Goal: Task Accomplishment & Management: Manage account settings

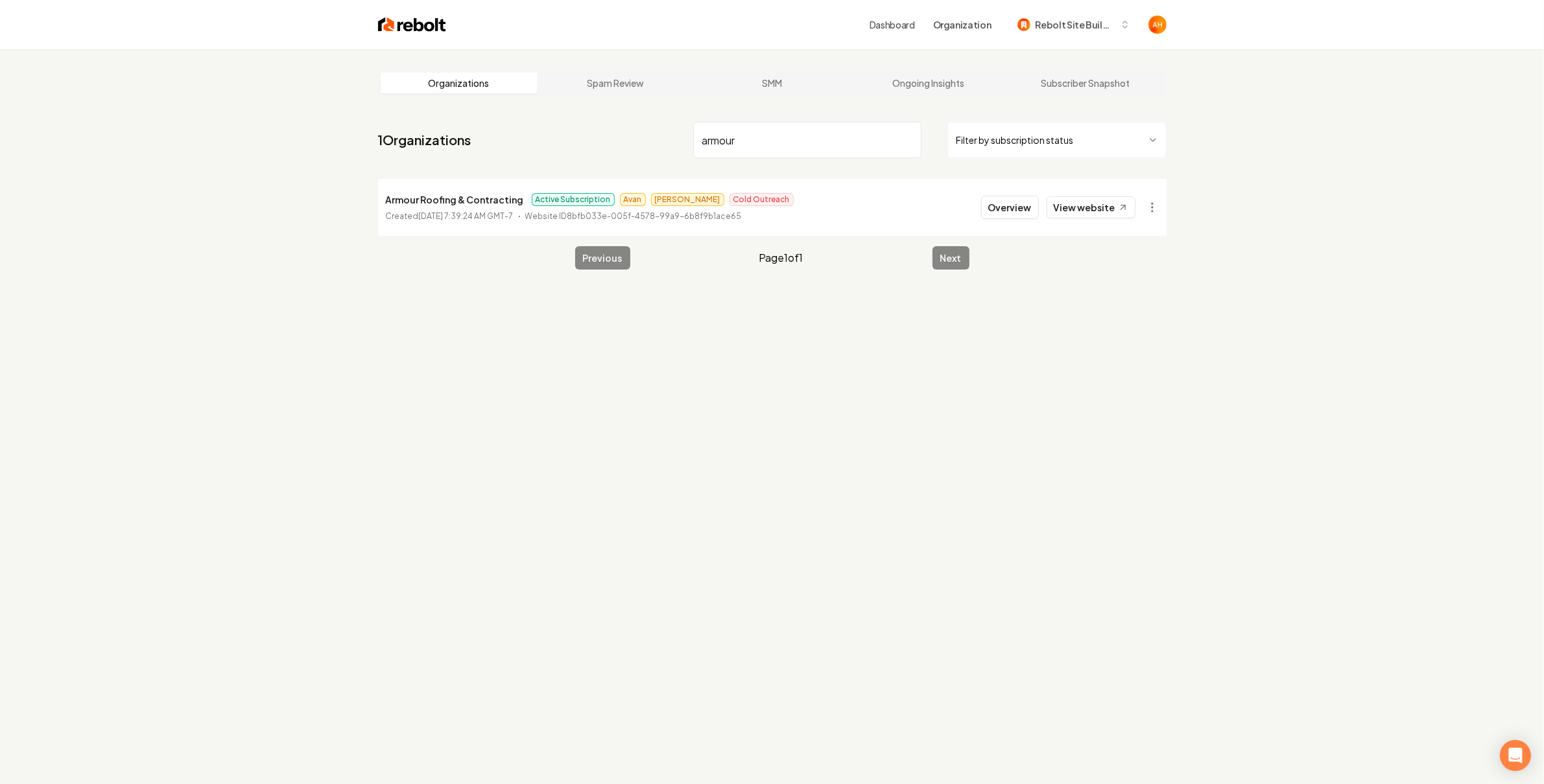
click at [767, 127] on input "armour" at bounding box center [807, 140] width 228 height 36
click at [1157, 201] on html "Dashboard Organization Rebolt Site Builder Organizations Spam Review SMM Ongoin…" at bounding box center [772, 392] width 1544 height 784
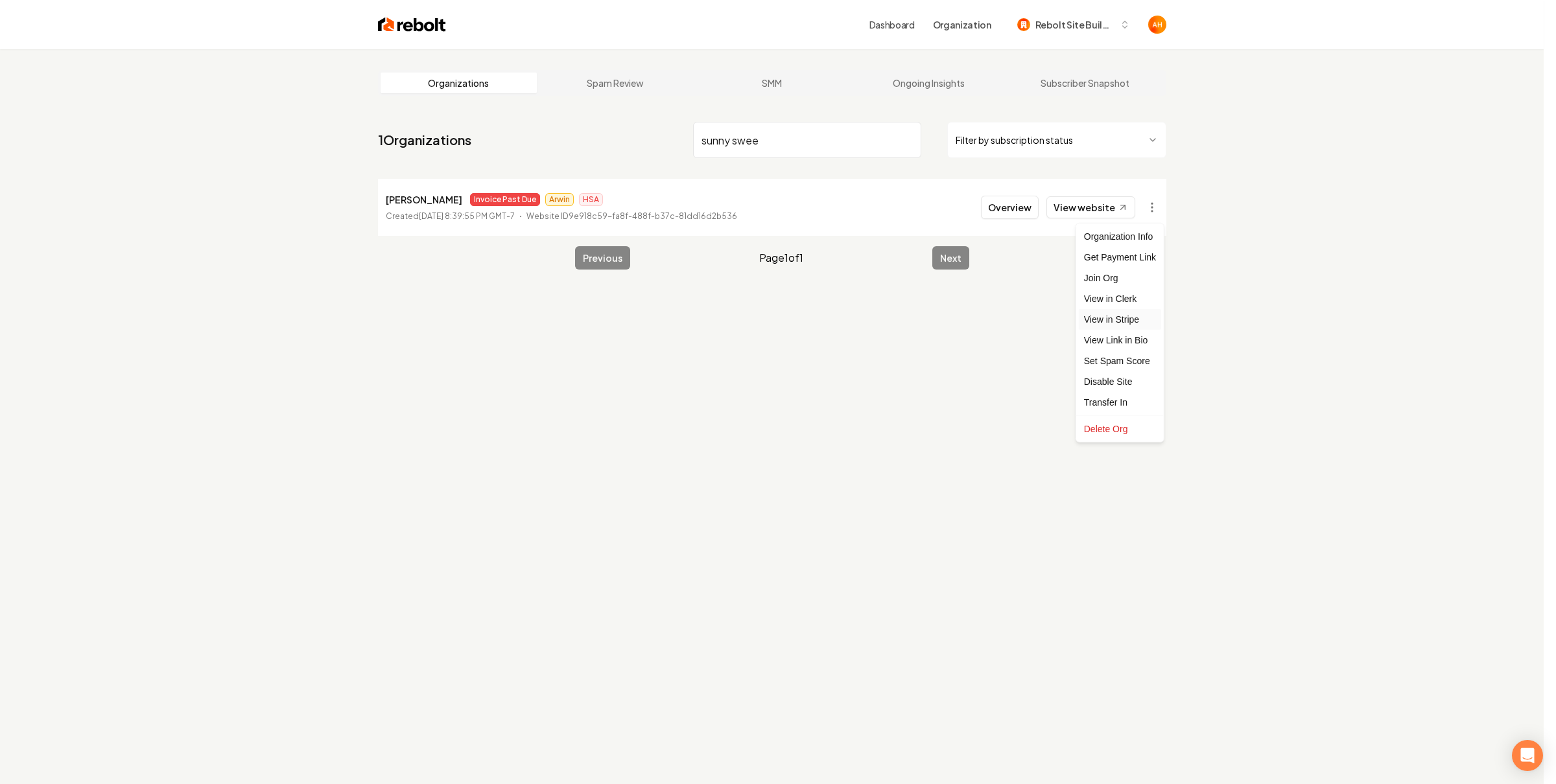
click at [1141, 321] on link "View in Stripe" at bounding box center [1120, 319] width 82 height 21
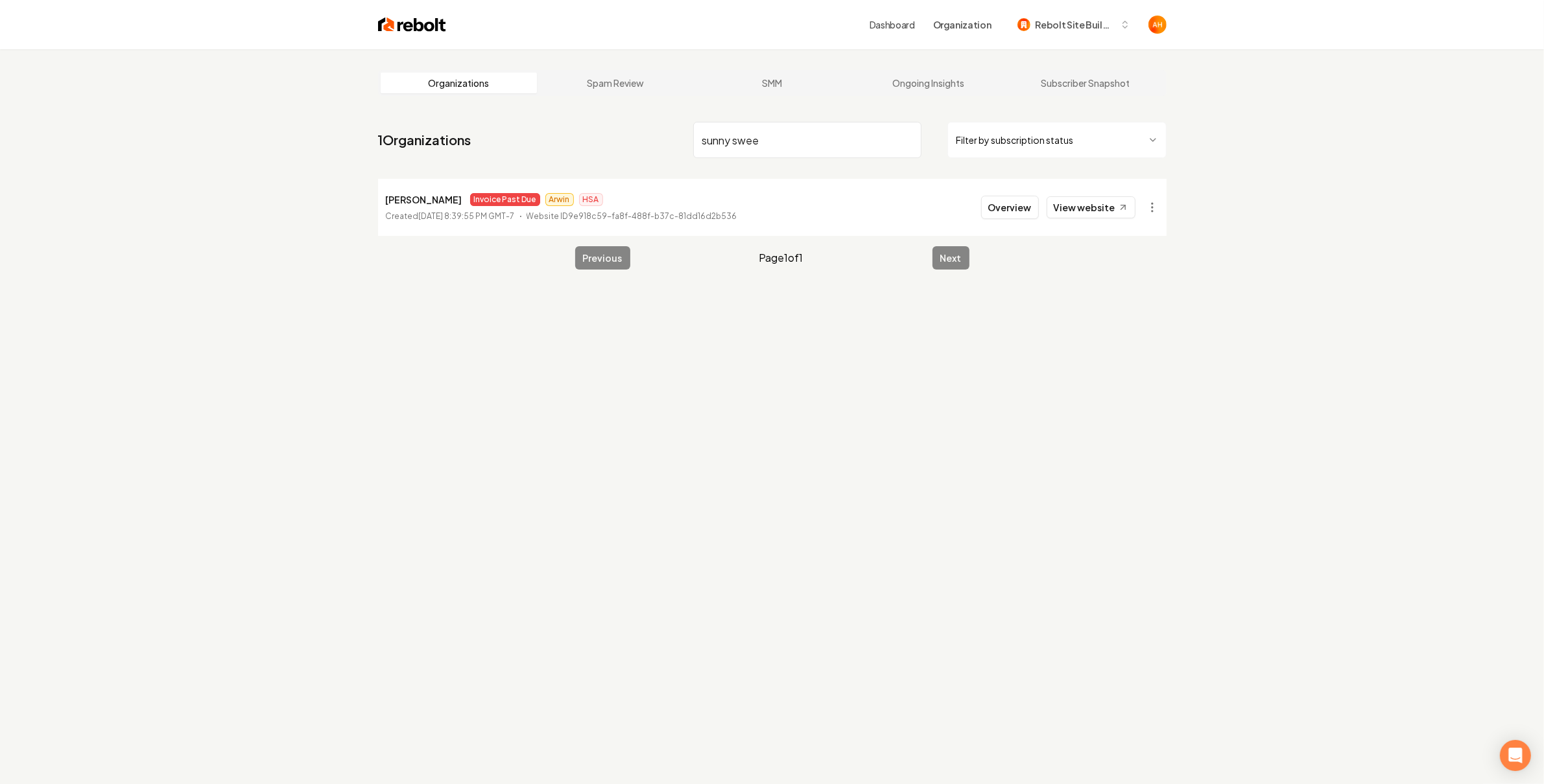
click at [823, 138] on input "sunny swee" at bounding box center [807, 140] width 228 height 36
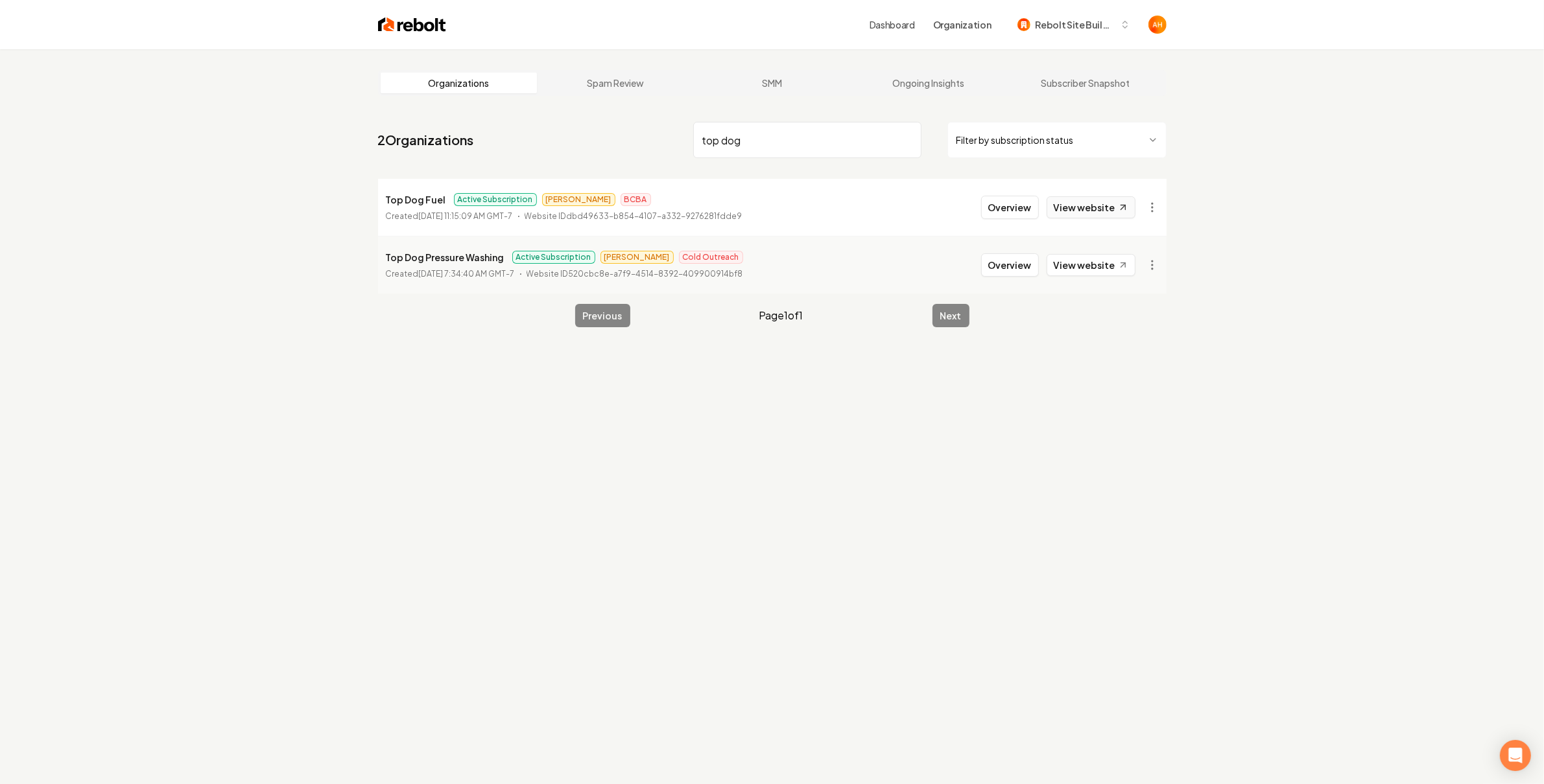
click at [1095, 203] on link "View website" at bounding box center [1091, 207] width 89 height 22
click at [775, 118] on nav "2 Organizations top dog Filter by subscription status" at bounding box center [772, 145] width 788 height 57
click at [777, 124] on input "top dog" at bounding box center [807, 140] width 228 height 36
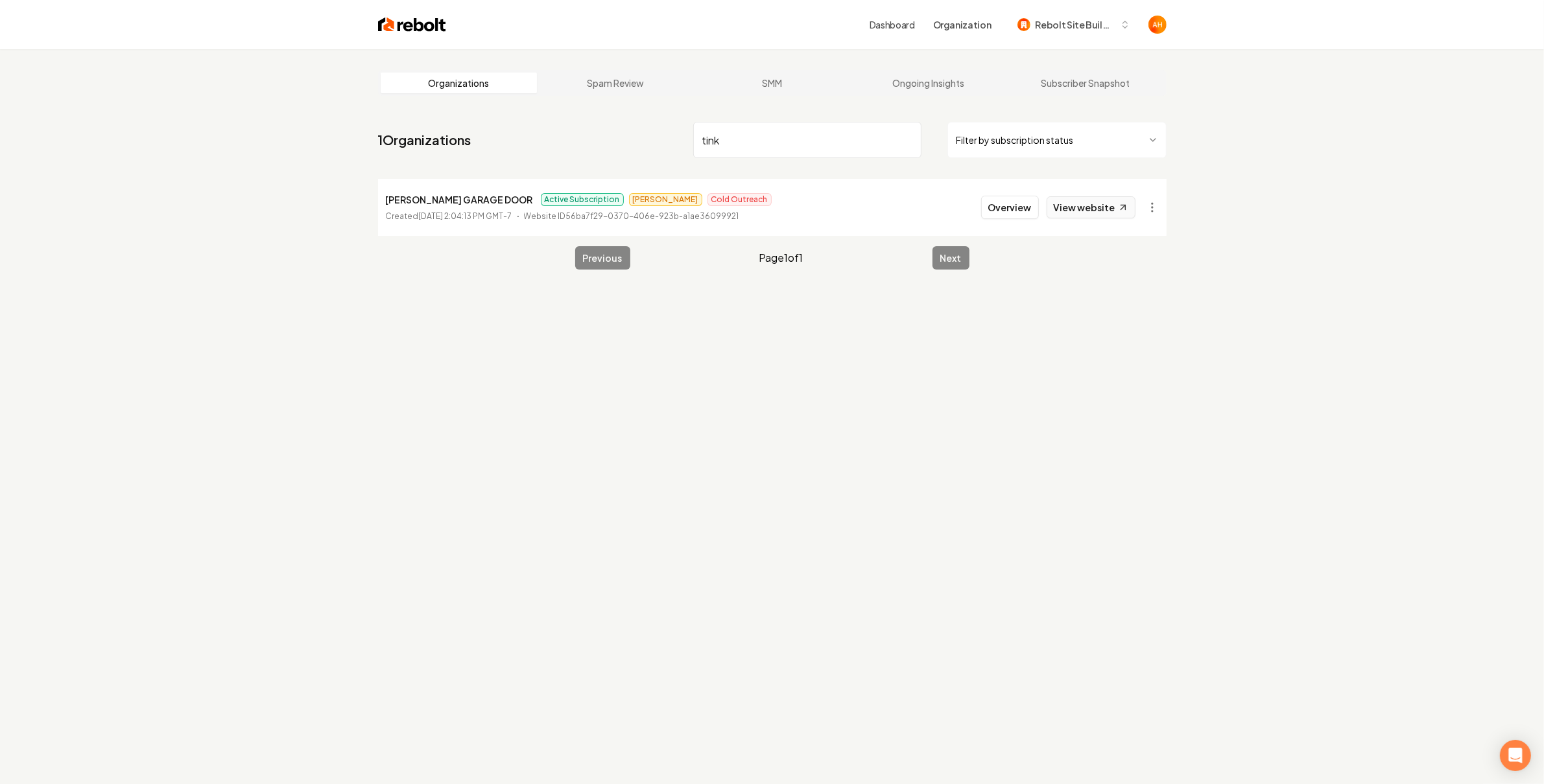
click at [1090, 209] on link "View website" at bounding box center [1091, 207] width 89 height 22
click at [823, 129] on input "tink" at bounding box center [807, 140] width 228 height 36
type input "a"
click at [1156, 205] on html "Dashboard Organization Rebolt Site Builder Organizations Spam Review SMM Ongoin…" at bounding box center [772, 392] width 1544 height 784
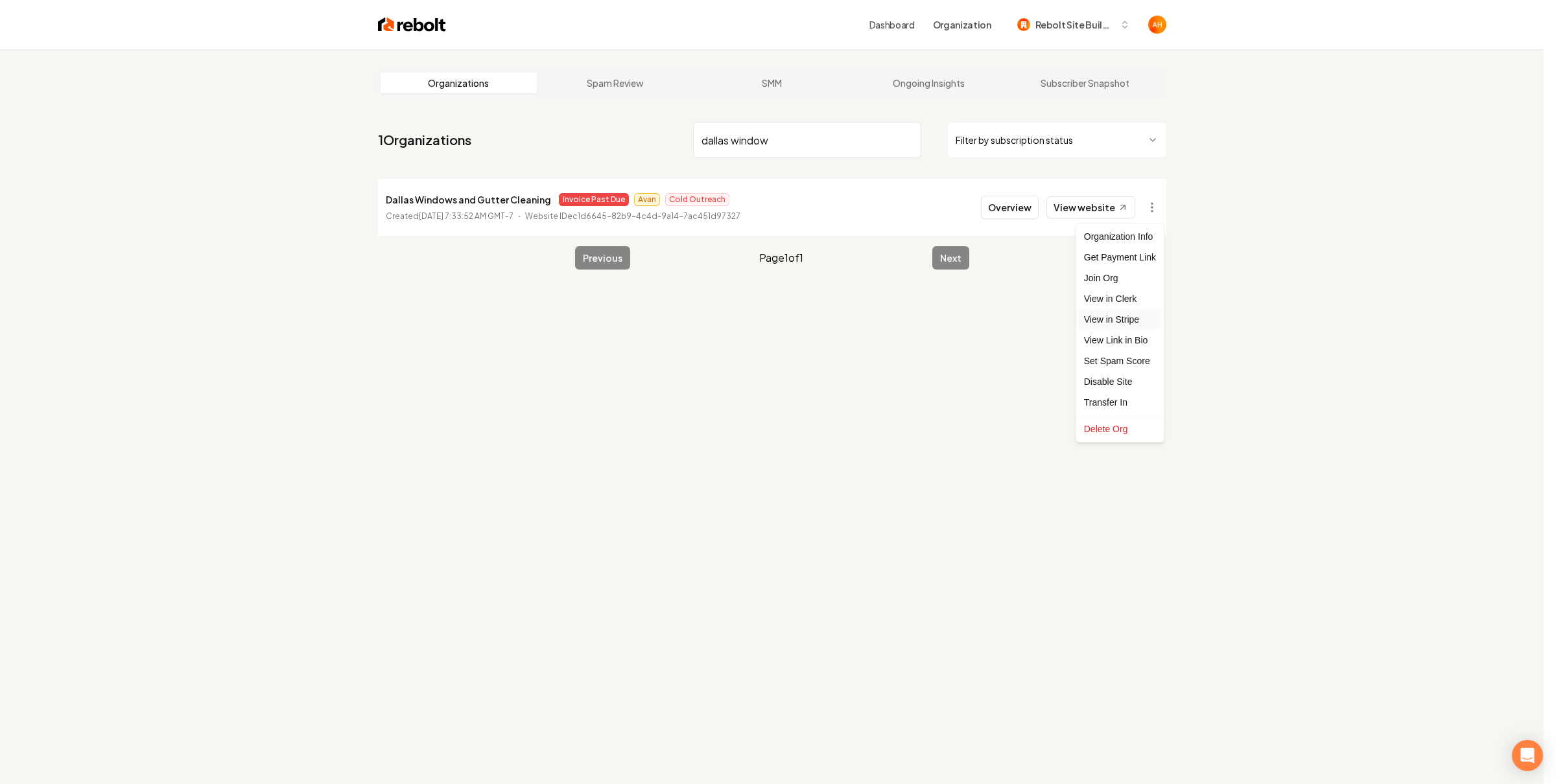
click at [1132, 318] on link "View in Stripe" at bounding box center [1120, 319] width 82 height 21
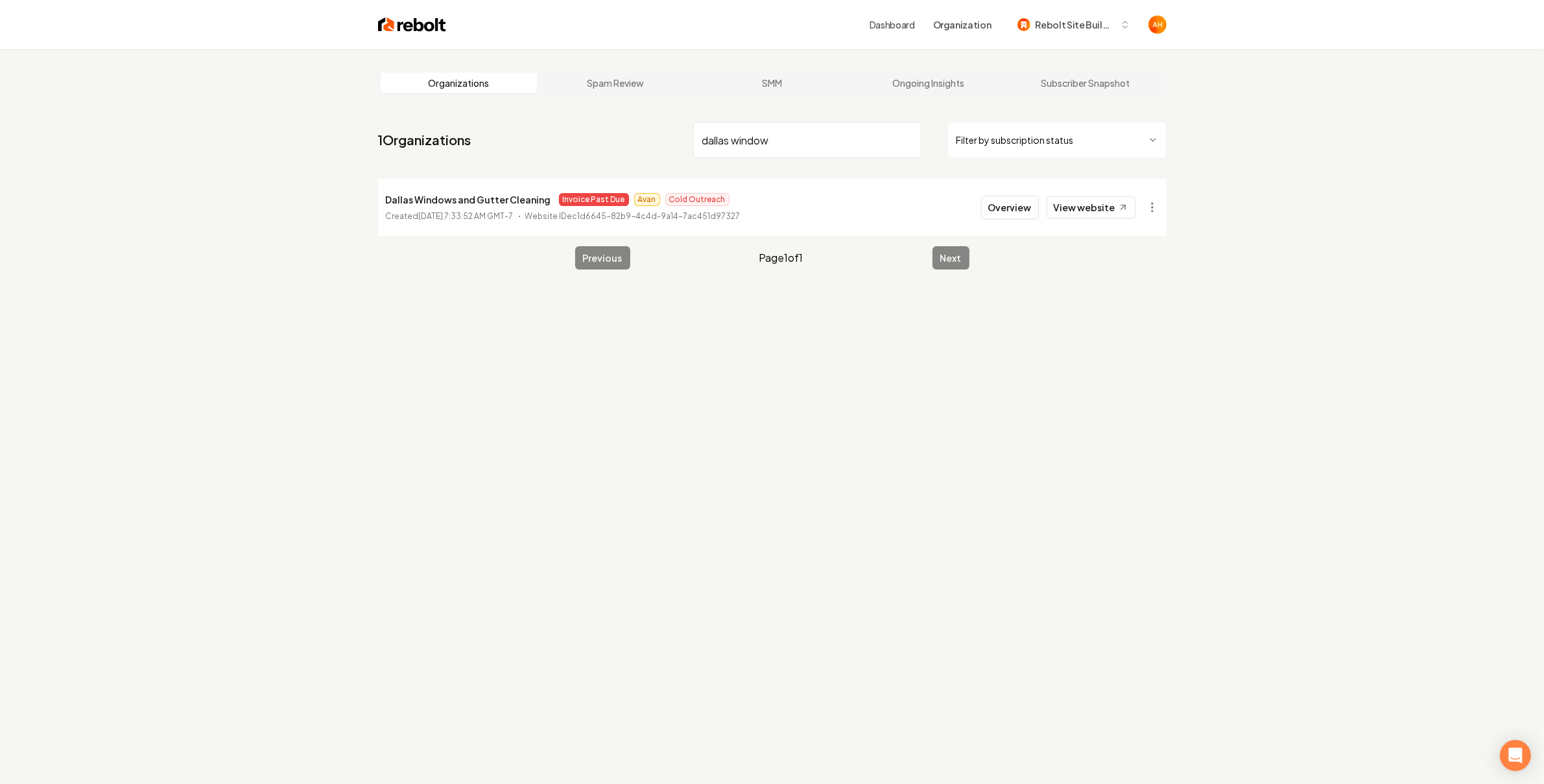
click at [779, 133] on input "dallas window" at bounding box center [807, 140] width 228 height 36
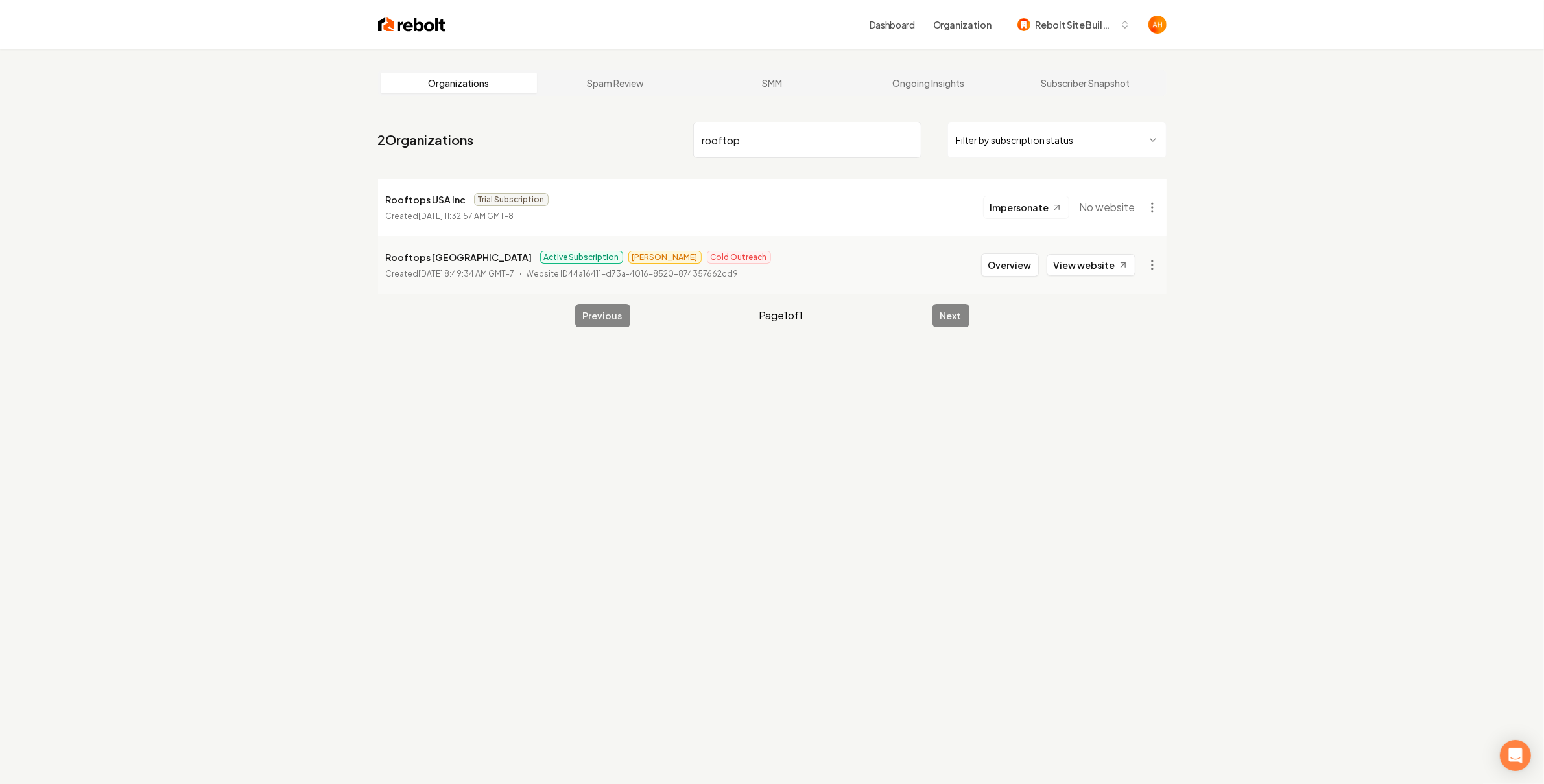
click at [522, 138] on nav "2 Organizations rooftop Filter by subscription status" at bounding box center [772, 145] width 788 height 57
drag, startPoint x: 862, startPoint y: 143, endPoint x: 878, endPoint y: 158, distance: 21.9
click at [862, 143] on input "rooftop" at bounding box center [807, 140] width 228 height 36
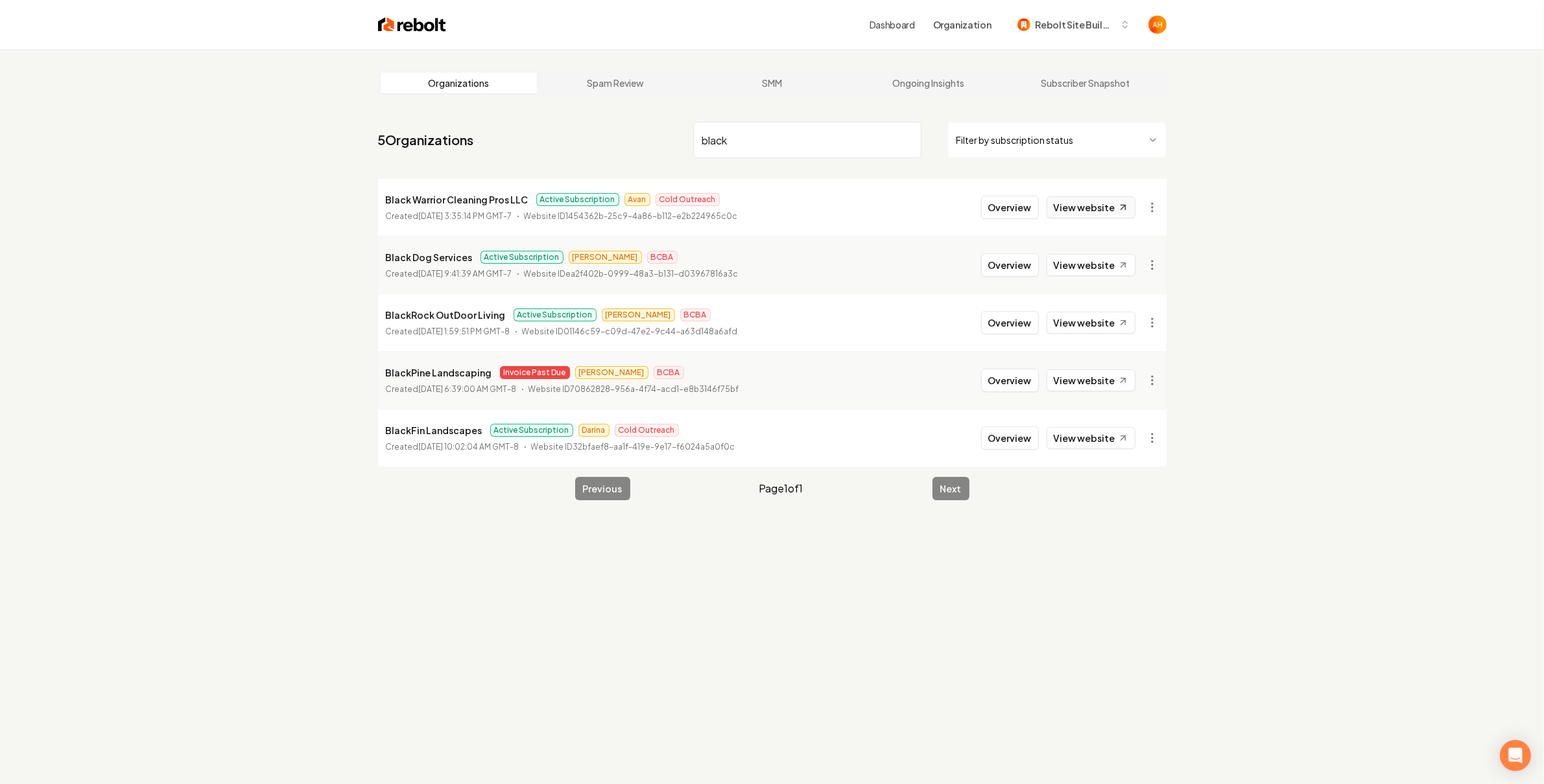
type input "black"
click at [1090, 203] on link "View website" at bounding box center [1091, 207] width 89 height 22
click at [1029, 196] on button "Overview" at bounding box center [1009, 207] width 57 height 23
click at [1009, 212] on button "Overview" at bounding box center [1009, 207] width 57 height 23
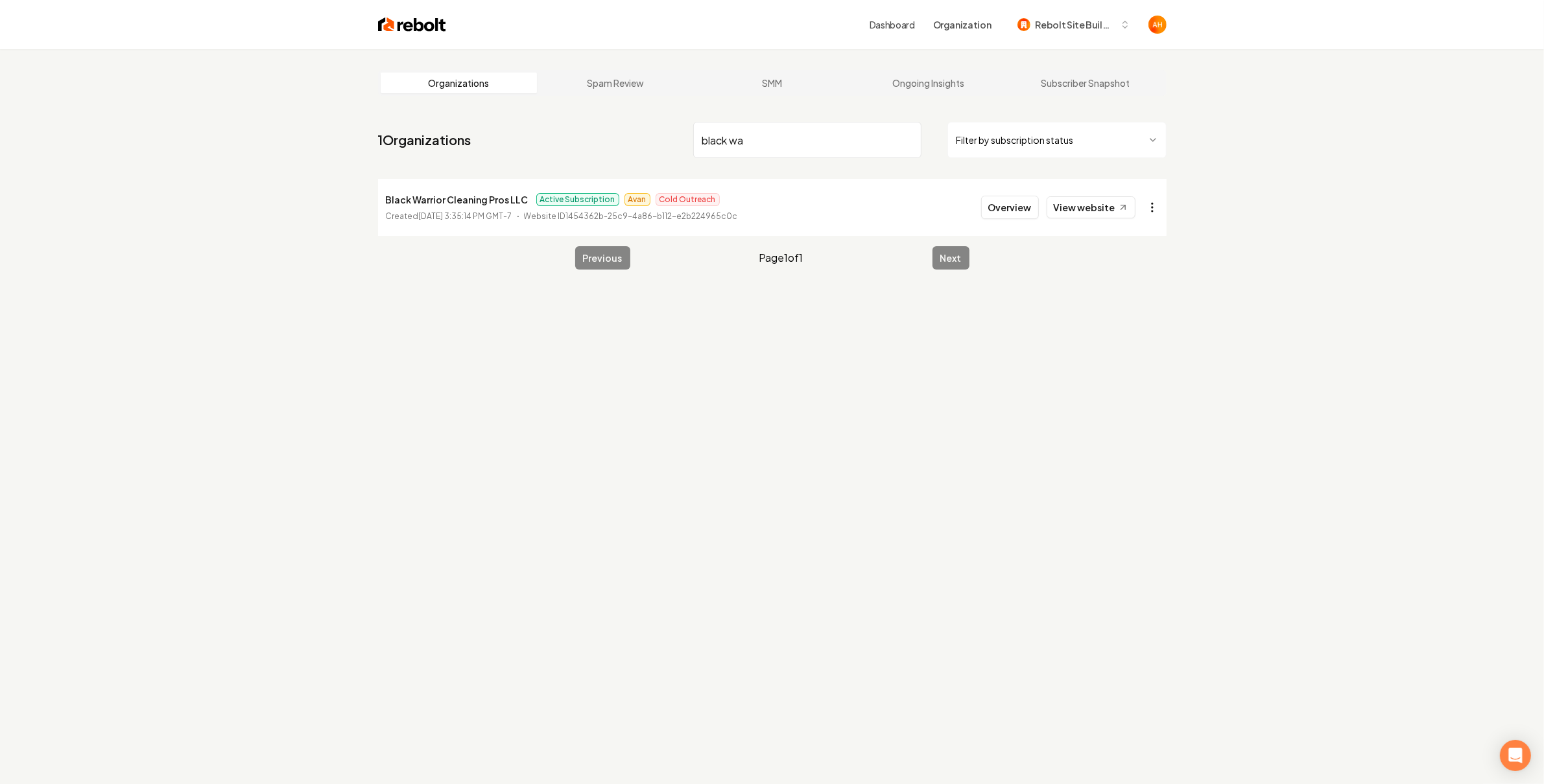
click at [1144, 212] on html "Dashboard Organization Rebolt Site Builder Organizations Spam Review SMM Ongoin…" at bounding box center [772, 392] width 1544 height 784
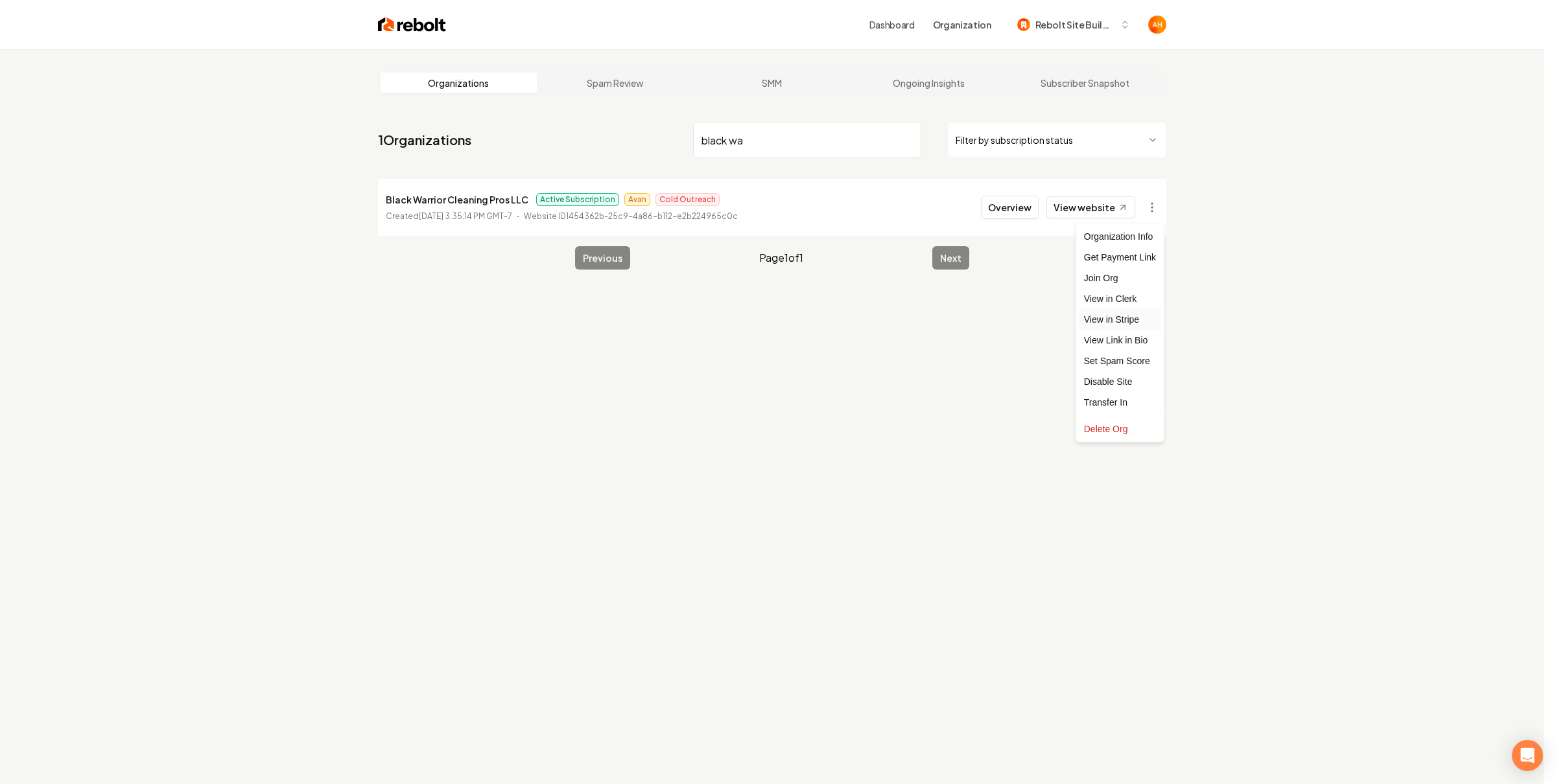
click at [1119, 323] on link "View in Stripe" at bounding box center [1120, 319] width 82 height 21
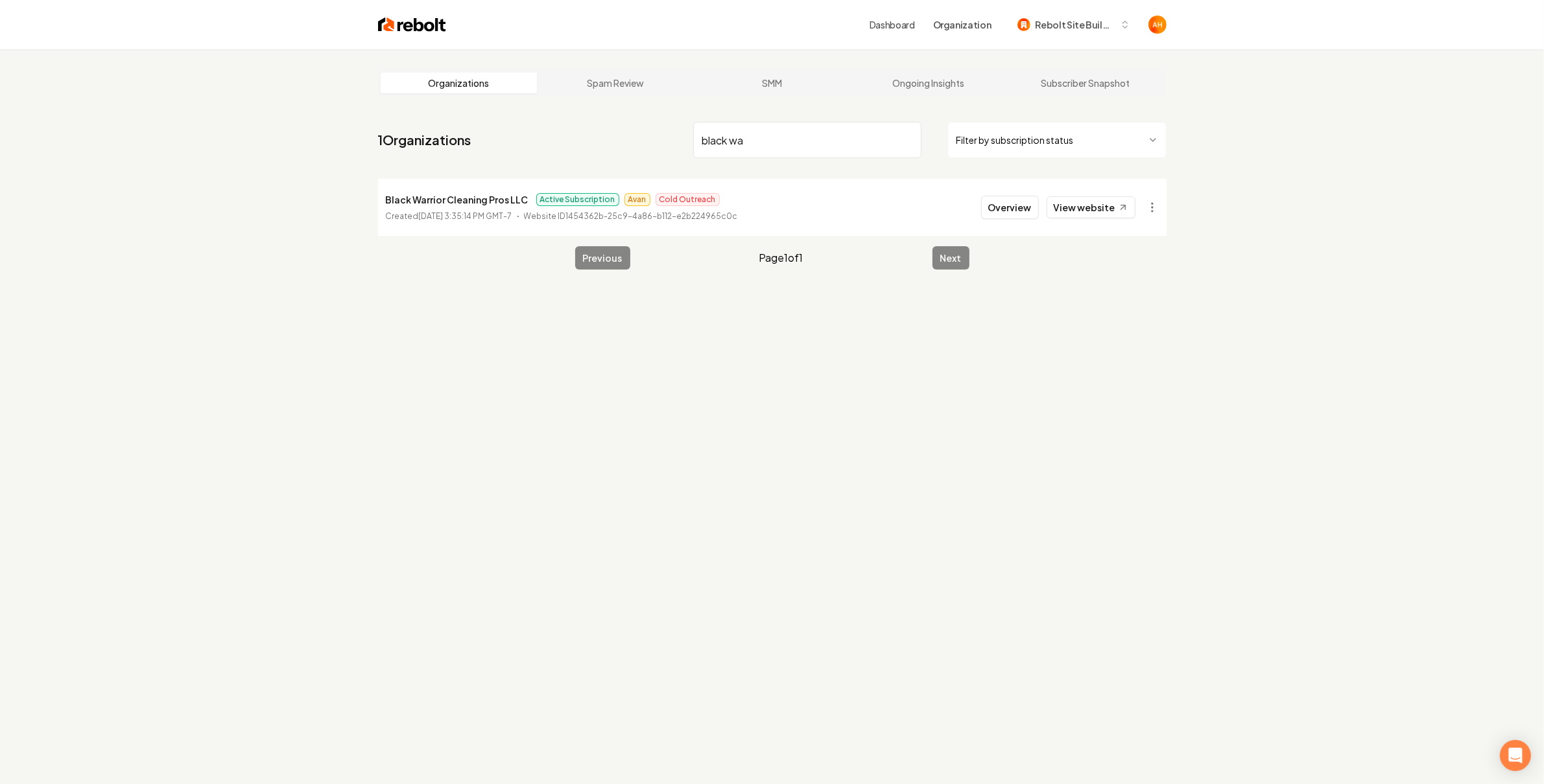
click at [881, 139] on input "black wa" at bounding box center [807, 140] width 228 height 36
click at [1070, 219] on li "Black Warrior Cleaning Pros LLC Active Subscription Avan Cold Outreach Created …" at bounding box center [772, 207] width 788 height 57
click at [1074, 214] on link "View website" at bounding box center [1091, 207] width 89 height 22
click at [437, 162] on nav "1 Organizations black wa Filter by subscription status" at bounding box center [772, 145] width 788 height 57
click at [753, 142] on input "black wa" at bounding box center [807, 140] width 228 height 36
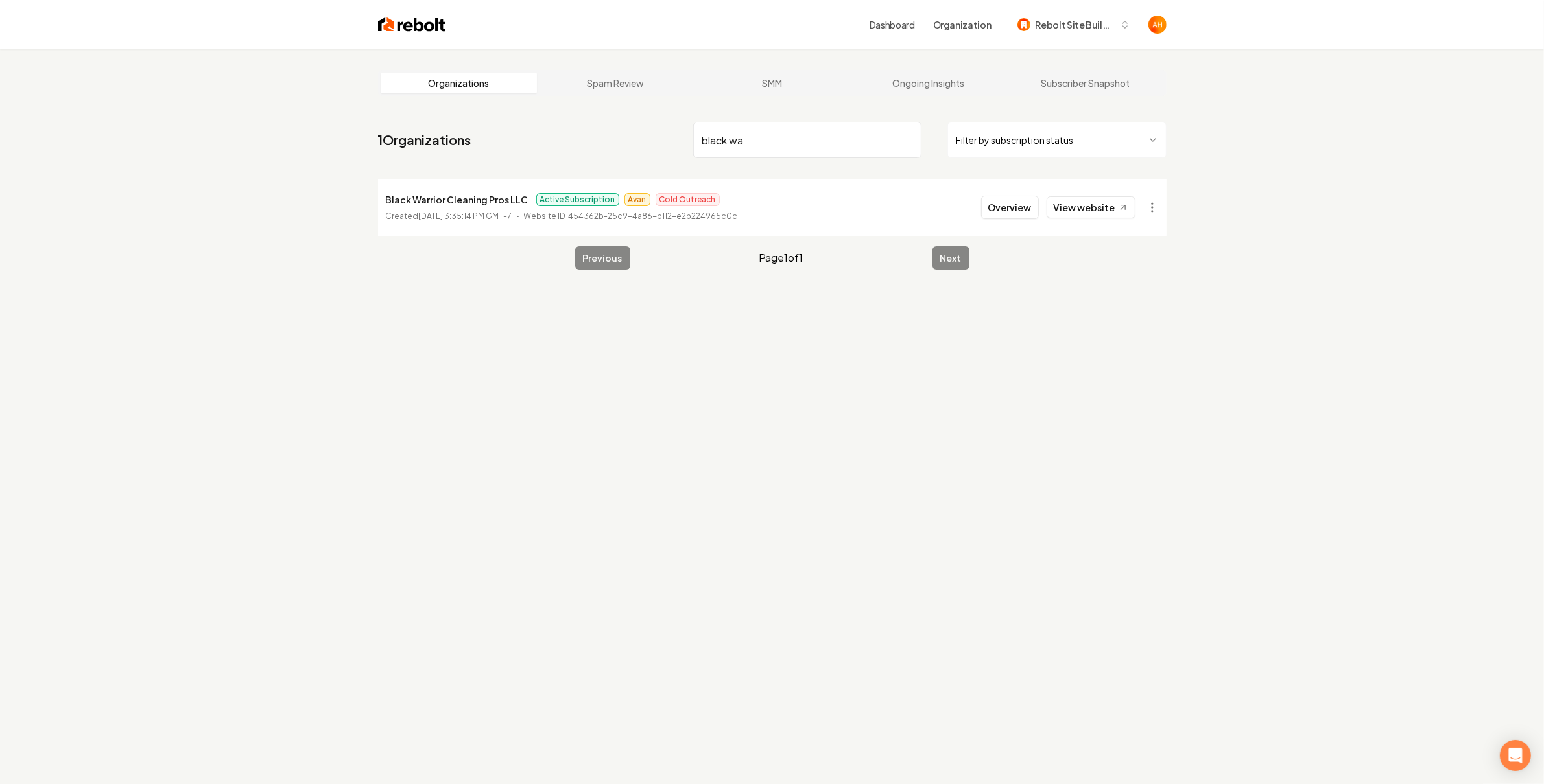
type input "b"
type input "vibe"
click at [1097, 211] on link "View website" at bounding box center [1091, 207] width 89 height 22
click at [1003, 209] on button "Overview" at bounding box center [1009, 207] width 57 height 23
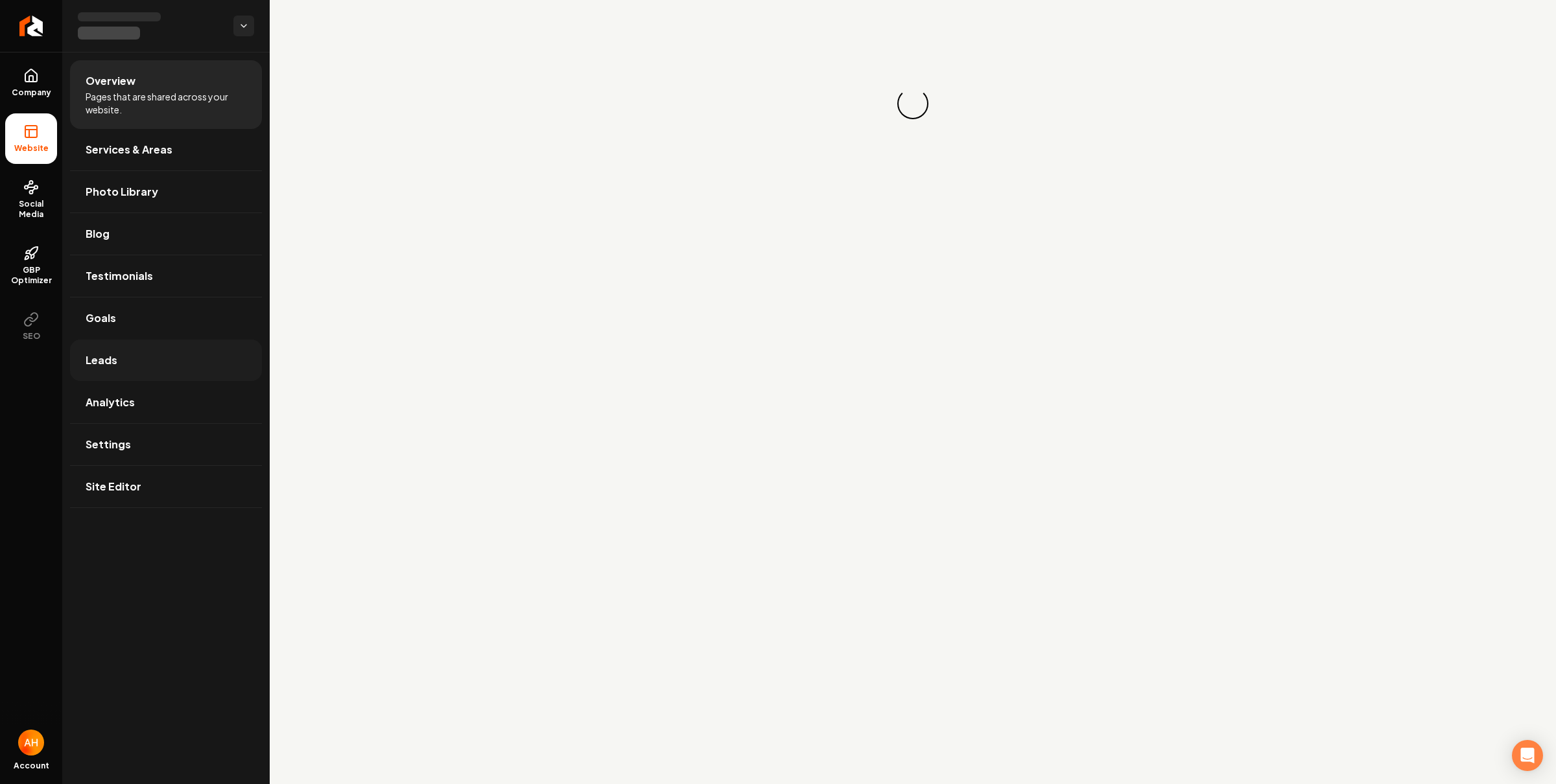
click at [184, 372] on link "Leads" at bounding box center [166, 360] width 192 height 42
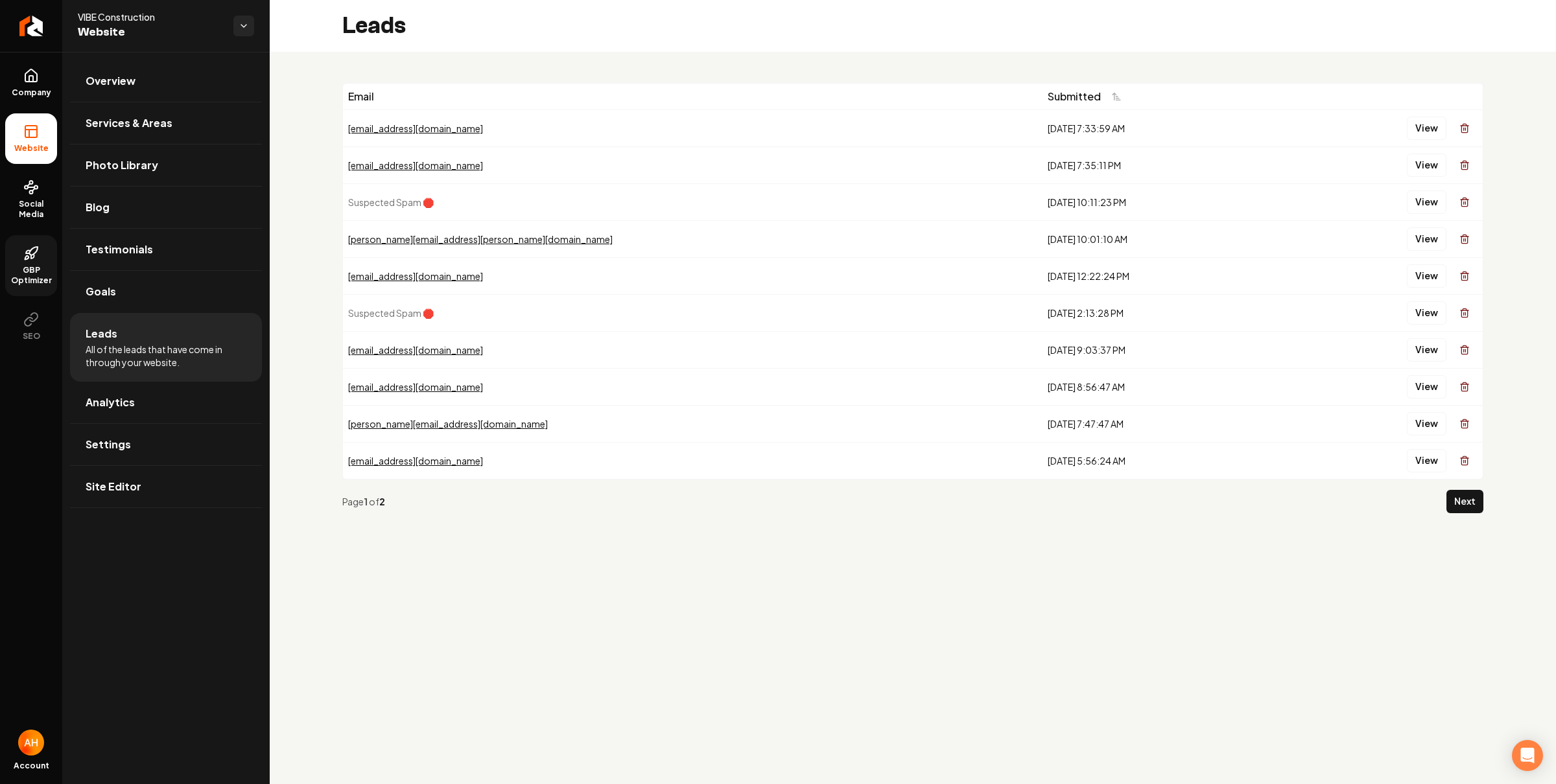
click at [50, 257] on link "GBP Optimizer" at bounding box center [31, 265] width 52 height 61
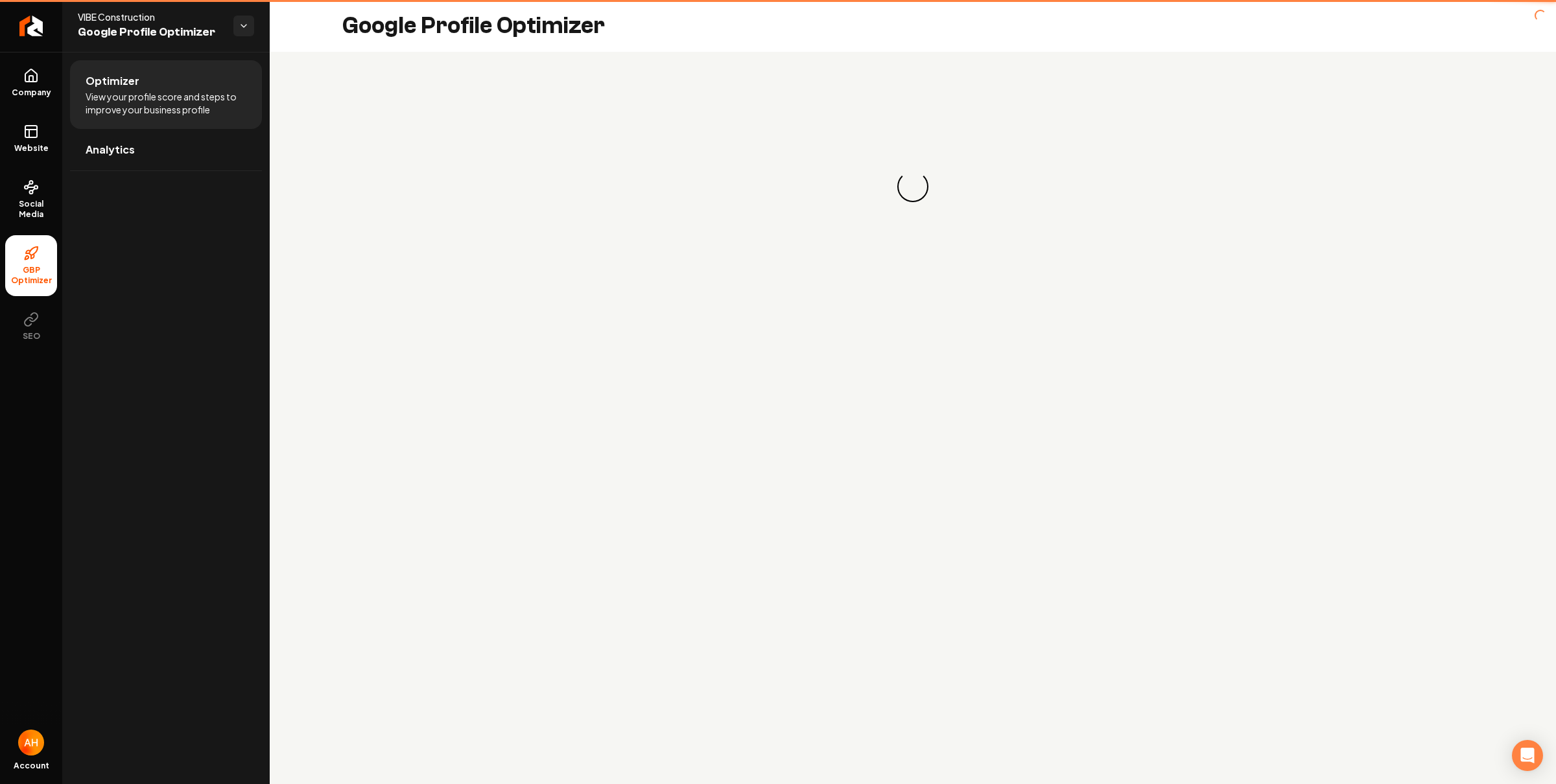
click at [33, 269] on span "GBP Optimizer" at bounding box center [31, 276] width 52 height 21
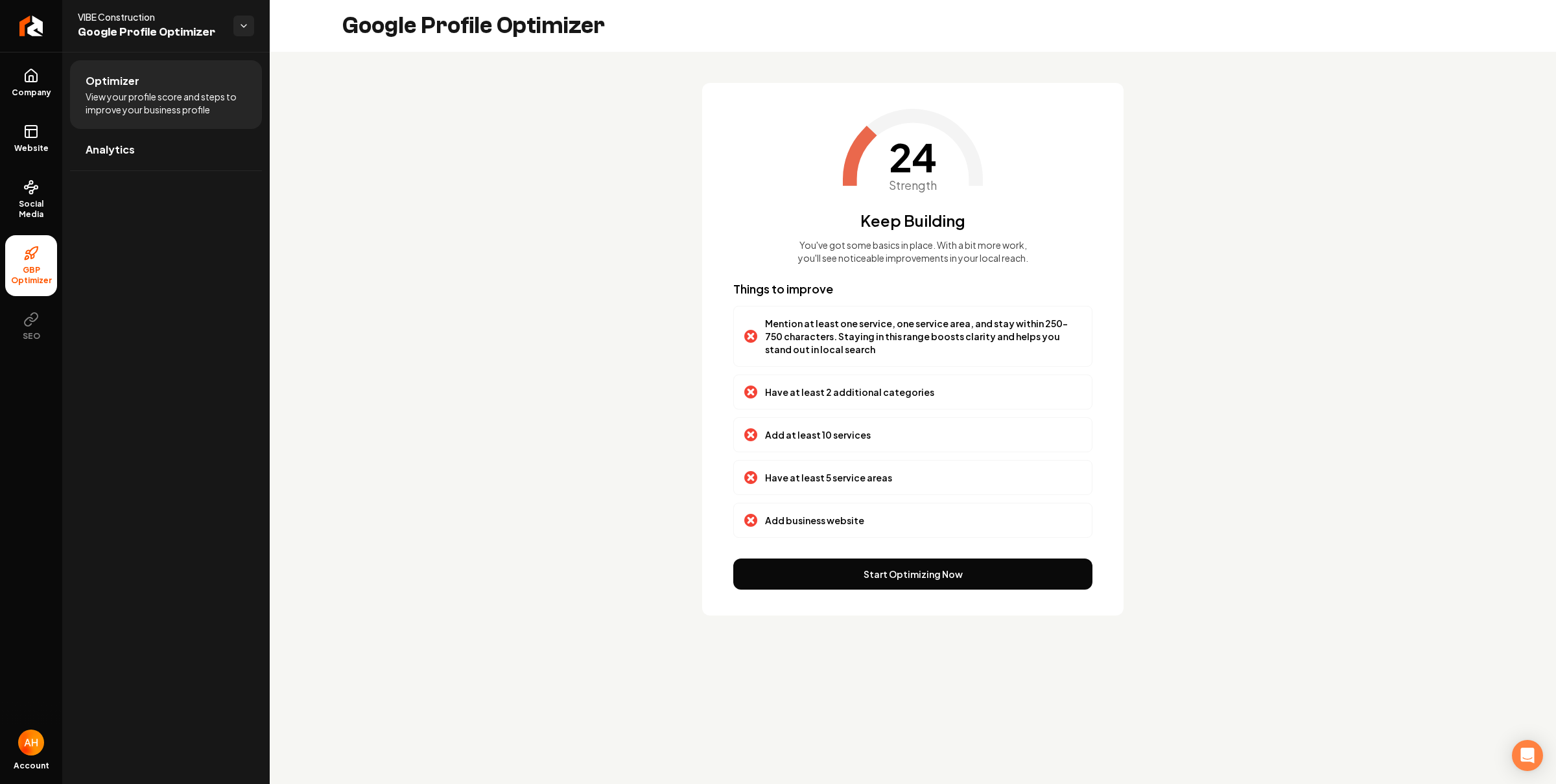
click at [789, 340] on p "Mention at least one service, one service area, and stay within 250-750 charact…" at bounding box center [922, 336] width 316 height 39
click at [787, 345] on p "Mention at least one service, one service area, and stay within 250-750 charact…" at bounding box center [922, 336] width 316 height 39
click at [46, 109] on ul "Company Website Social Media GBP Optimizer SEO" at bounding box center [31, 205] width 62 height 305
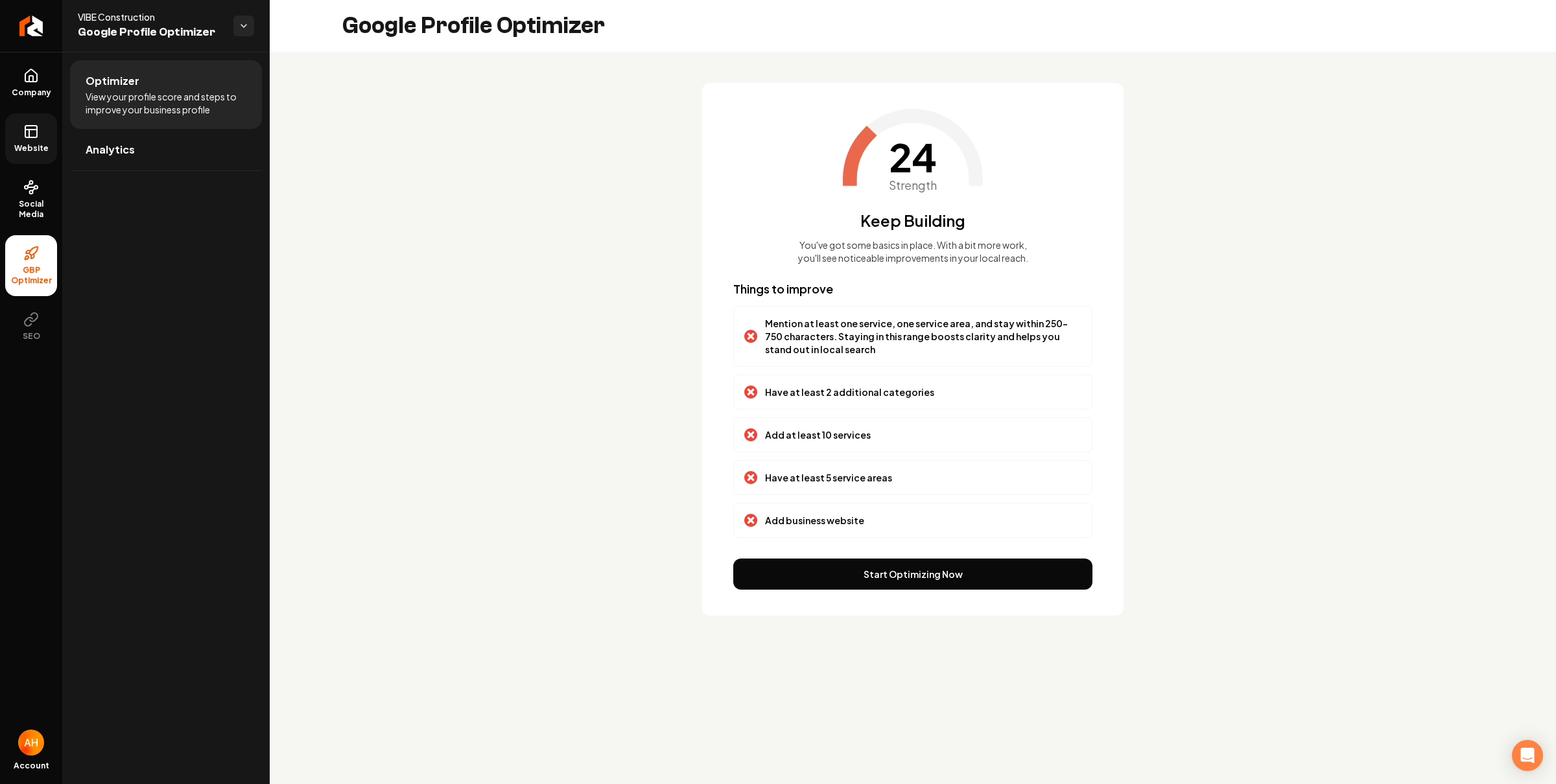
click at [42, 150] on span "Website" at bounding box center [31, 149] width 45 height 10
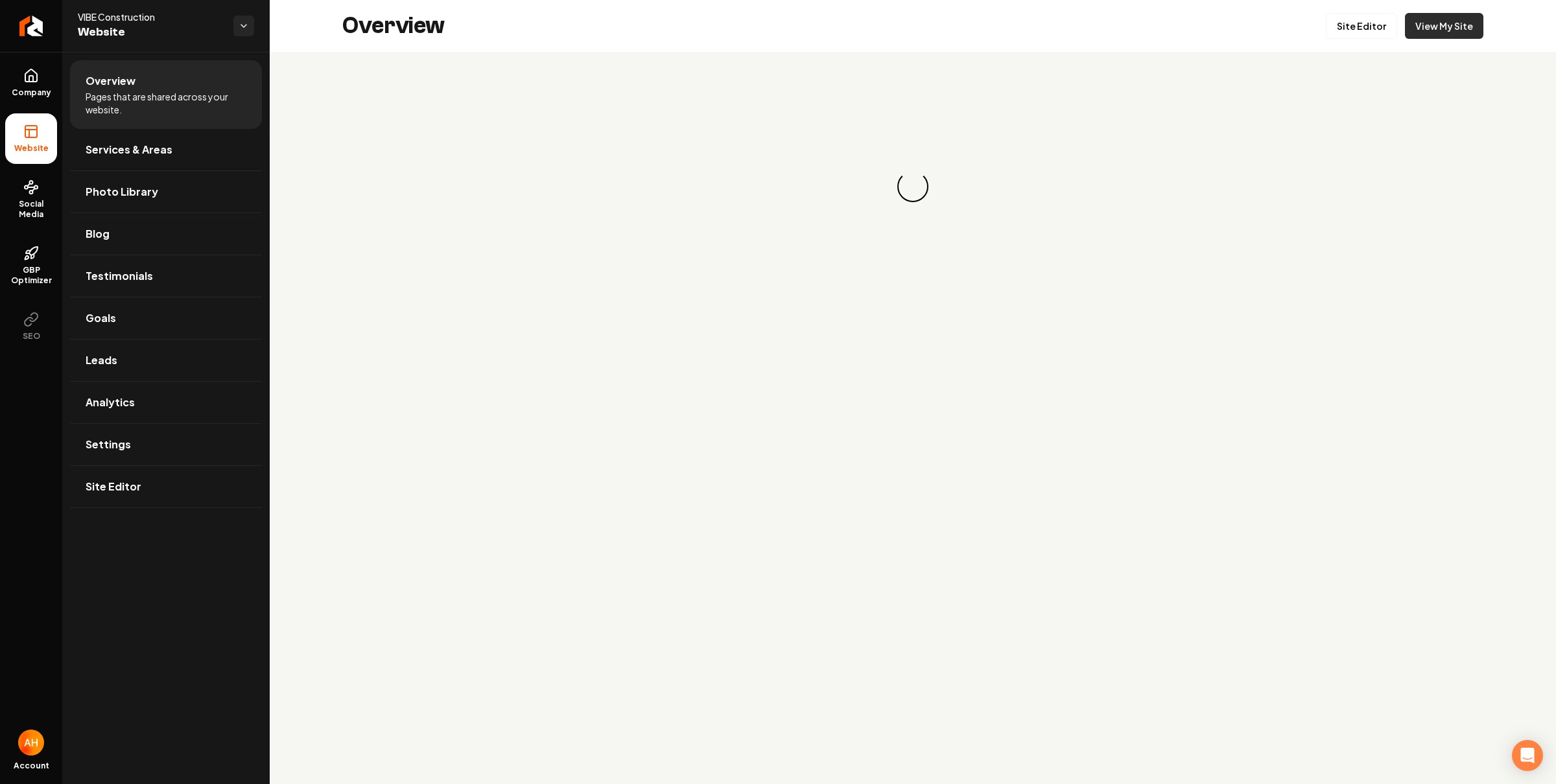
click at [1433, 27] on link "View My Site" at bounding box center [1444, 26] width 78 height 26
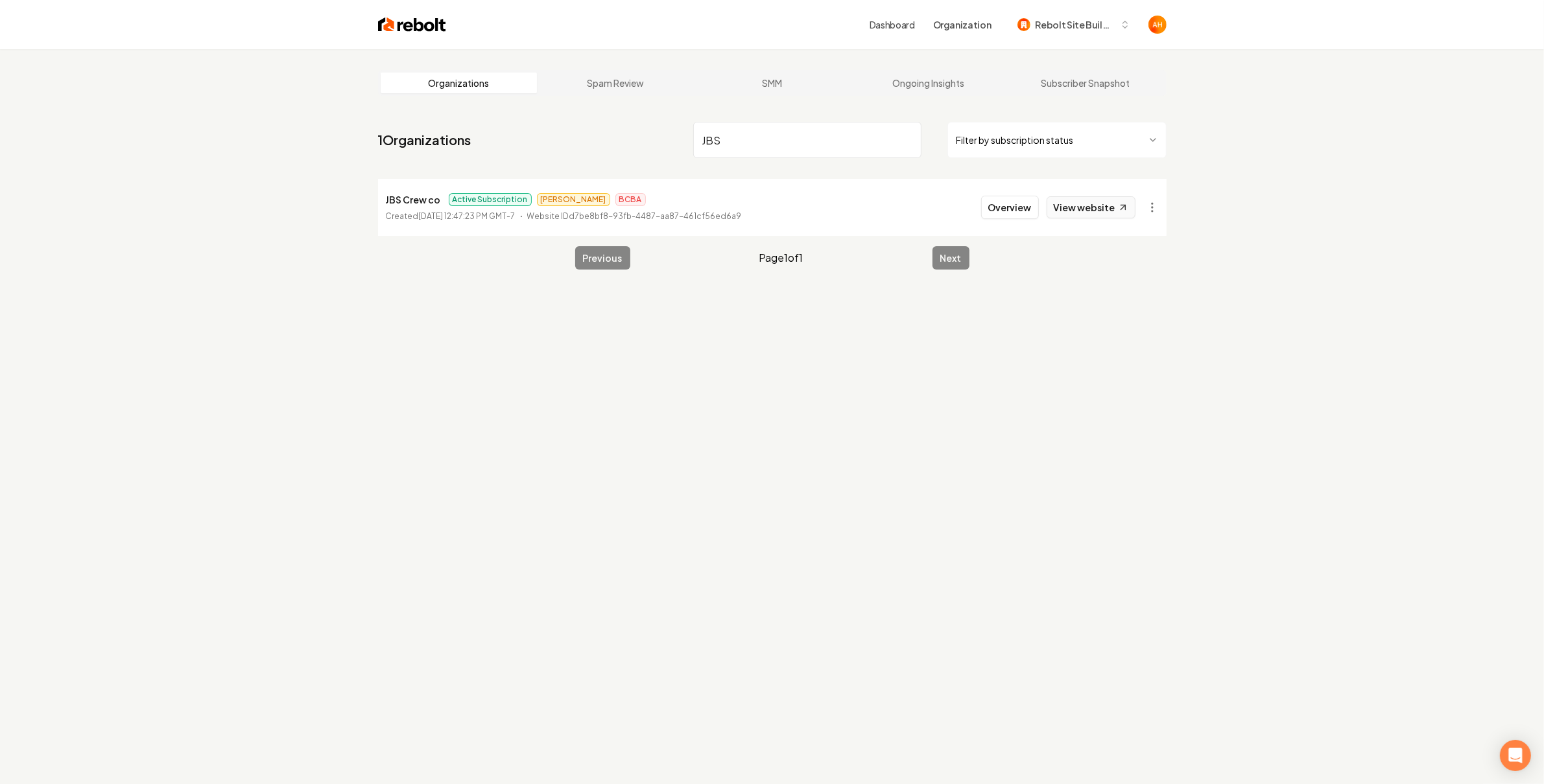
type input "JBS"
click at [1120, 210] on icon at bounding box center [1122, 207] width 5 height 5
click at [1006, 190] on li "JBS Crew co Active Subscription [PERSON_NAME] BCBA Created [DATE] 12:47:23 PM G…" at bounding box center [772, 207] width 788 height 57
click at [1010, 202] on button "Overview" at bounding box center [1009, 207] width 57 height 23
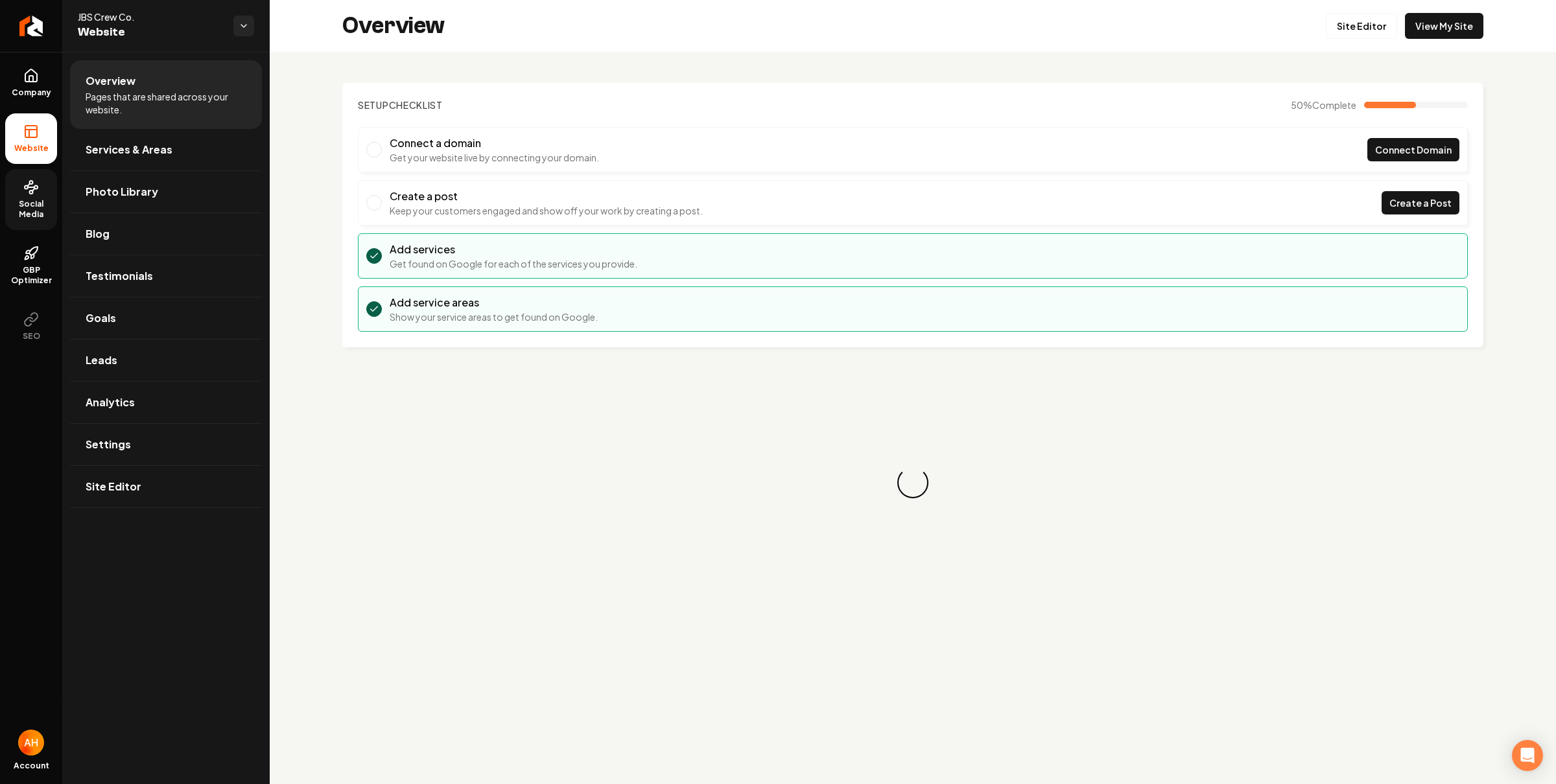
click at [38, 209] on span "Social Media" at bounding box center [31, 209] width 52 height 21
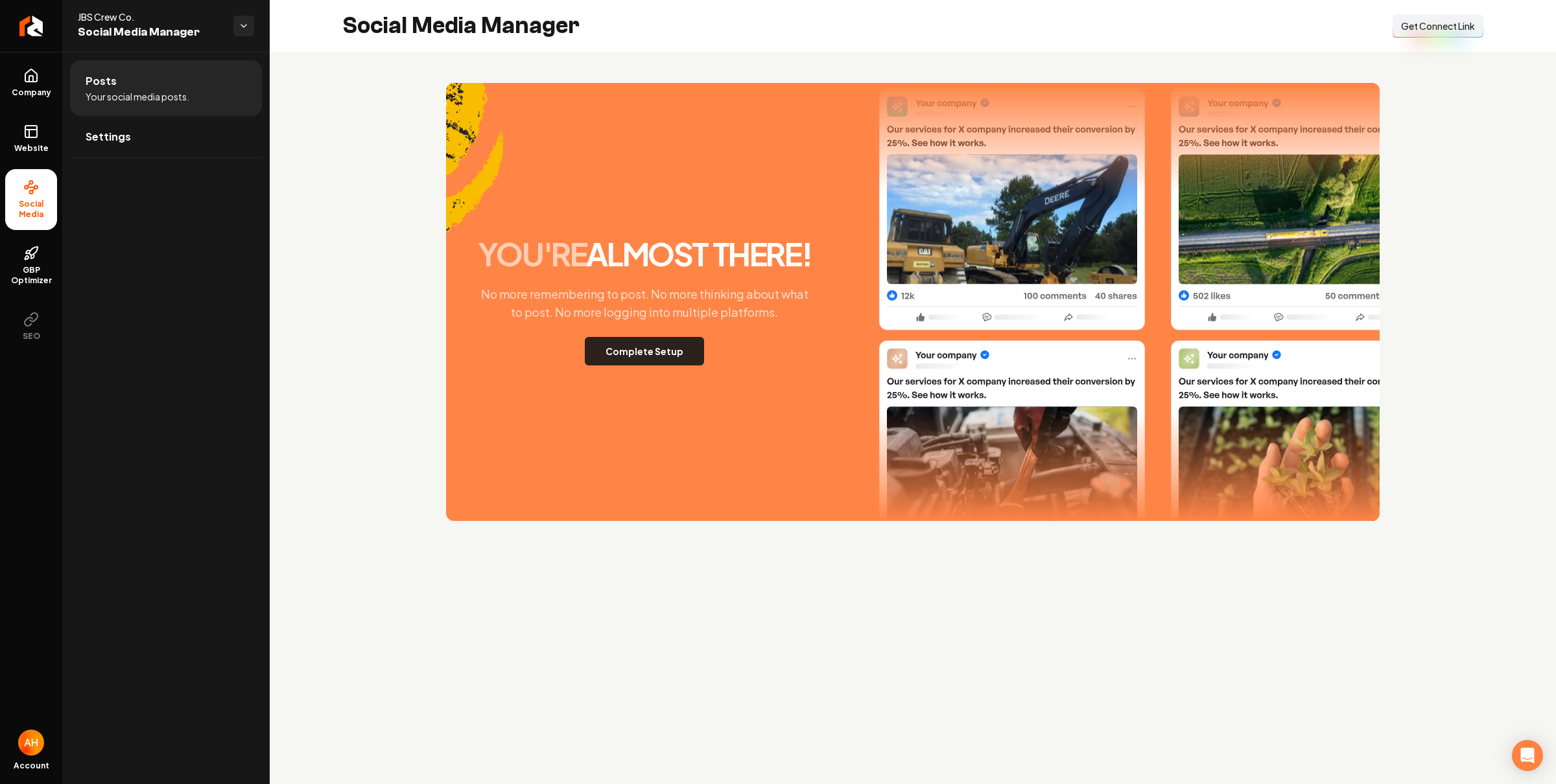
click at [624, 344] on button "Complete Setup" at bounding box center [644, 351] width 119 height 29
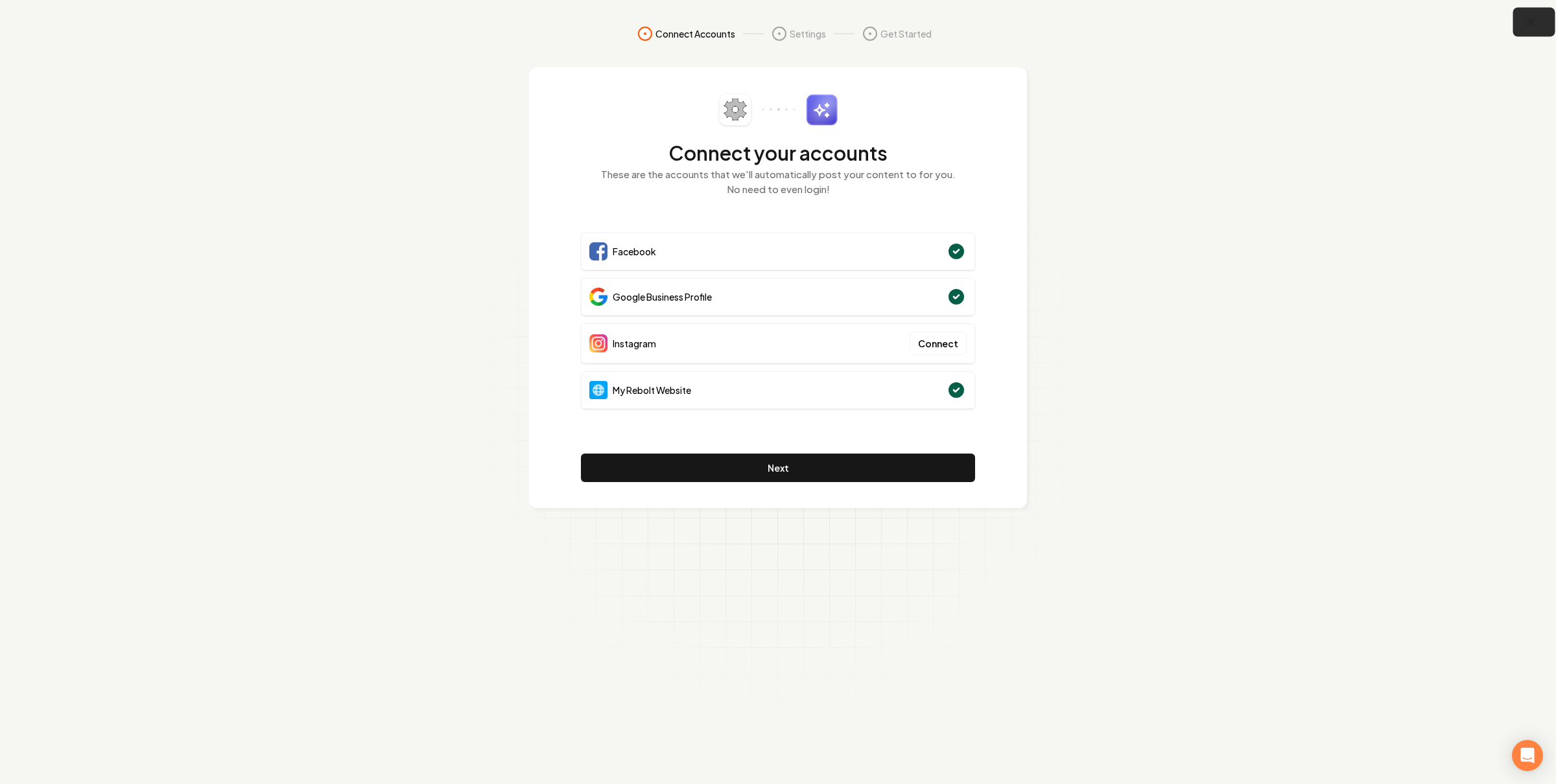
click at [1530, 31] on button "button" at bounding box center [1534, 22] width 42 height 29
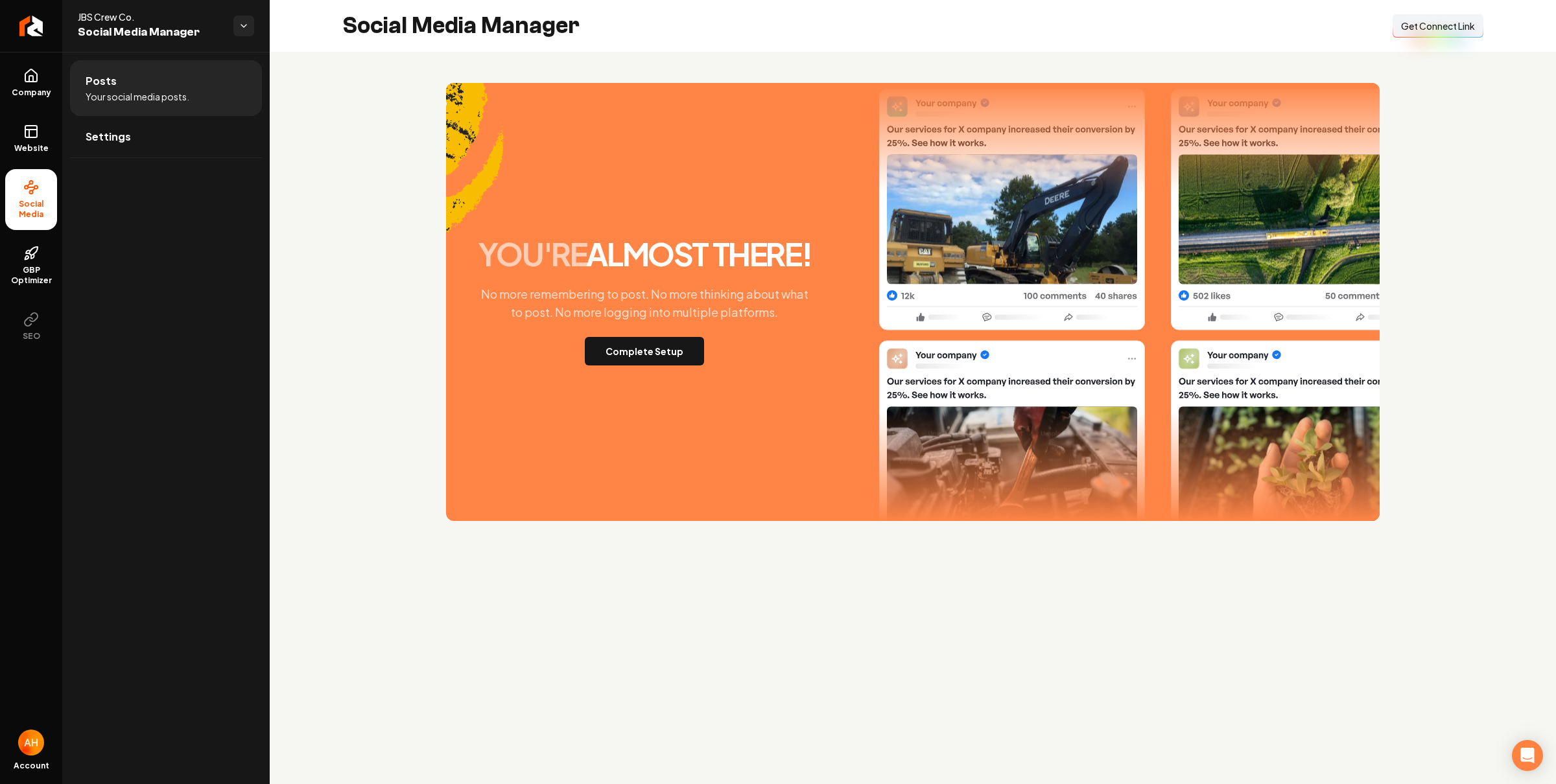
drag, startPoint x: 405, startPoint y: 167, endPoint x: 293, endPoint y: 130, distance: 118.0
click at [394, 164] on section "you're almost there! No more remembering to post. No more thinking about what t…" at bounding box center [913, 302] width 1141 height 438
click at [20, 37] on link "Return to dashboard" at bounding box center [31, 26] width 62 height 52
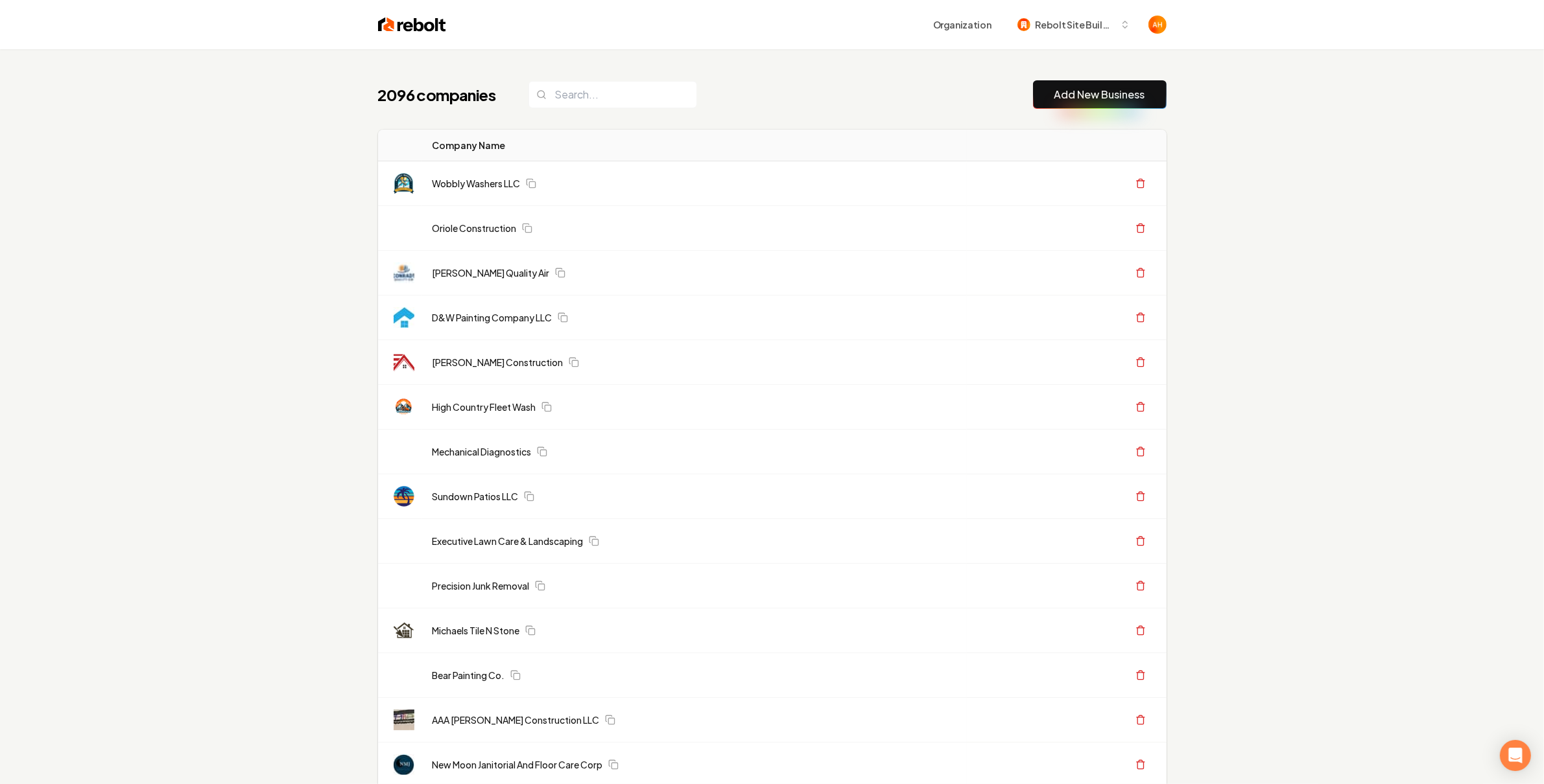
click at [681, 80] on div "2096 companies Add New Business" at bounding box center [772, 94] width 788 height 29
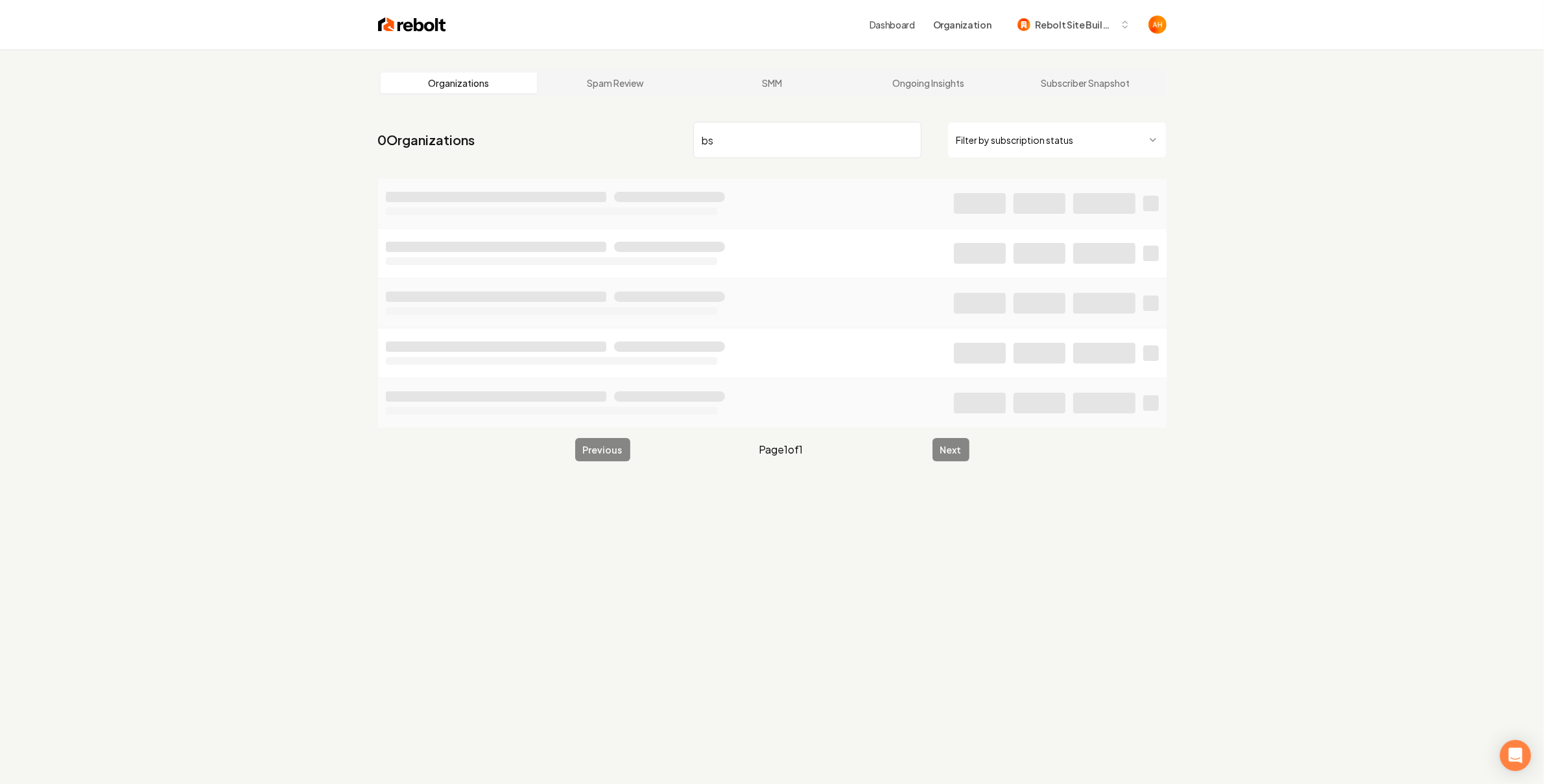
type input "b"
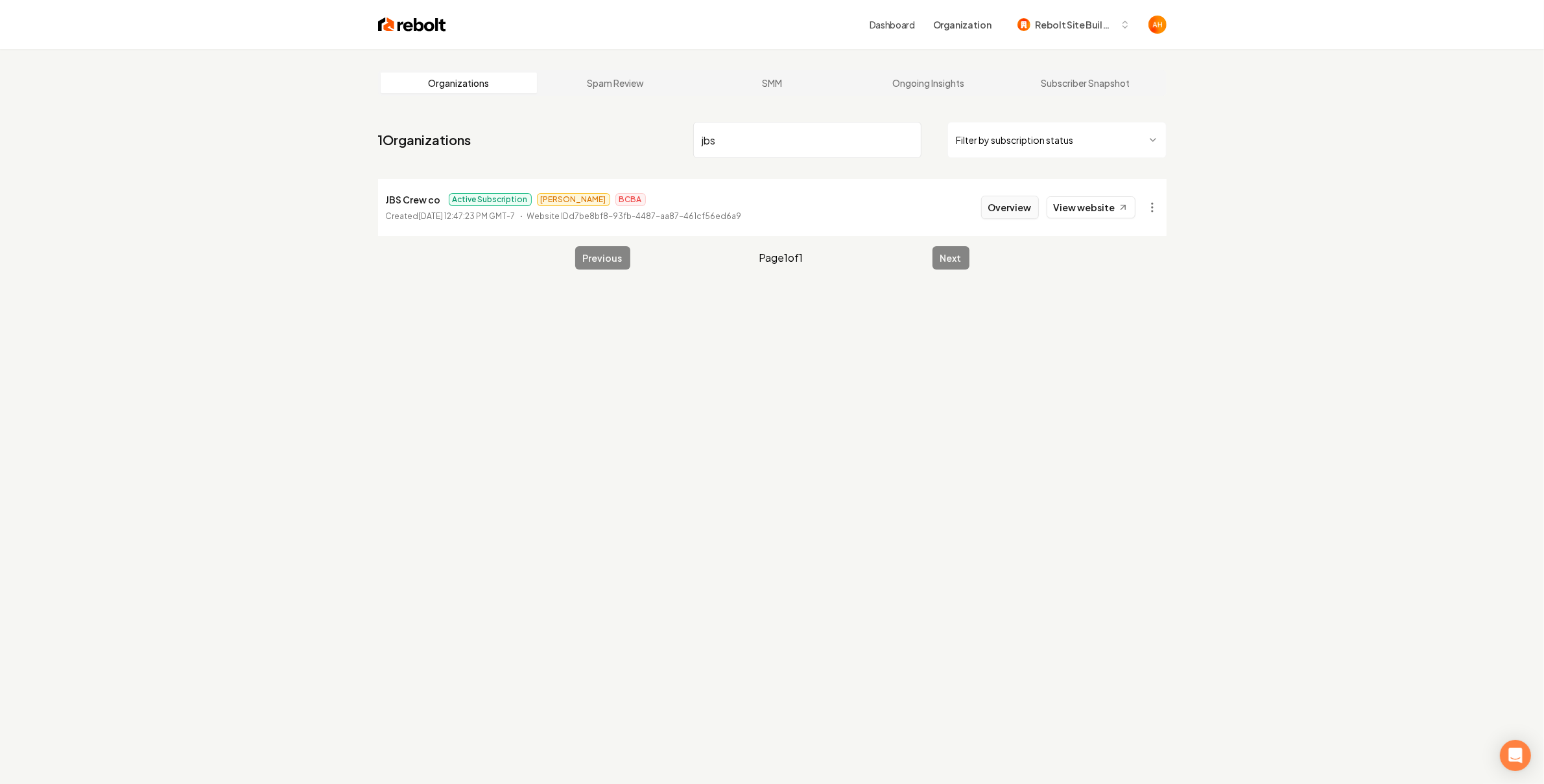
type input "jbs"
click at [1022, 213] on button "Overview" at bounding box center [1009, 207] width 57 height 23
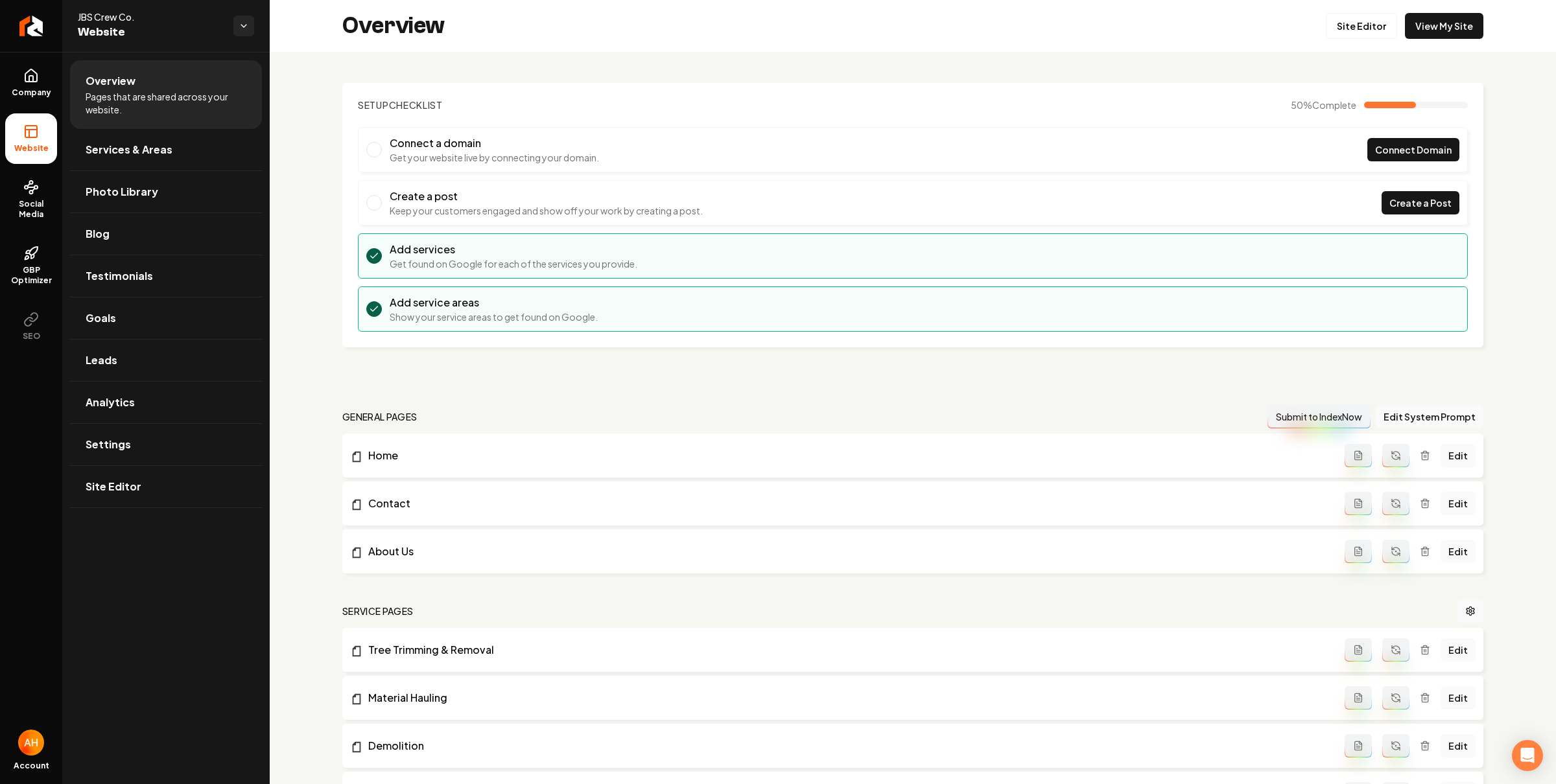
click at [357, 157] on section "Setup Checklist 50 % Complete Connect a domain Get your website live by connect…" at bounding box center [913, 215] width 1141 height 265
click at [192, 437] on link "Settings" at bounding box center [166, 444] width 192 height 42
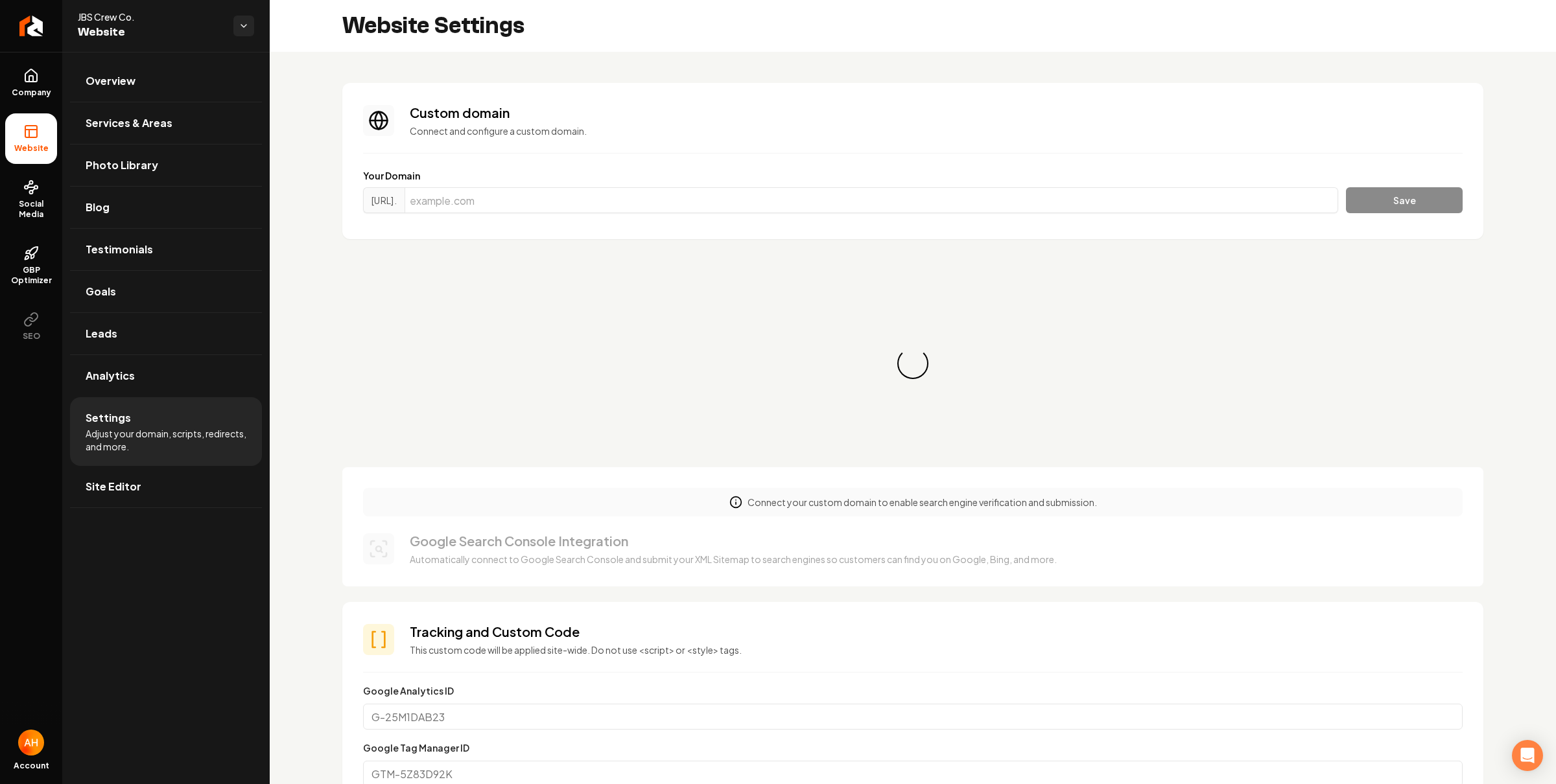
scroll to position [117, 0]
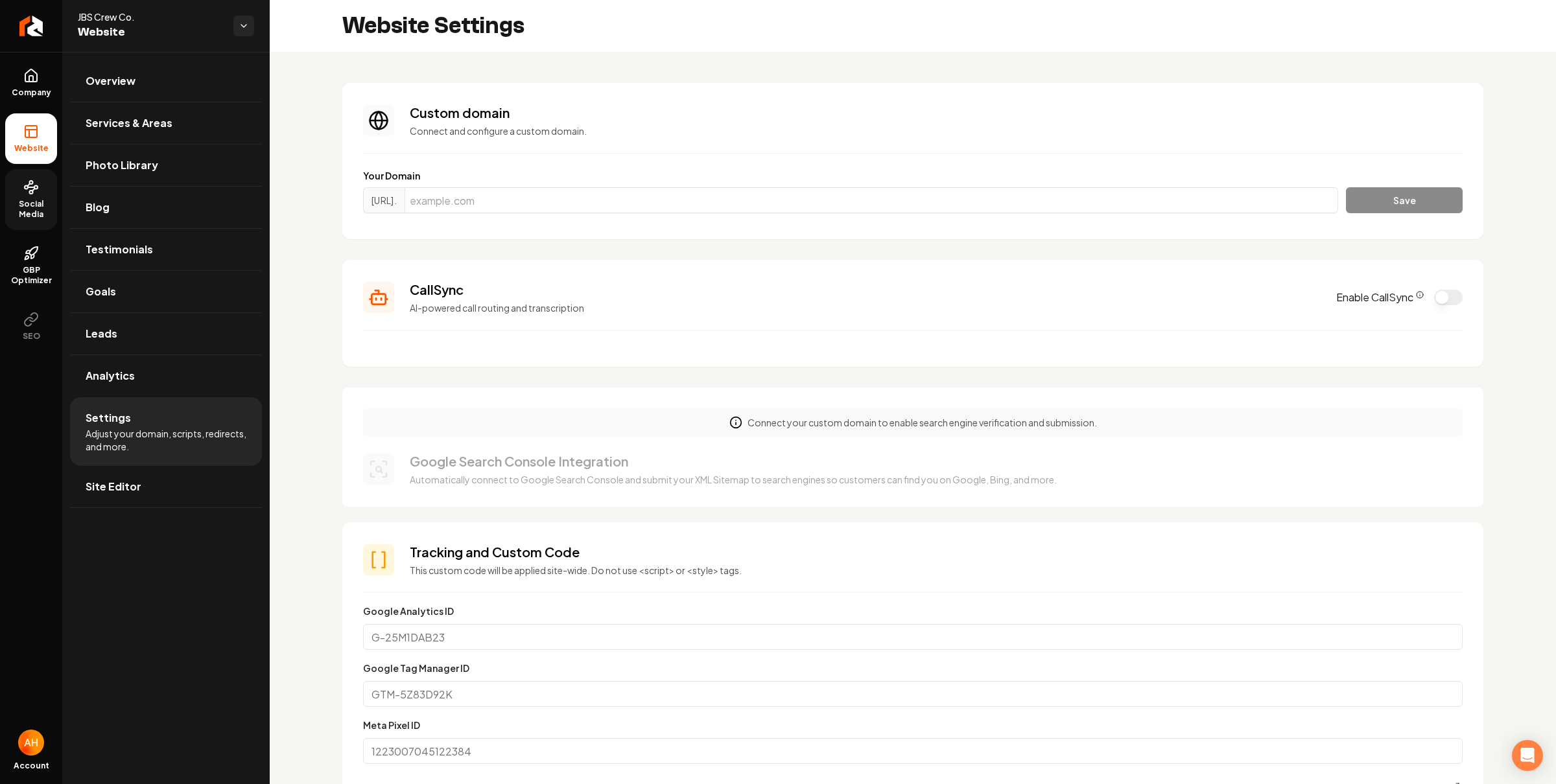
click at [46, 199] on span "Social Media" at bounding box center [31, 209] width 52 height 21
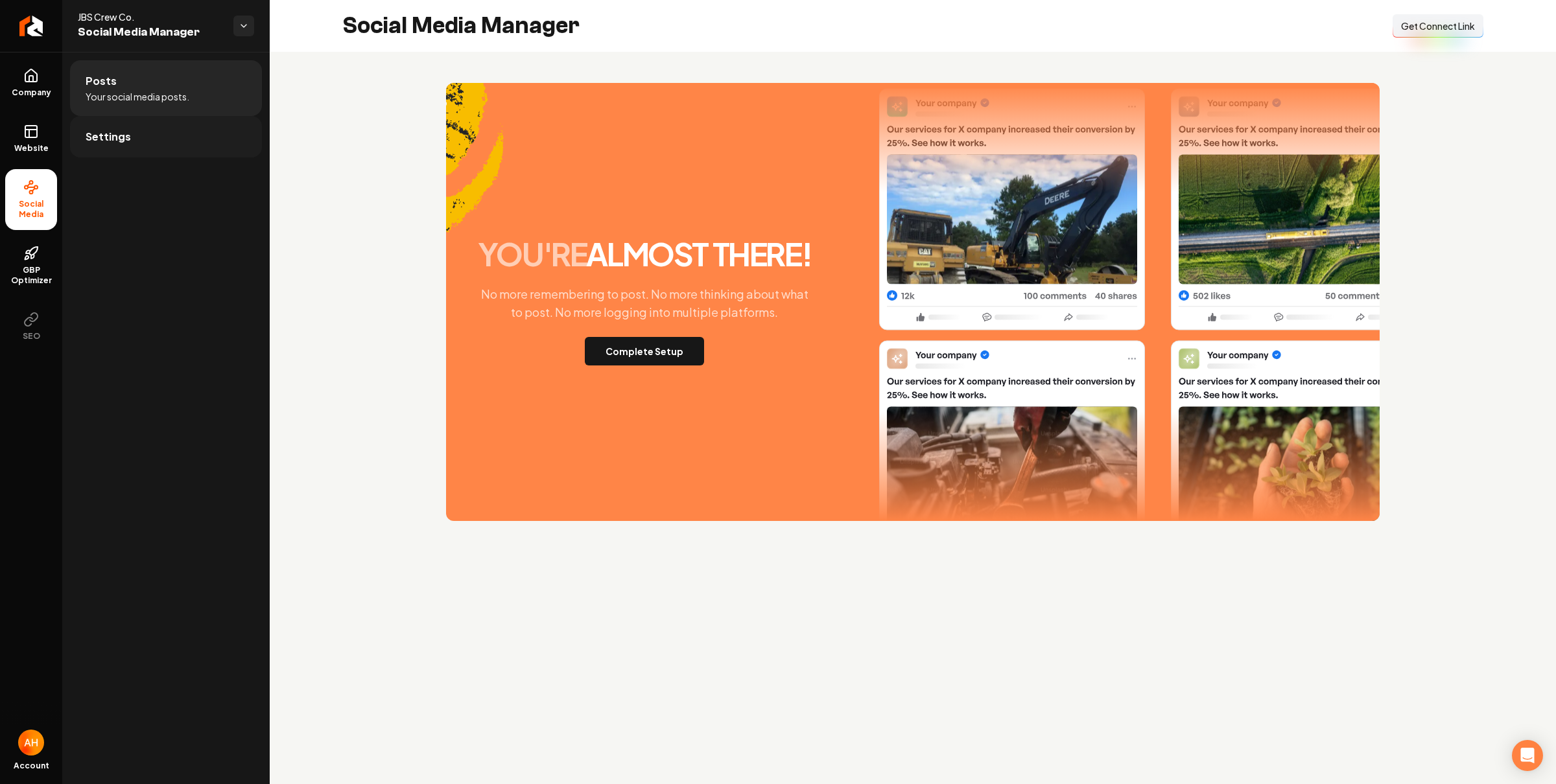
click at [183, 142] on link "Settings" at bounding box center [166, 137] width 192 height 42
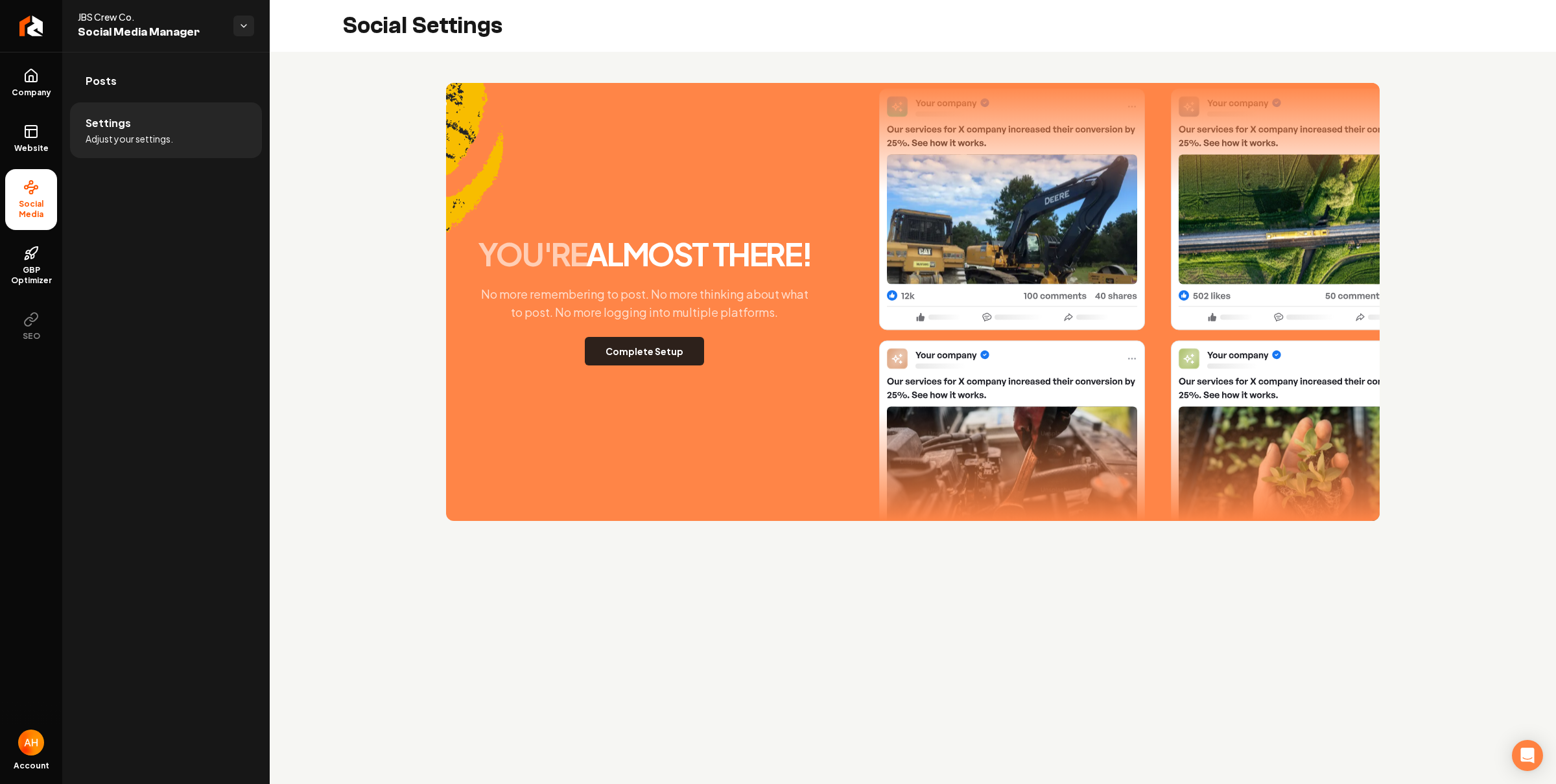
click at [611, 358] on button "Complete Setup" at bounding box center [644, 351] width 119 height 29
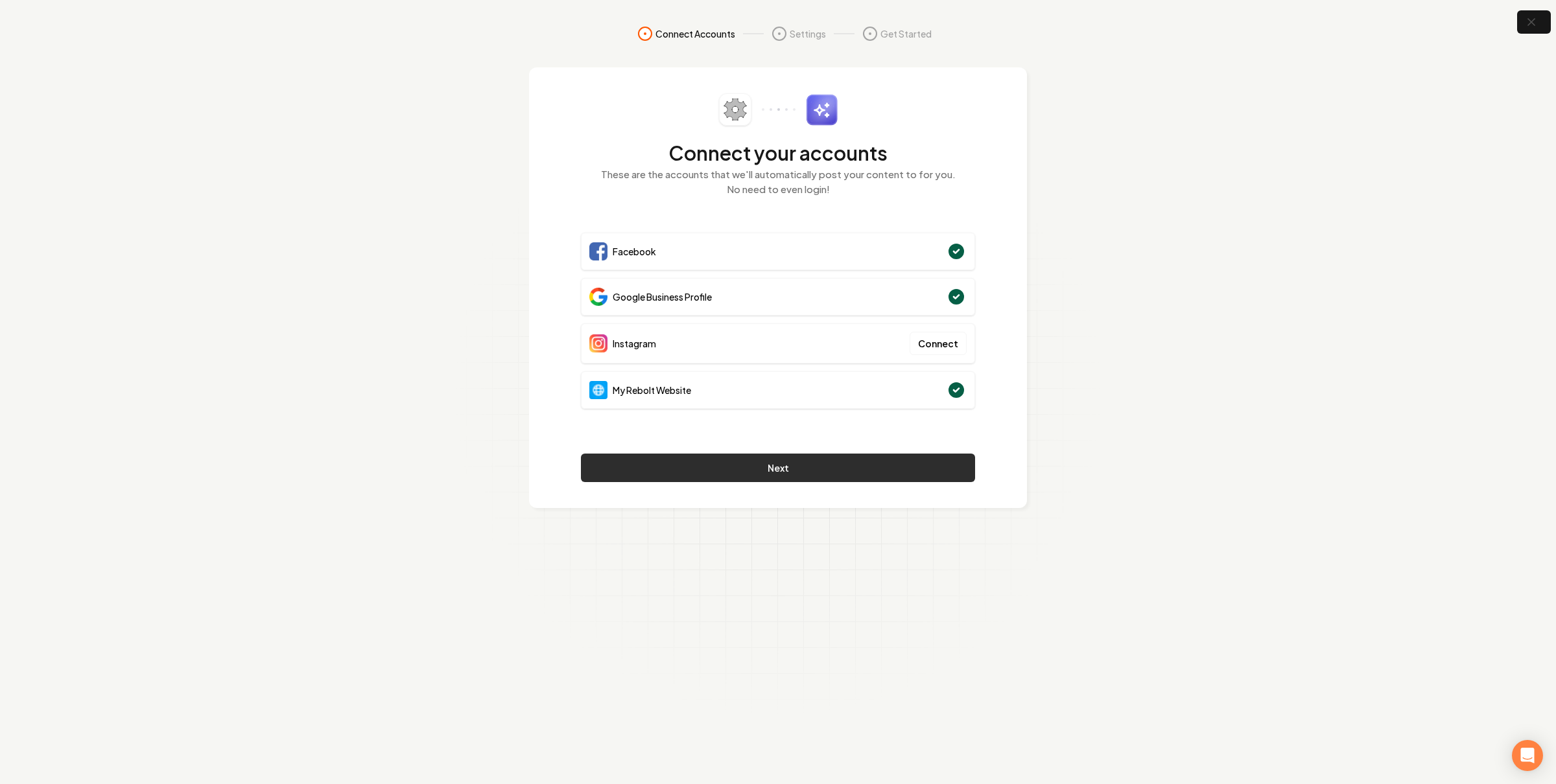
click at [694, 465] on button "Next" at bounding box center [778, 468] width 394 height 29
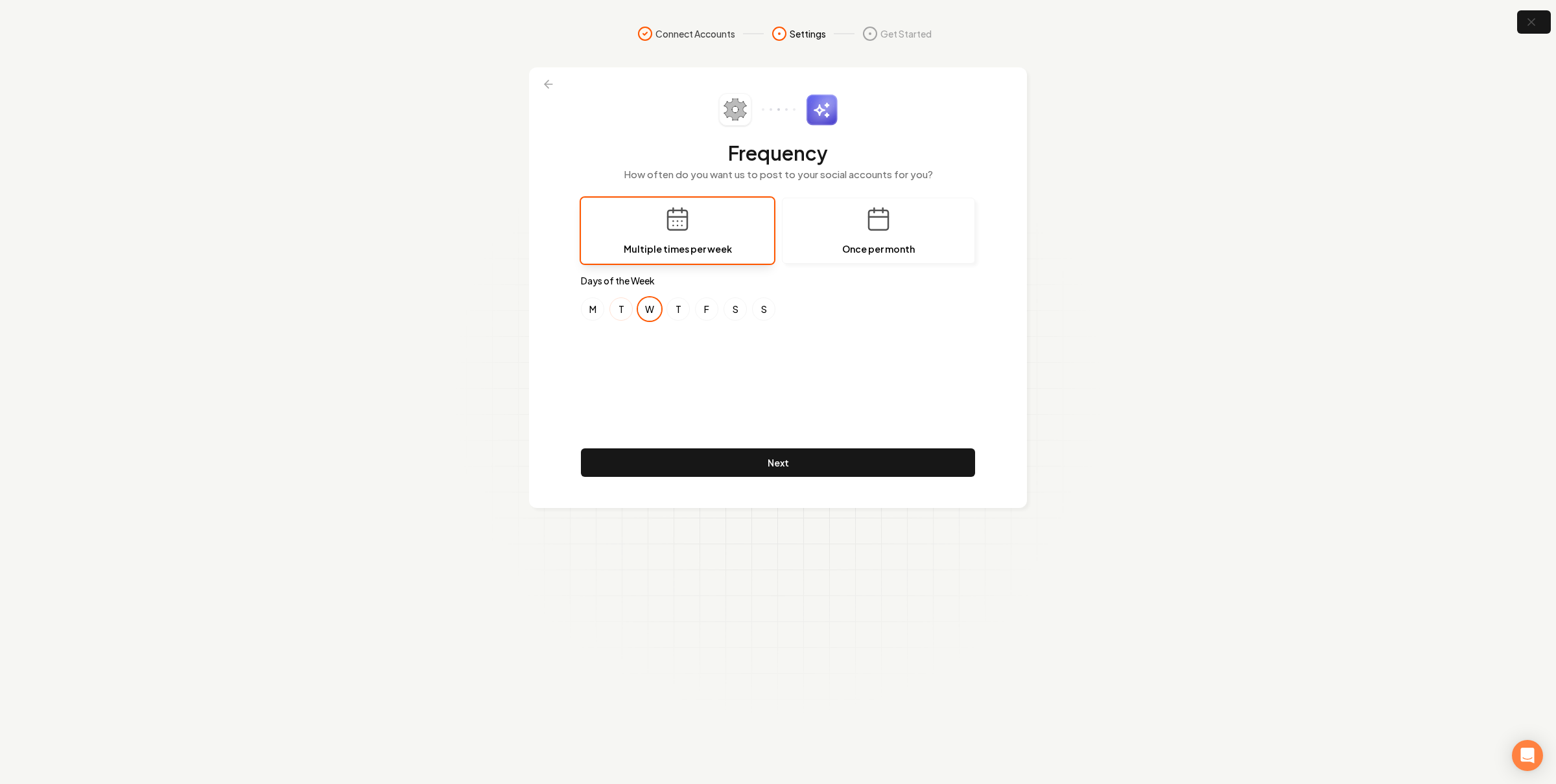
click at [615, 310] on button "T" at bounding box center [621, 309] width 23 height 23
click at [646, 309] on button "W" at bounding box center [649, 309] width 23 height 23
drag, startPoint x: 700, startPoint y: 313, endPoint x: 703, endPoint y: 377, distance: 64.1
click at [700, 313] on button "F" at bounding box center [707, 309] width 23 height 23
click at [707, 462] on button "Next" at bounding box center [778, 463] width 394 height 29
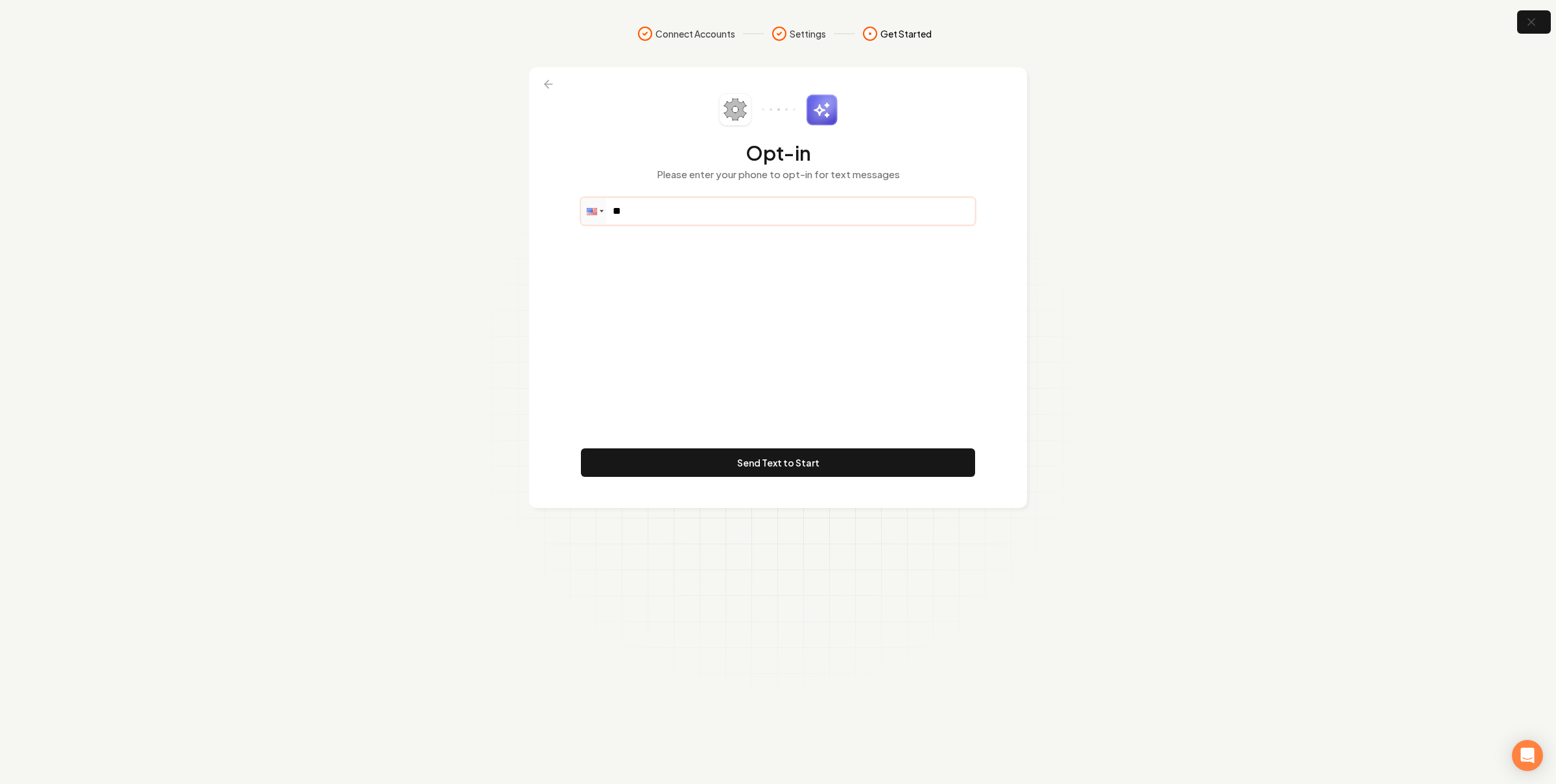
click at [701, 206] on input "**" at bounding box center [778, 211] width 393 height 26
paste input "**********"
type input "**********"
click at [793, 462] on button "Send Text to Start" at bounding box center [778, 463] width 394 height 29
click at [1209, 134] on section "**********" at bounding box center [778, 392] width 1556 height 784
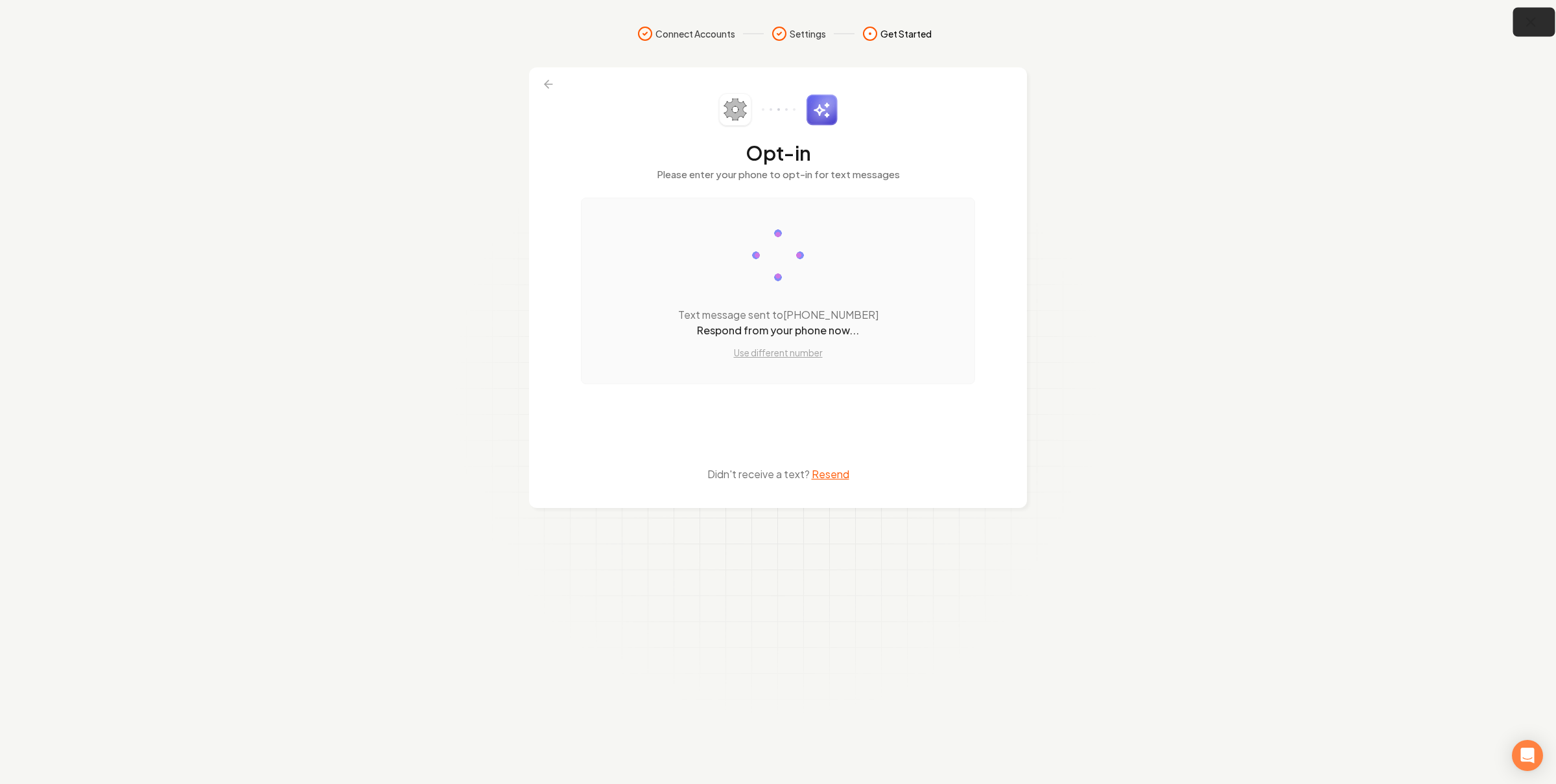
click at [1536, 25] on icon "button" at bounding box center [1531, 22] width 16 height 16
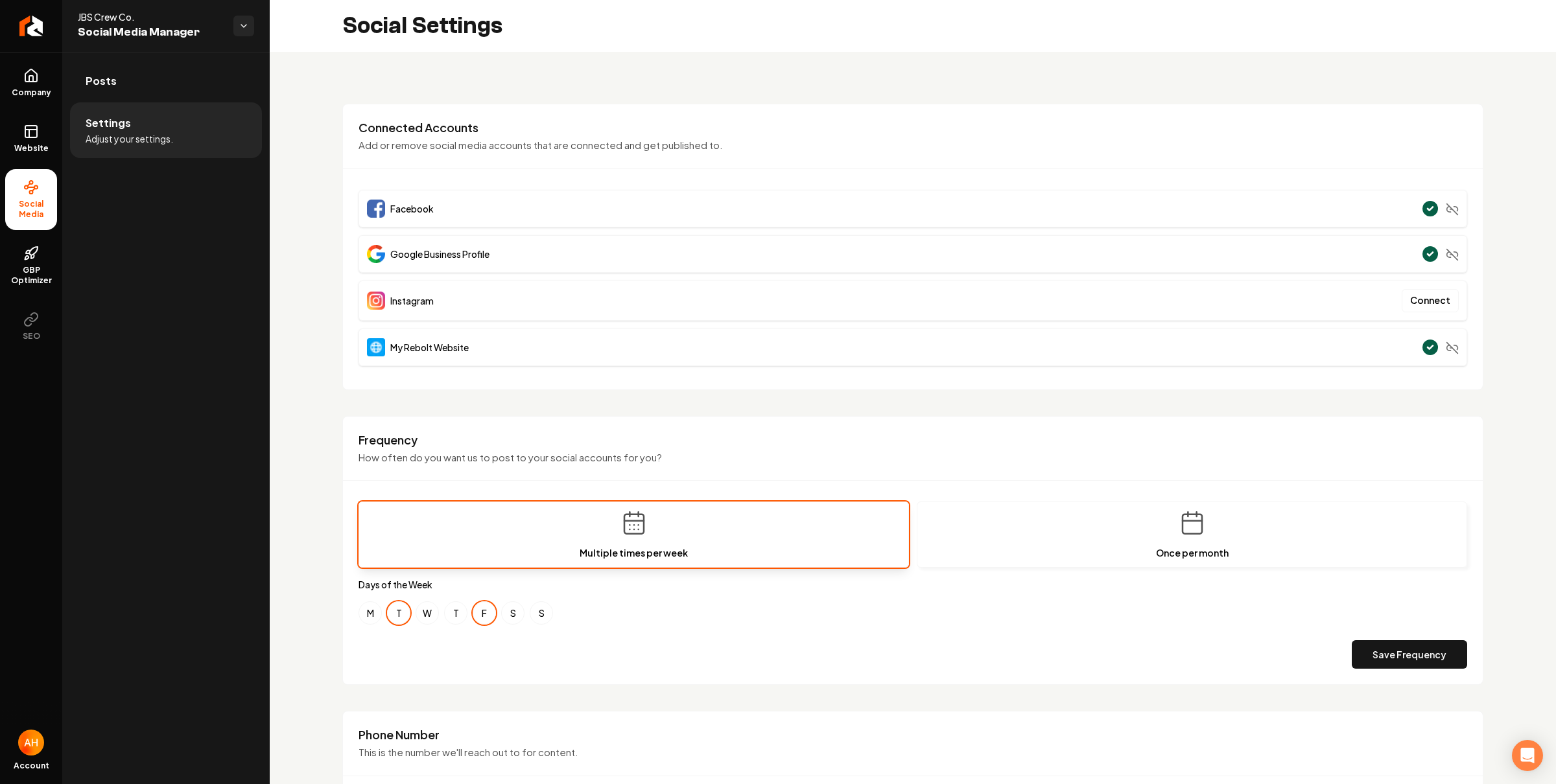
drag, startPoint x: 928, startPoint y: 31, endPoint x: 931, endPoint y: 42, distance: 11.4
click at [931, 38] on div "Social Settings" at bounding box center [913, 26] width 1286 height 52
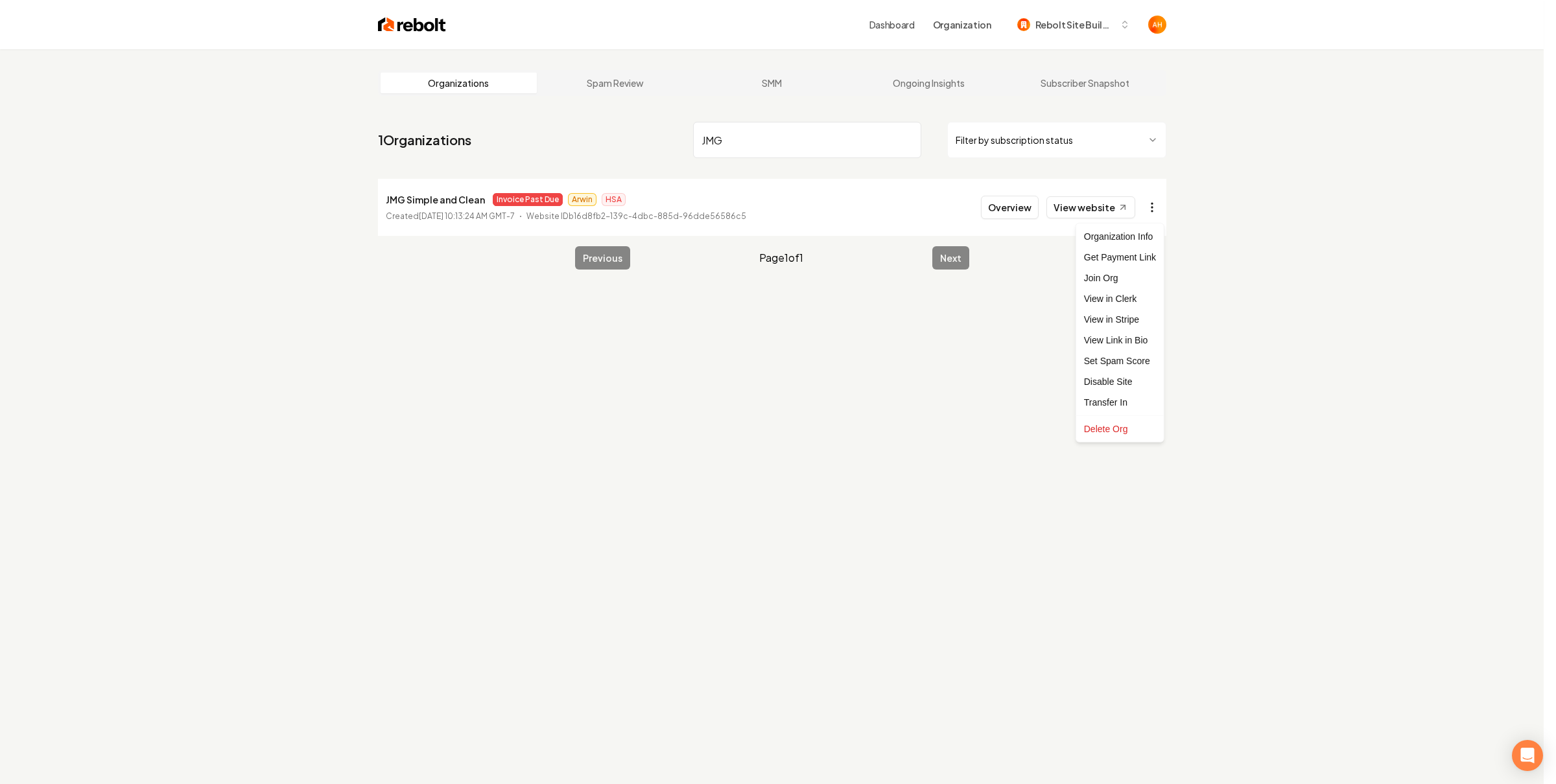
click at [1160, 209] on html "Dashboard Organization Rebolt Site Builder Organizations Spam Review SMM Ongoin…" at bounding box center [778, 392] width 1556 height 784
click at [1130, 327] on link "View in Stripe" at bounding box center [1120, 319] width 82 height 21
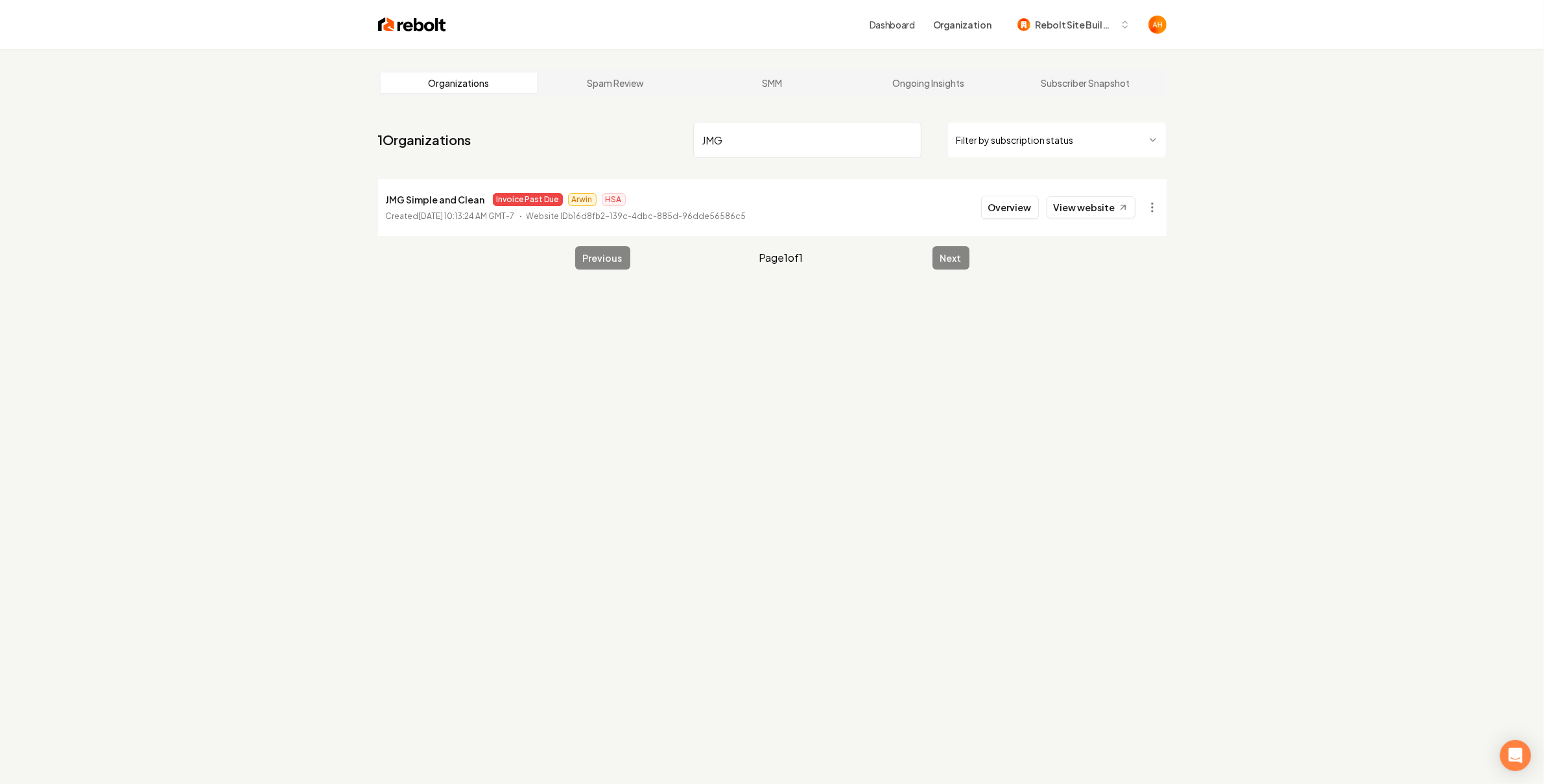
click at [777, 130] on input "JMG" at bounding box center [807, 140] width 228 height 36
type input "loyal plu"
click at [1018, 205] on button "Overview" at bounding box center [1009, 207] width 57 height 23
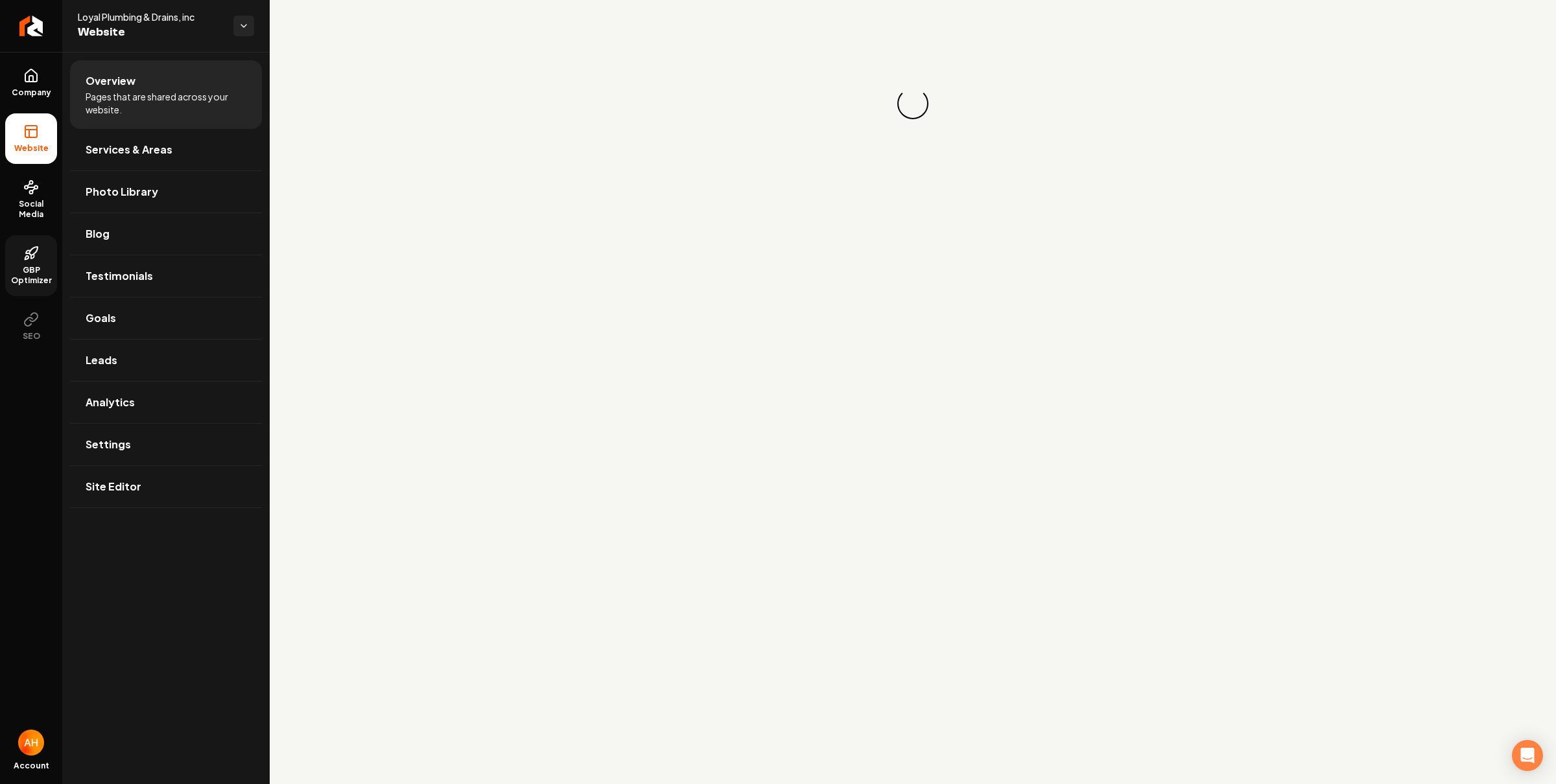
click at [38, 242] on link "GBP Optimizer" at bounding box center [31, 265] width 52 height 61
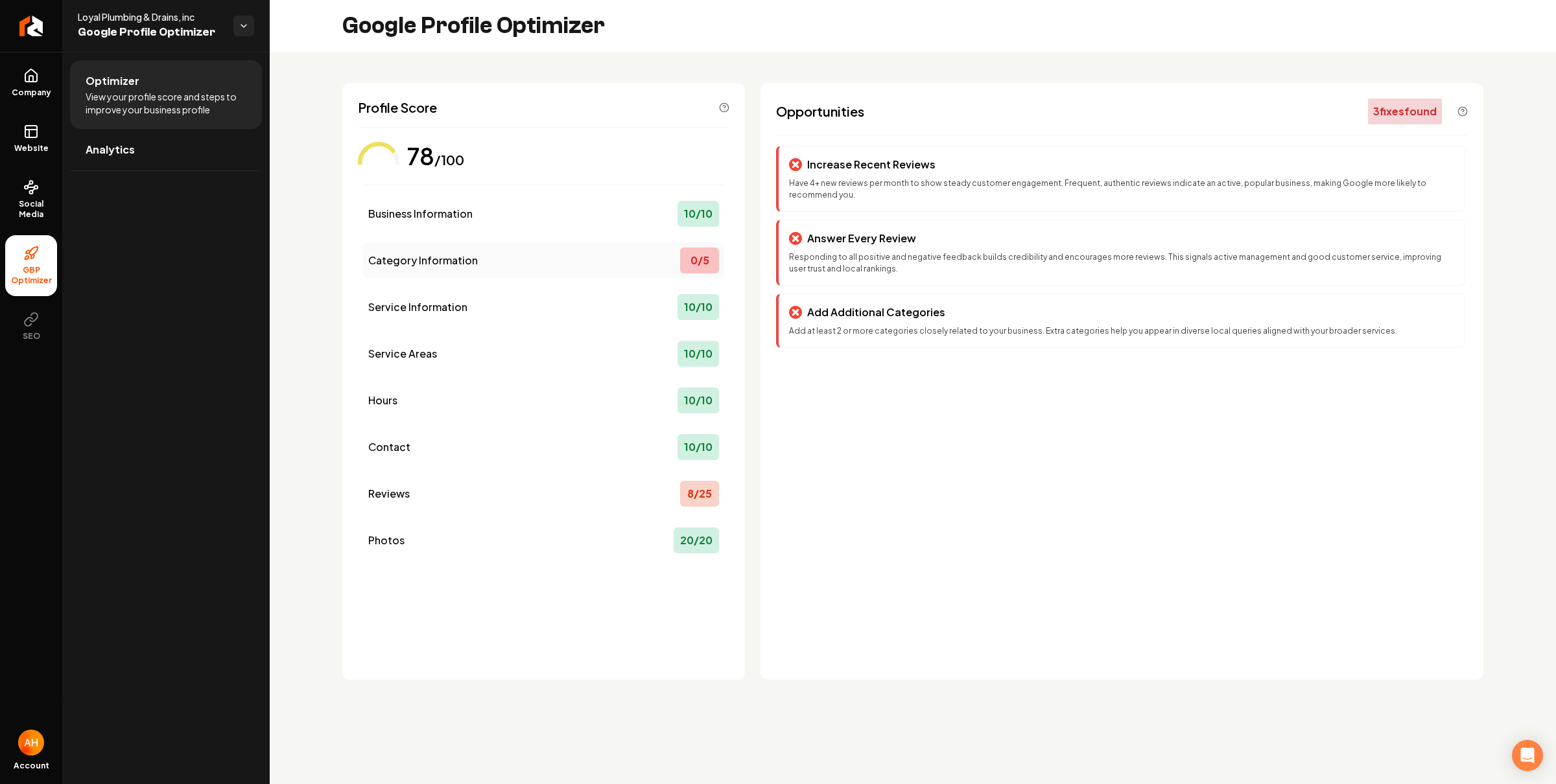
click at [539, 258] on div "Category Information 0 / 5" at bounding box center [544, 261] width 361 height 36
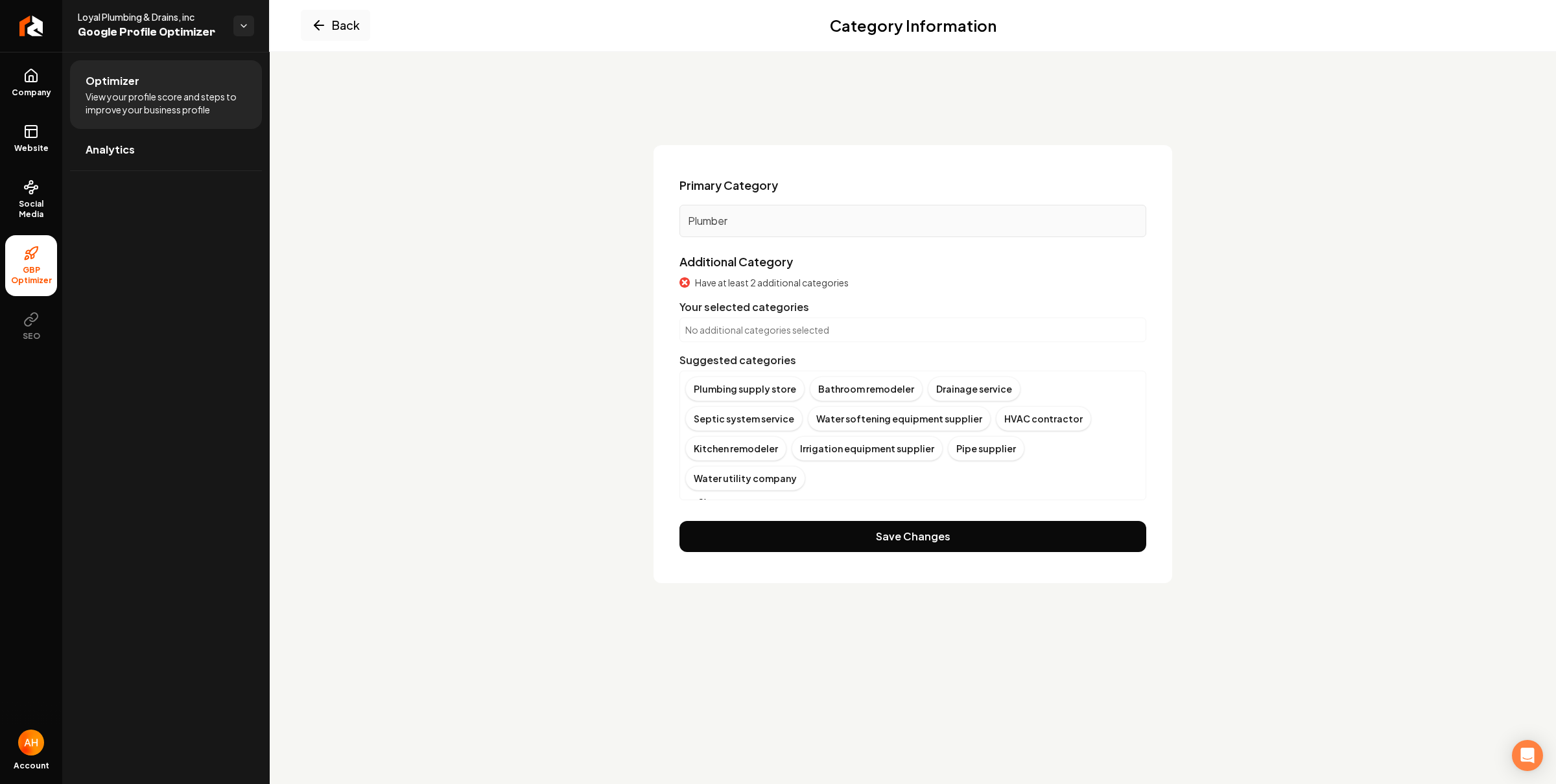
click at [714, 496] on button "Show more" at bounding box center [716, 502] width 61 height 13
click at [338, 25] on button "Back" at bounding box center [335, 25] width 69 height 31
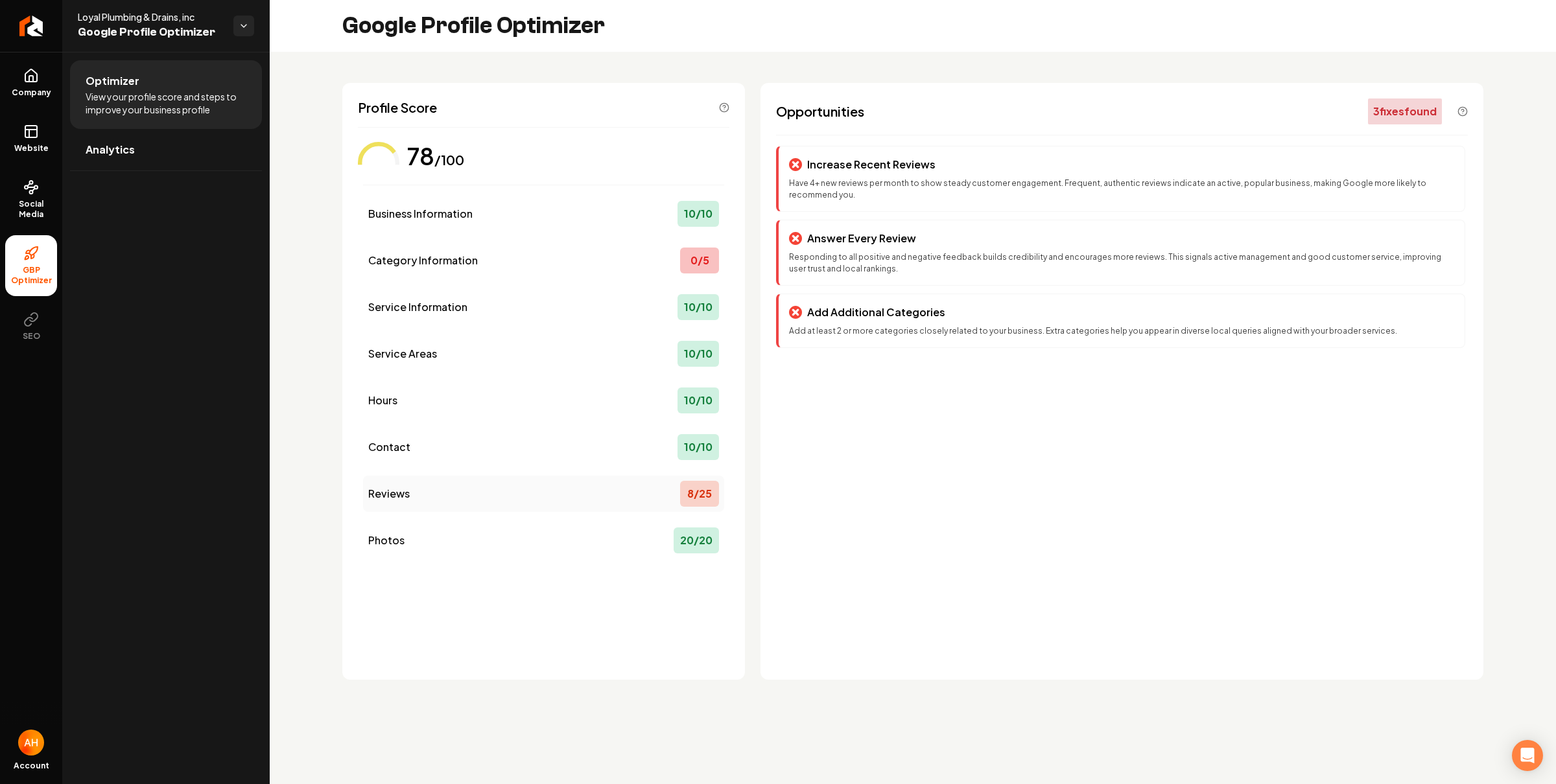
click at [582, 478] on div "Reviews 8 / 25" at bounding box center [544, 494] width 361 height 36
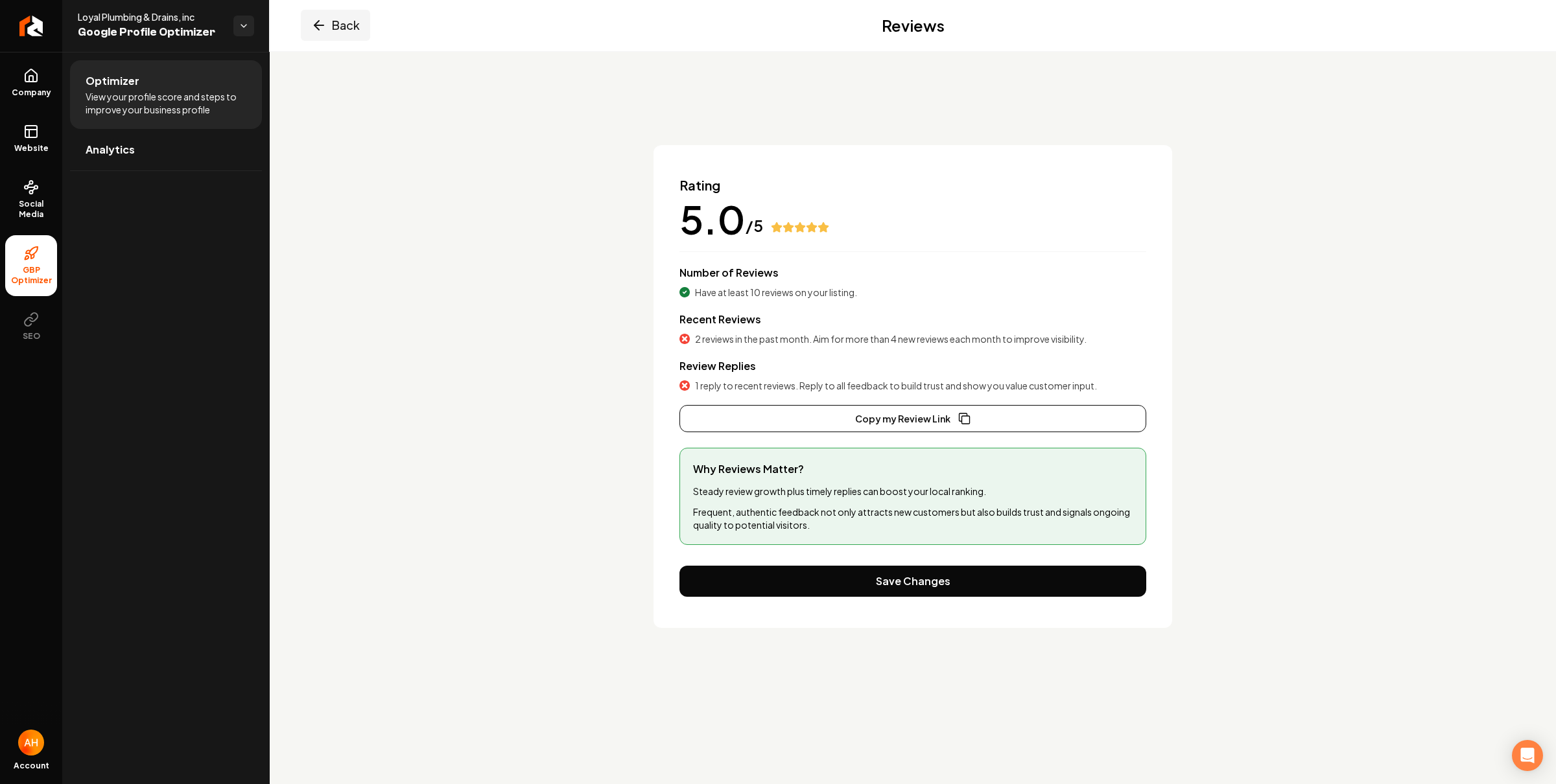
click at [337, 33] on button "Back" at bounding box center [335, 25] width 69 height 31
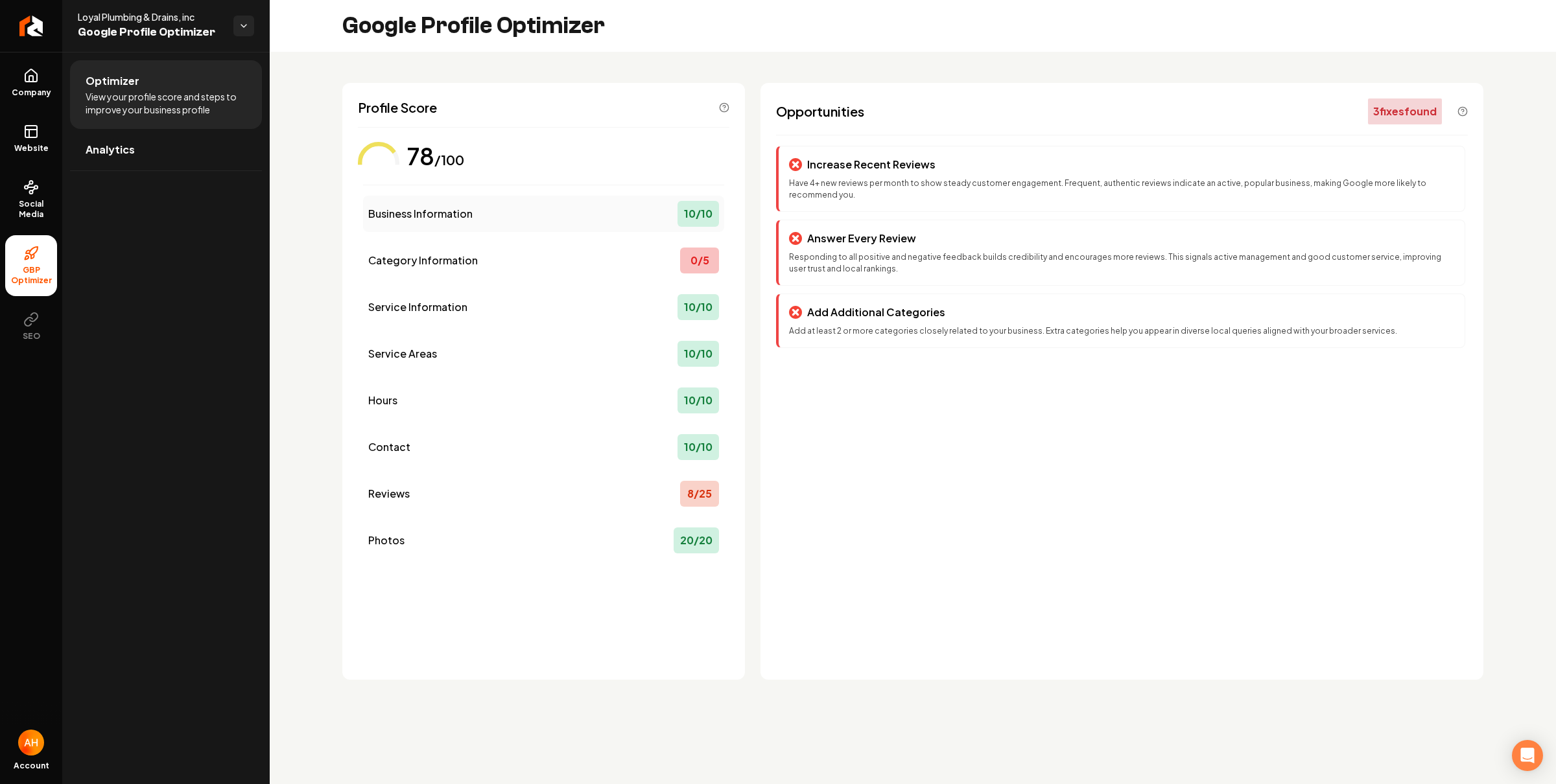
click at [513, 202] on div "Business Information 10 / 10" at bounding box center [544, 214] width 361 height 36
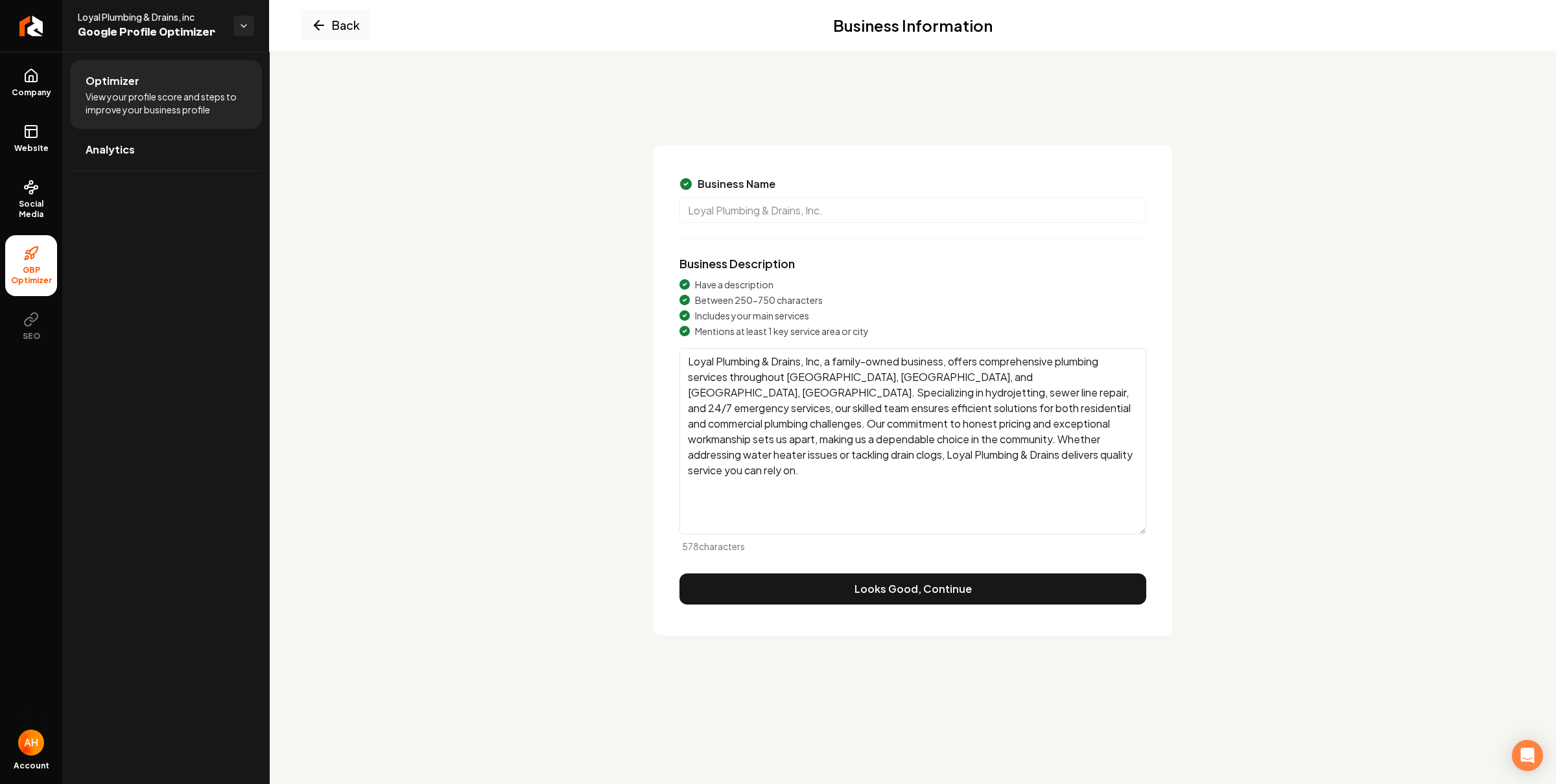
drag, startPoint x: 789, startPoint y: 377, endPoint x: 988, endPoint y: 381, distance: 199.0
click at [988, 381] on textarea "Loyal Plumbing & Drains, Inc, a family-owned business, offers comprehensive plu…" at bounding box center [913, 441] width 467 height 186
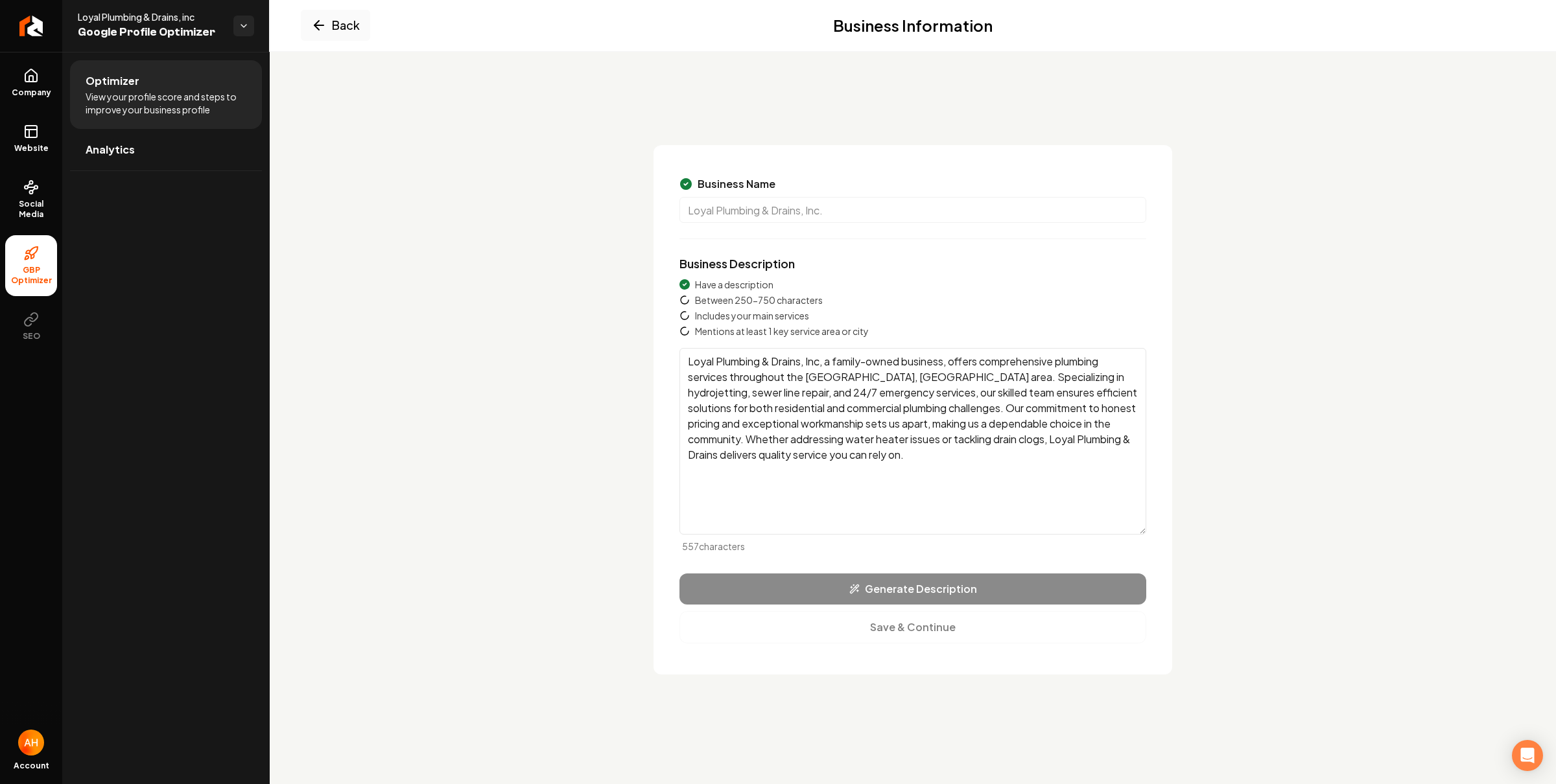
click at [879, 470] on textarea "Loyal Plumbing & Drains, Inc, a family-owned business, offers comprehensive plu…" at bounding box center [913, 441] width 467 height 186
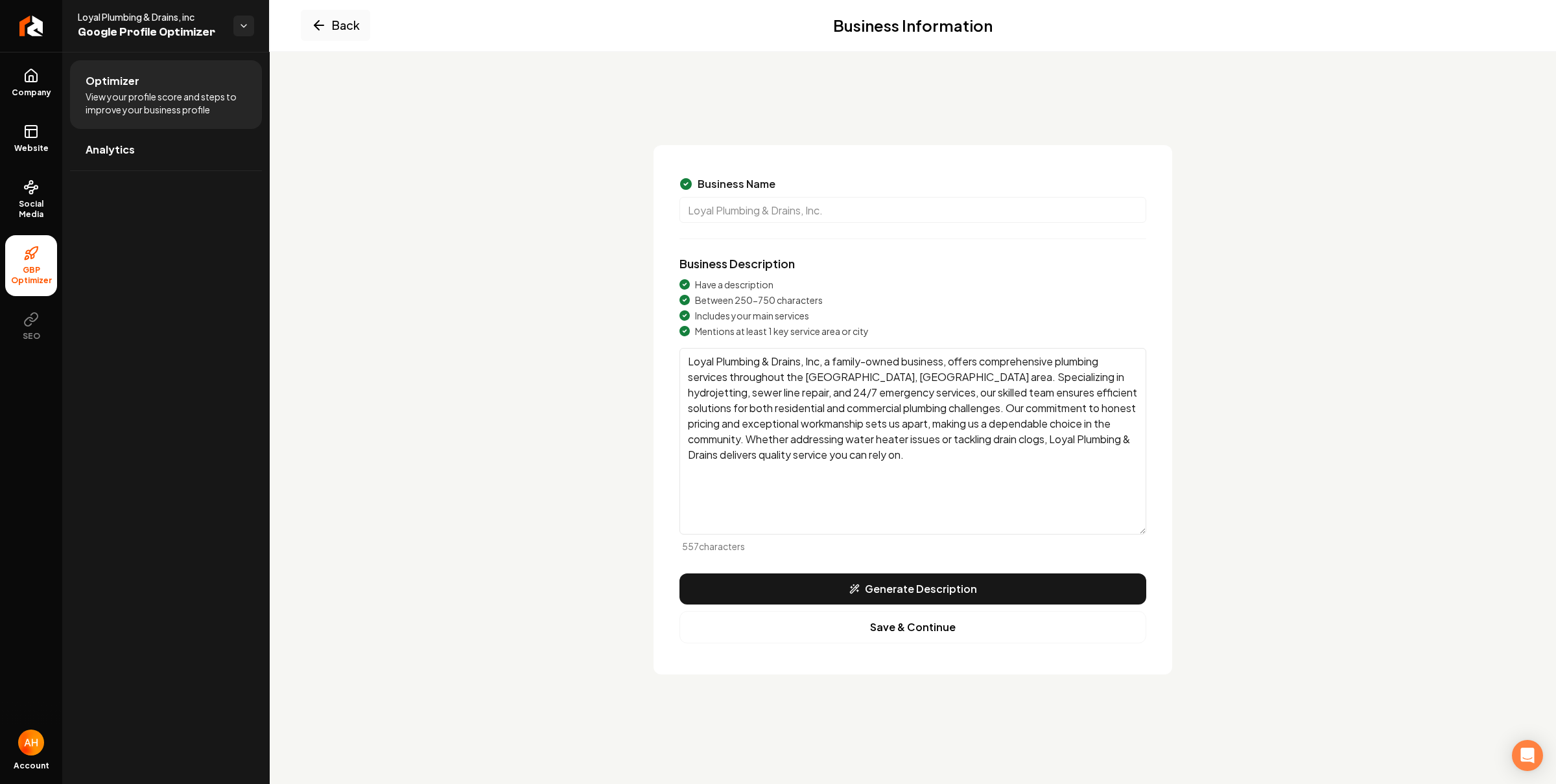
click at [1038, 370] on textarea "Loyal Plumbing & Drains, Inc, a family-owned business, offers comprehensive plu…" at bounding box center [913, 441] width 467 height 186
click at [1319, 132] on div "Back Business Information Business Name [PERSON_NAME] & Drains, Inc. Business D…" at bounding box center [913, 399] width 1141 height 550
click at [967, 375] on textarea "Loyal Plumbing & Drains, Inc, a family-owned business, offers comprehensive plu…" at bounding box center [913, 441] width 467 height 186
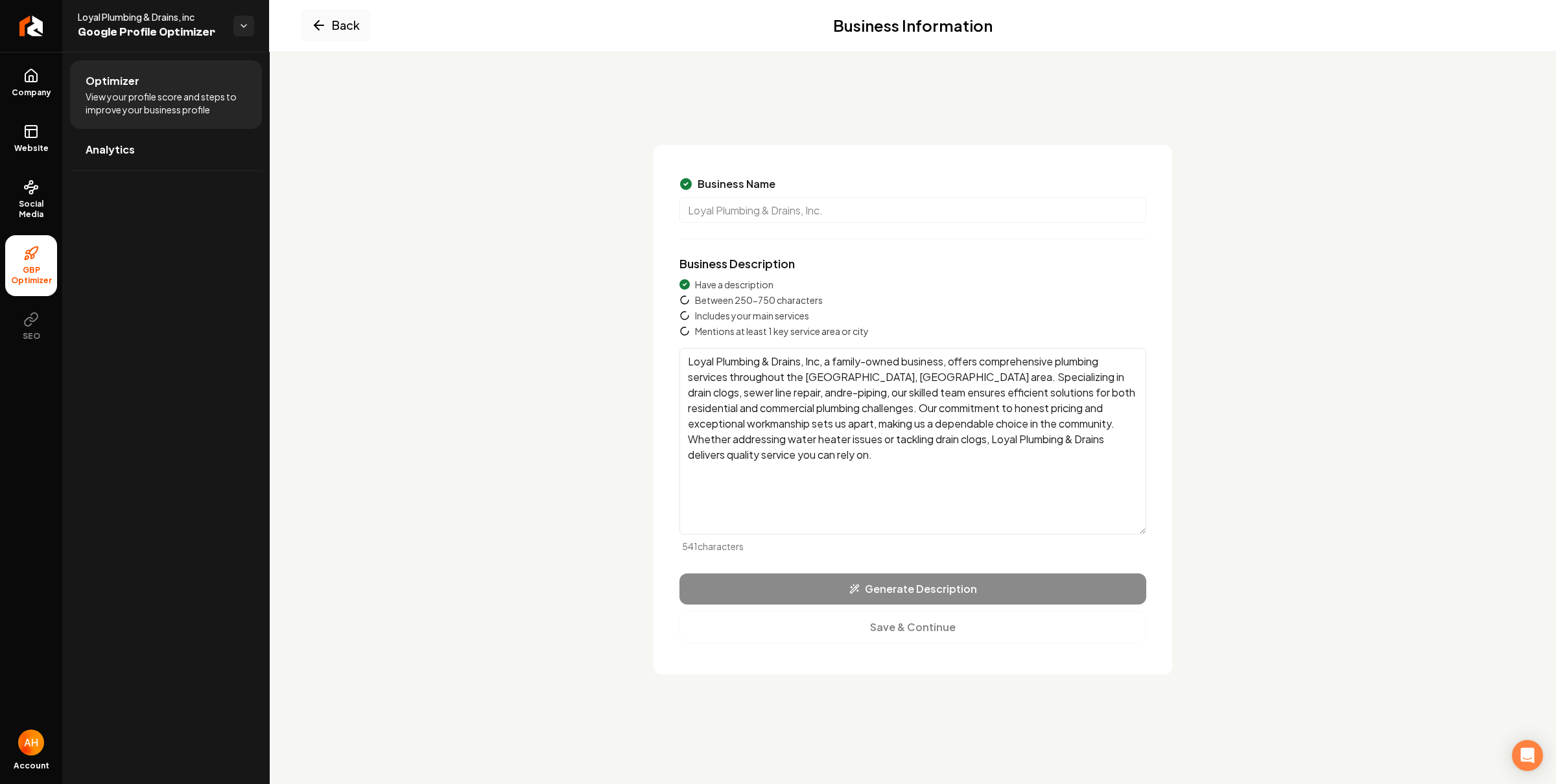
click at [1104, 380] on textarea "Loyal Plumbing & Drains, Inc, a family-owned business, offers comprehensive plu…" at bounding box center [913, 441] width 467 height 186
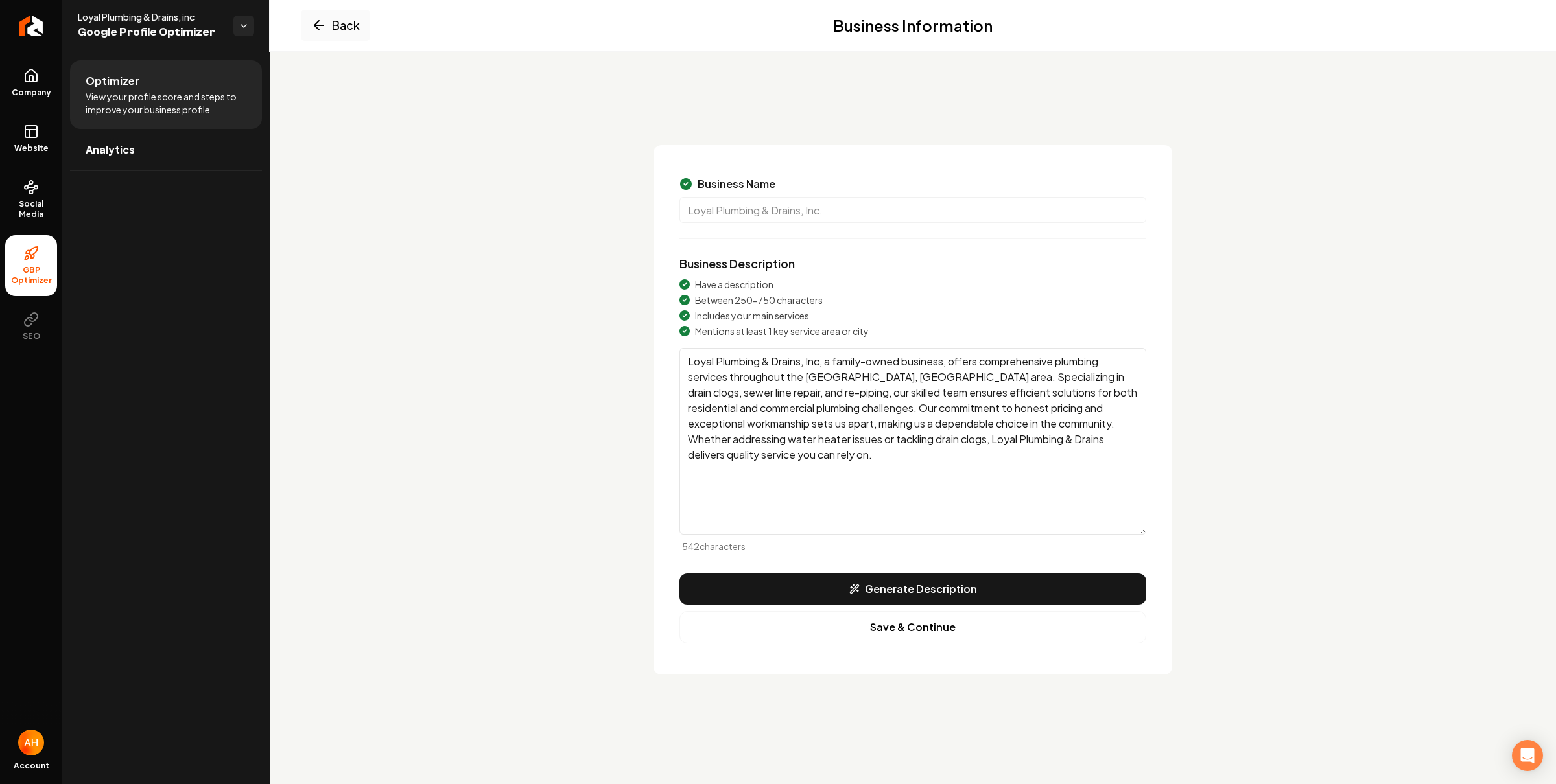
click at [1110, 409] on textarea "Loyal Plumbing & Drains, Inc, a family-owned business, offers comprehensive plu…" at bounding box center [913, 441] width 467 height 186
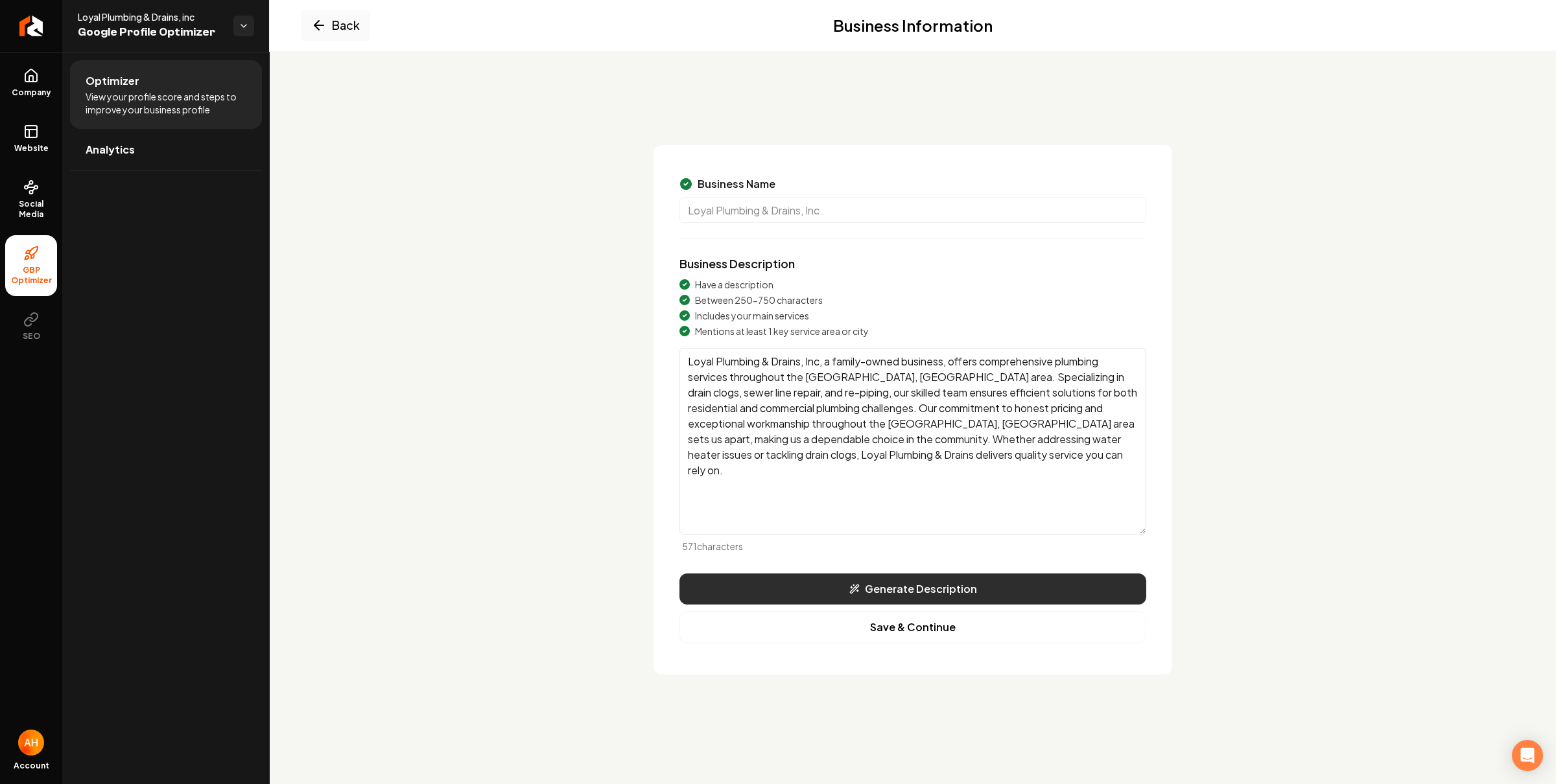
click at [878, 583] on button "Generate Description" at bounding box center [913, 589] width 467 height 31
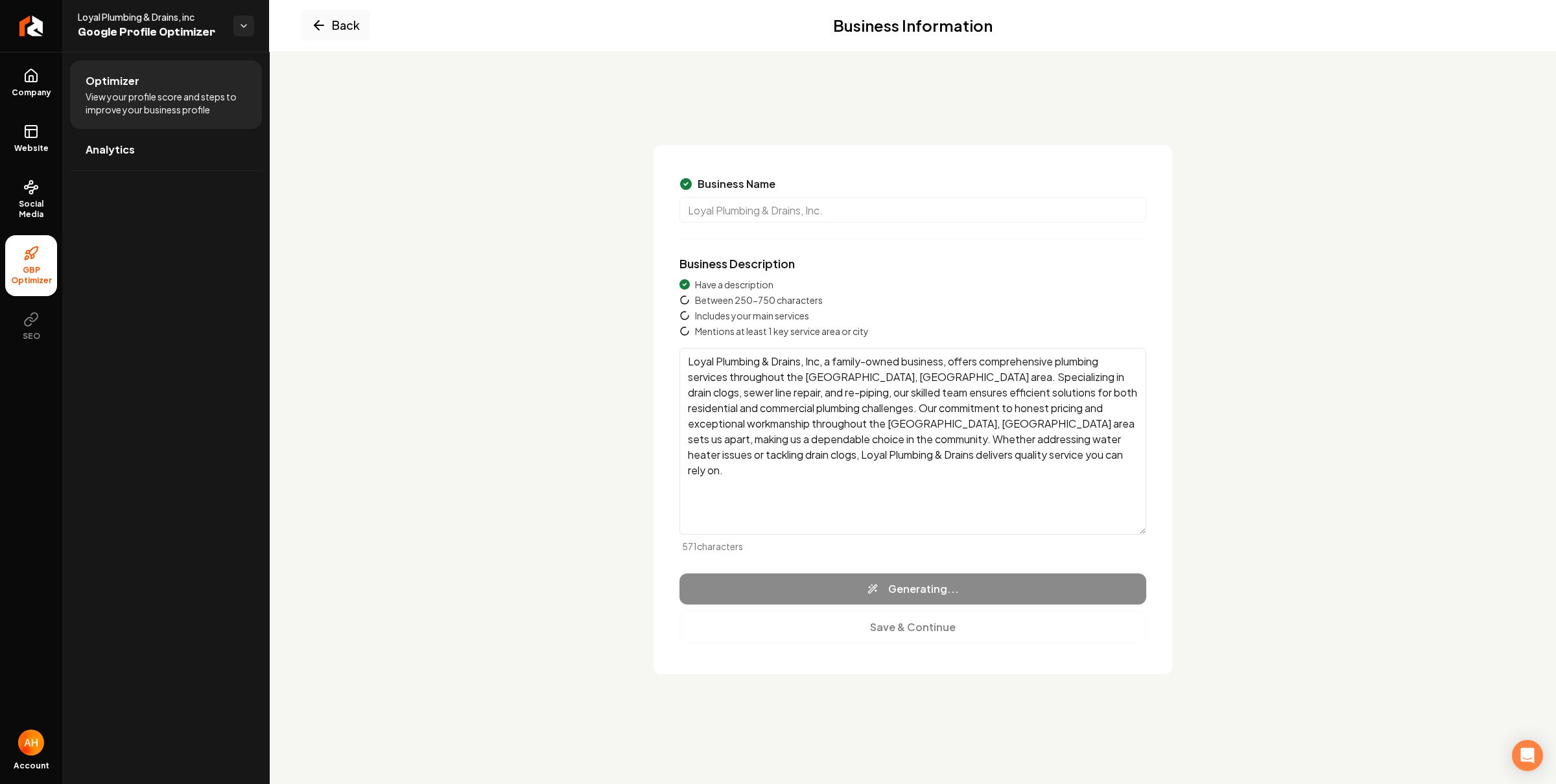
drag, startPoint x: 975, startPoint y: 422, endPoint x: 881, endPoint y: 429, distance: 94.3
click at [830, 379] on textarea "Loyal Plumbing & Drains, Inc, a family-owned business, offers comprehensive plu…" at bounding box center [913, 441] width 467 height 186
drag, startPoint x: 911, startPoint y: 452, endPoint x: 932, endPoint y: 471, distance: 28.3
click at [913, 463] on textarea "Loyal Plumbing & Drains, Inc, a family-owned business, offers comprehensive plu…" at bounding box center [913, 441] width 467 height 186
click at [933, 459] on textarea "Loyal Plumbing & Drains, Inc, a family-owned business, offers comprehensive plu…" at bounding box center [913, 441] width 467 height 186
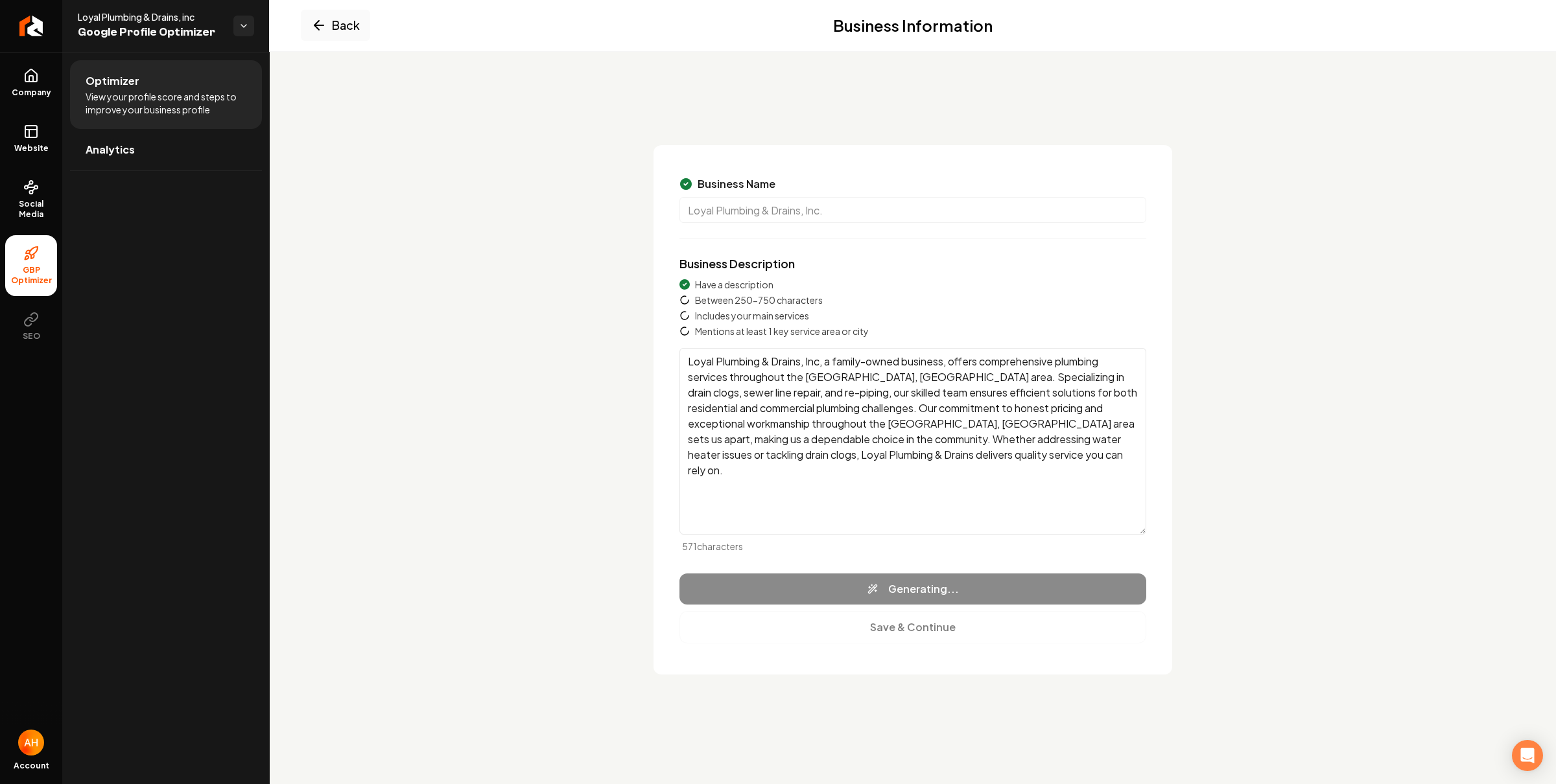
type textarea "Loyal Plumbing & Drains, Inc, is a trusted family-owned plumbing business servi…"
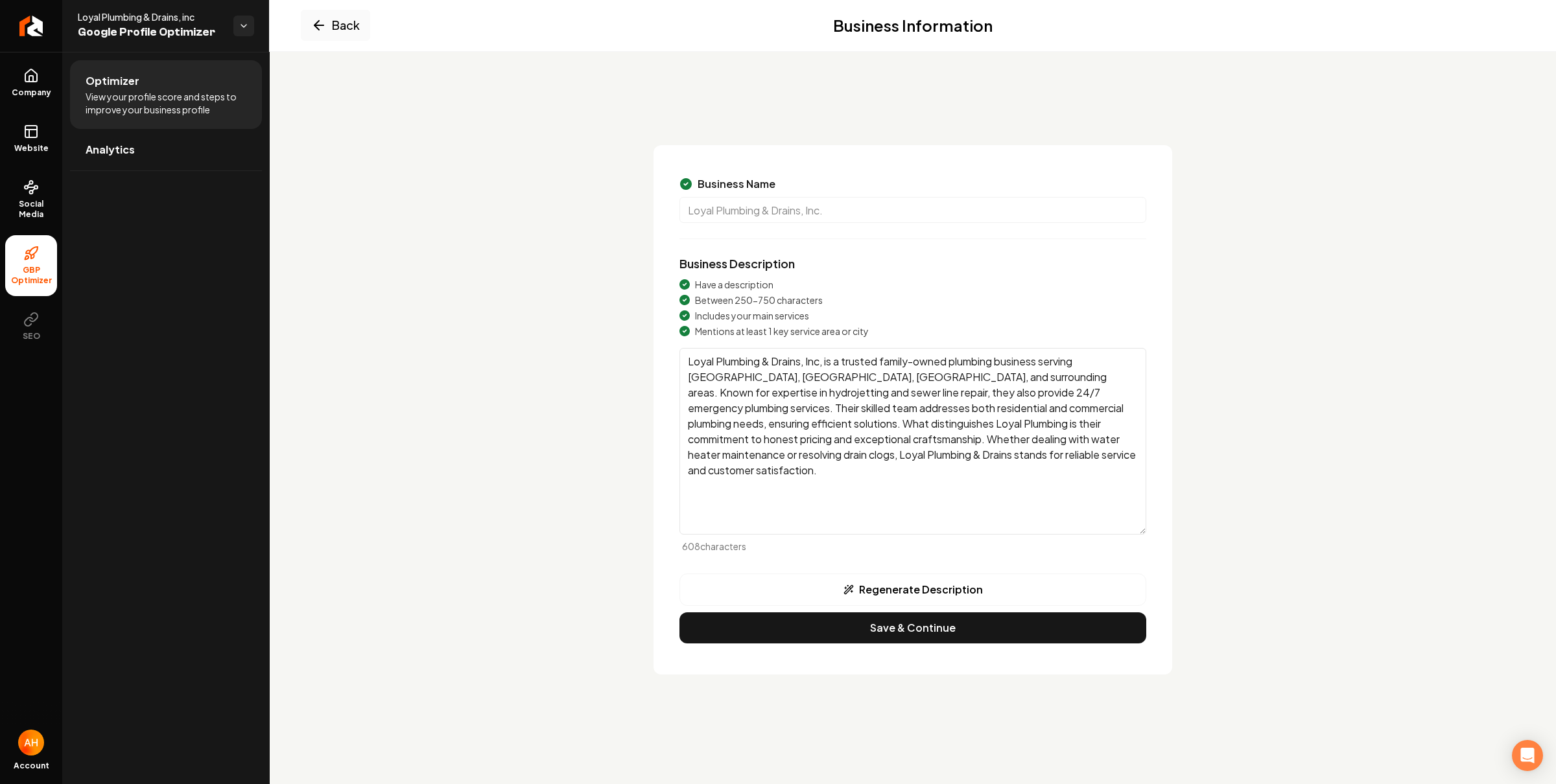
drag, startPoint x: 570, startPoint y: 132, endPoint x: 537, endPoint y: 120, distance: 35.1
click at [557, 128] on div "Back Business Information Business Name [PERSON_NAME] & Drains, Inc. Business D…" at bounding box center [913, 399] width 1141 height 550
click at [310, 33] on button "Back" at bounding box center [335, 25] width 69 height 31
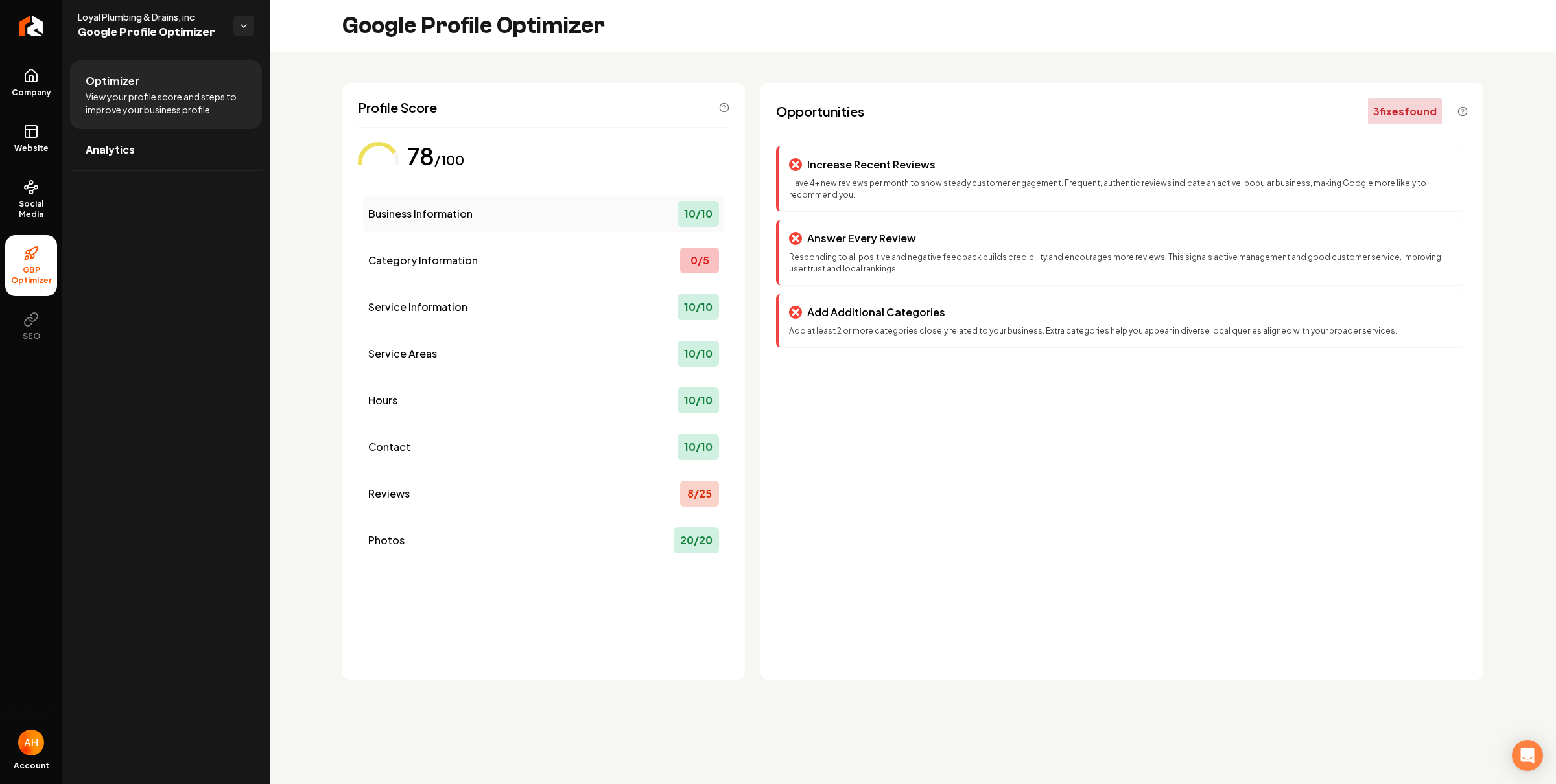
click at [488, 209] on div "Business Information 10 / 10" at bounding box center [544, 214] width 361 height 36
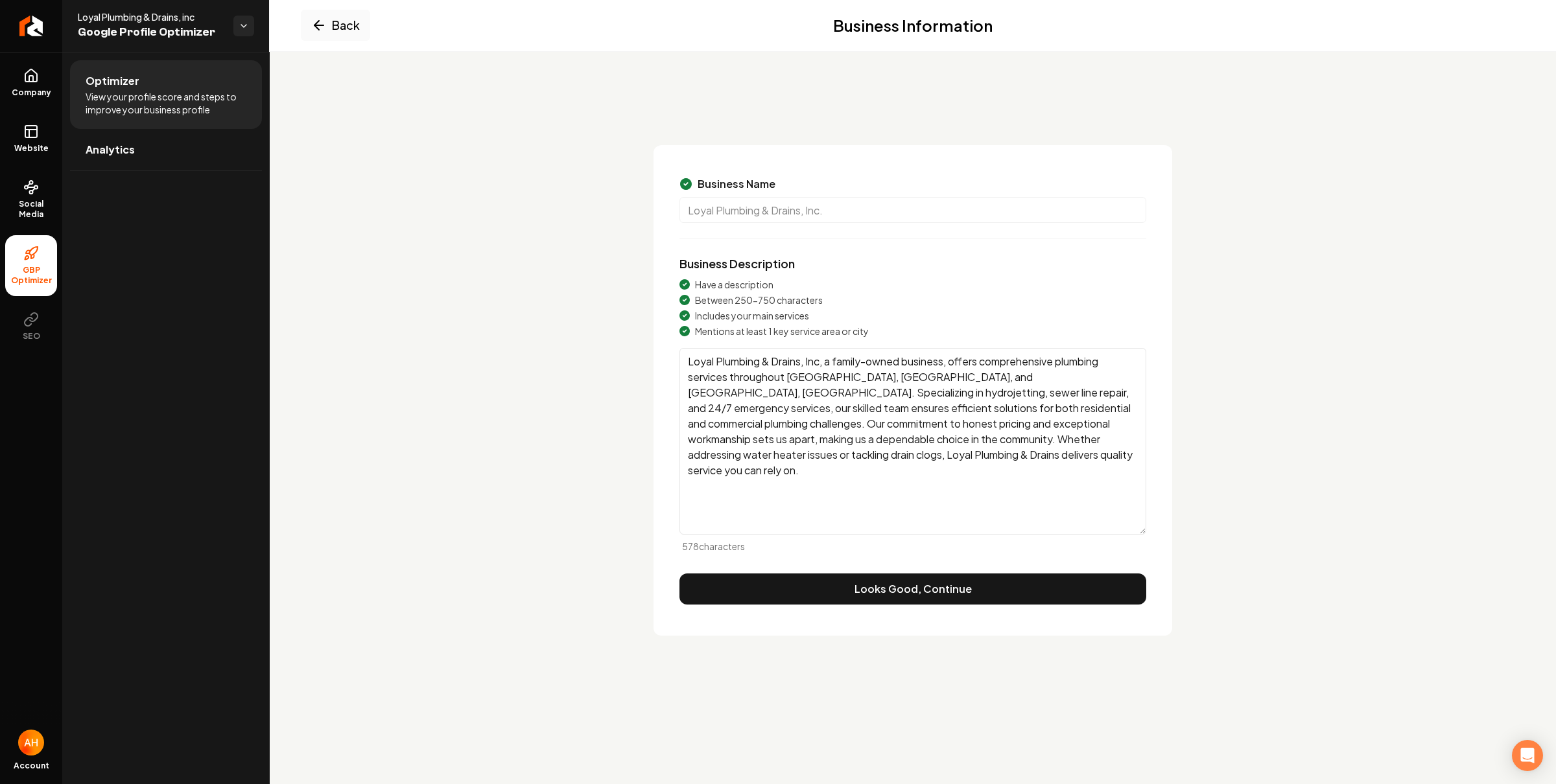
click at [988, 373] on textarea "Loyal Plumbing & Drains, Inc, a family-owned business, offers comprehensive plu…" at bounding box center [913, 441] width 467 height 186
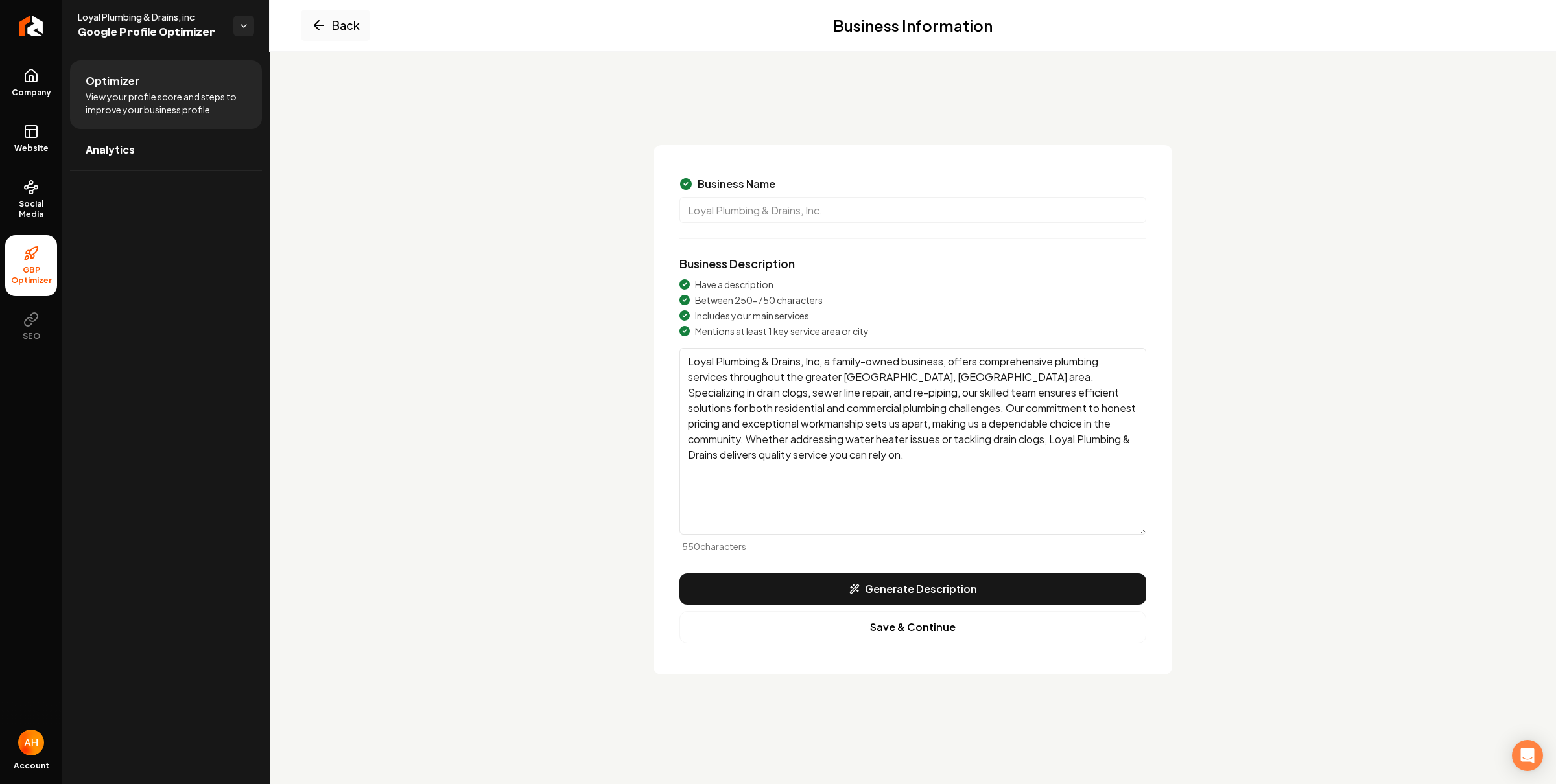
type textarea "Loyal Plumbing & Drains, Inc, a family-owned business, offers comprehensive plu…"
click at [945, 631] on button "Save & Continue" at bounding box center [913, 628] width 467 height 33
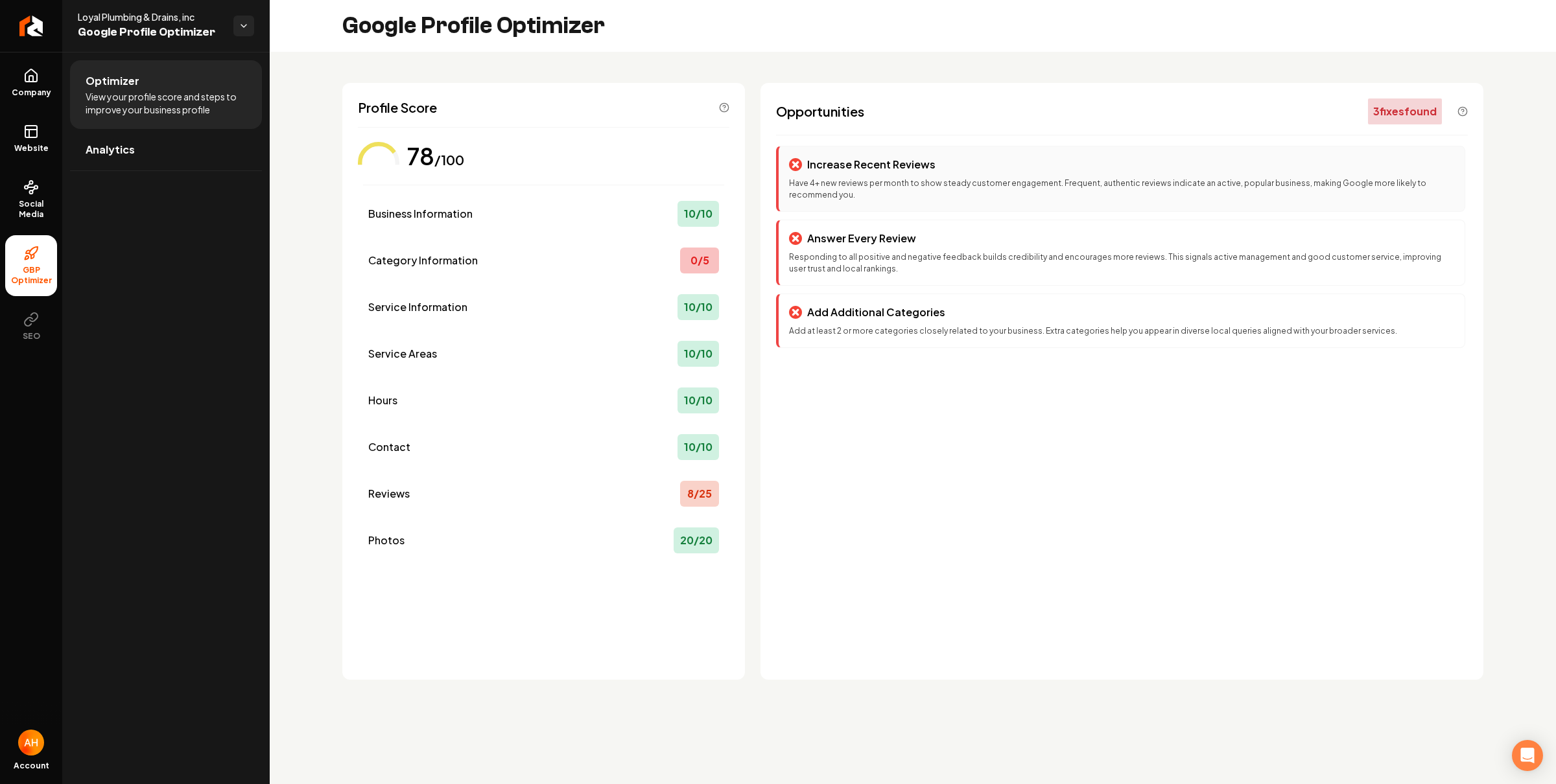
click at [1015, 179] on p "Have 4+ new reviews per month to show steady customer engagement. Frequent, aut…" at bounding box center [1121, 189] width 665 height 23
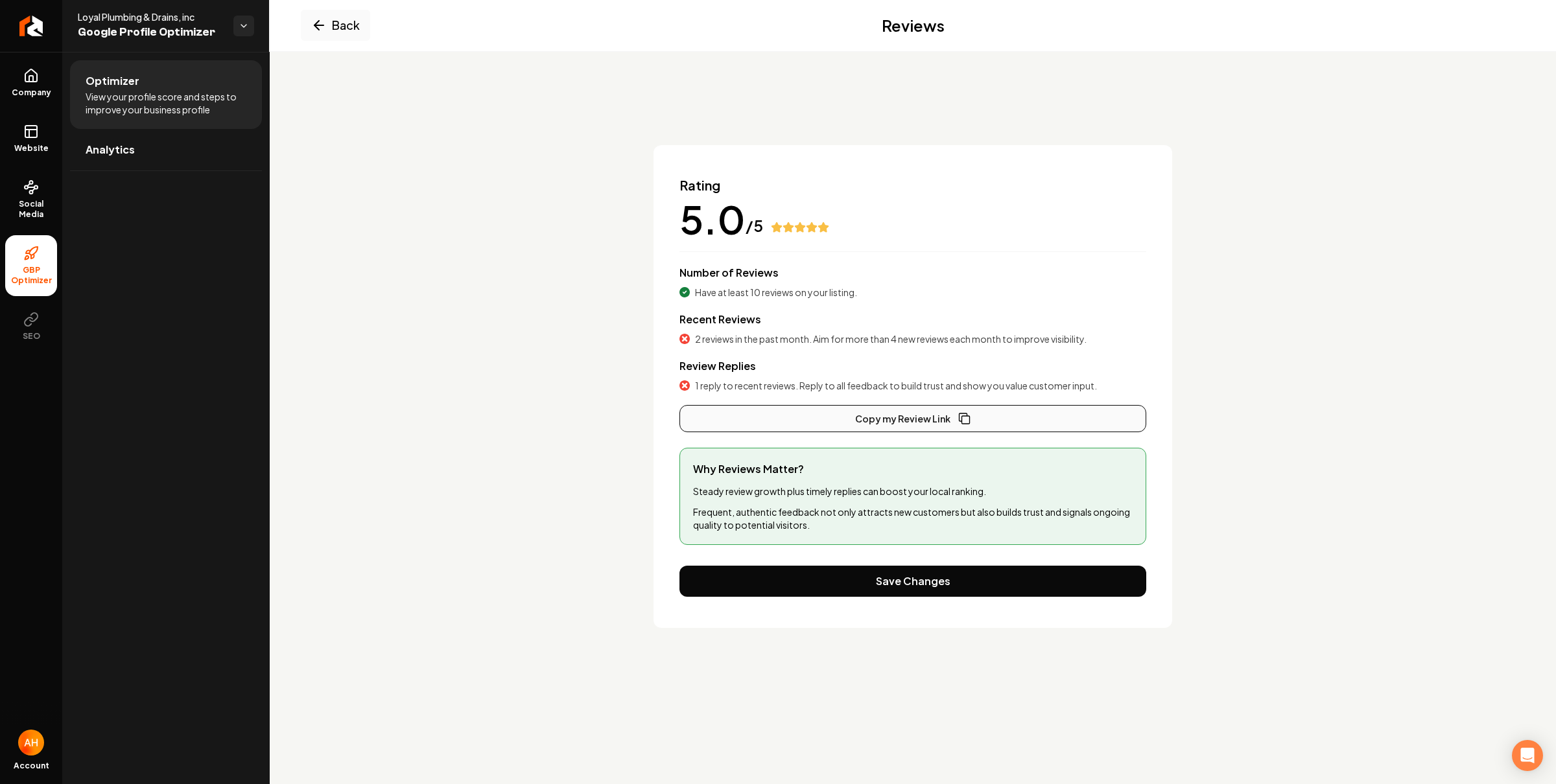
click at [976, 416] on button "Copy my Review Link" at bounding box center [913, 418] width 467 height 27
click at [43, 139] on link "Website" at bounding box center [31, 139] width 52 height 51
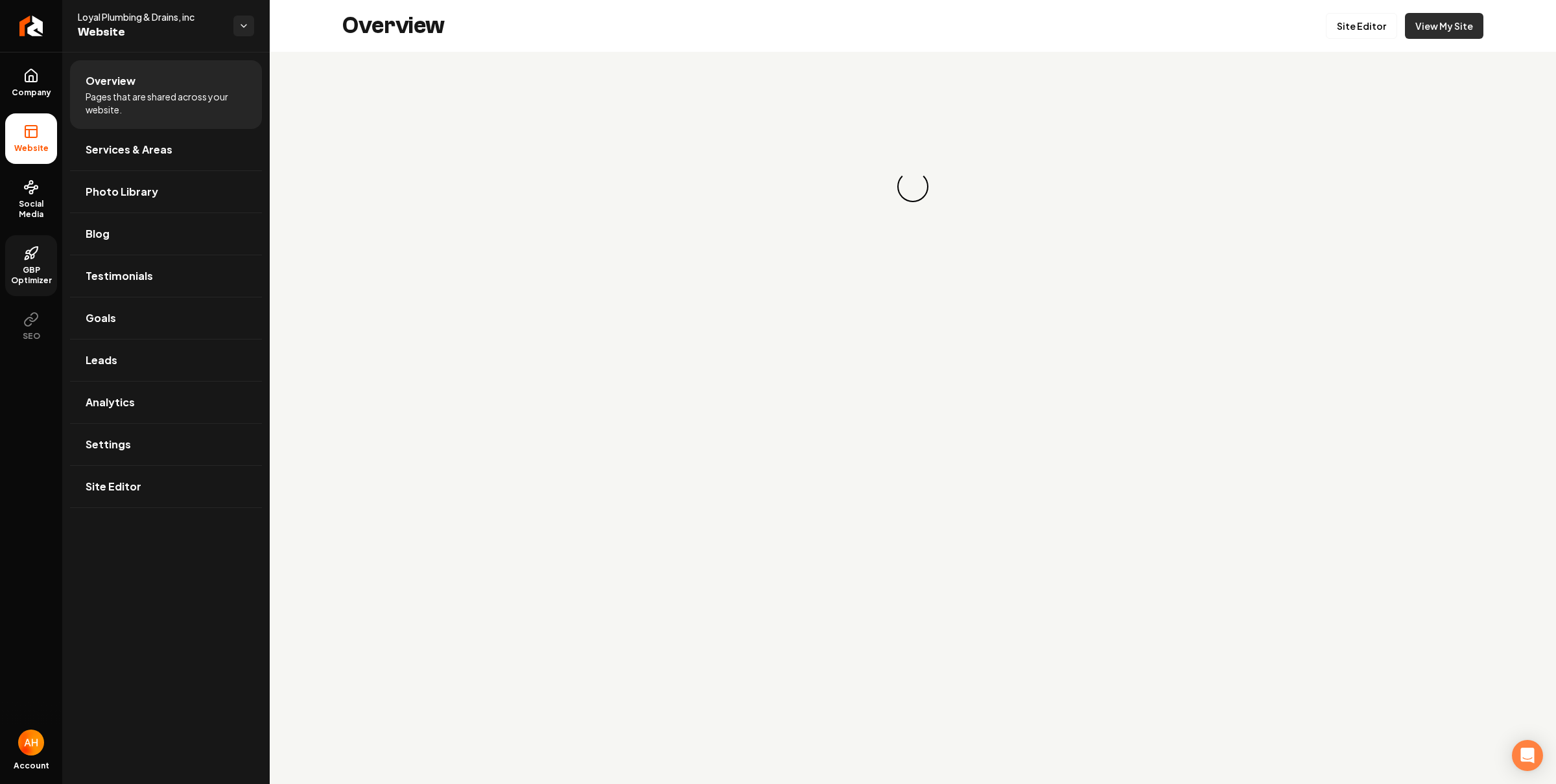
click at [1430, 30] on link "View My Site" at bounding box center [1444, 26] width 78 height 26
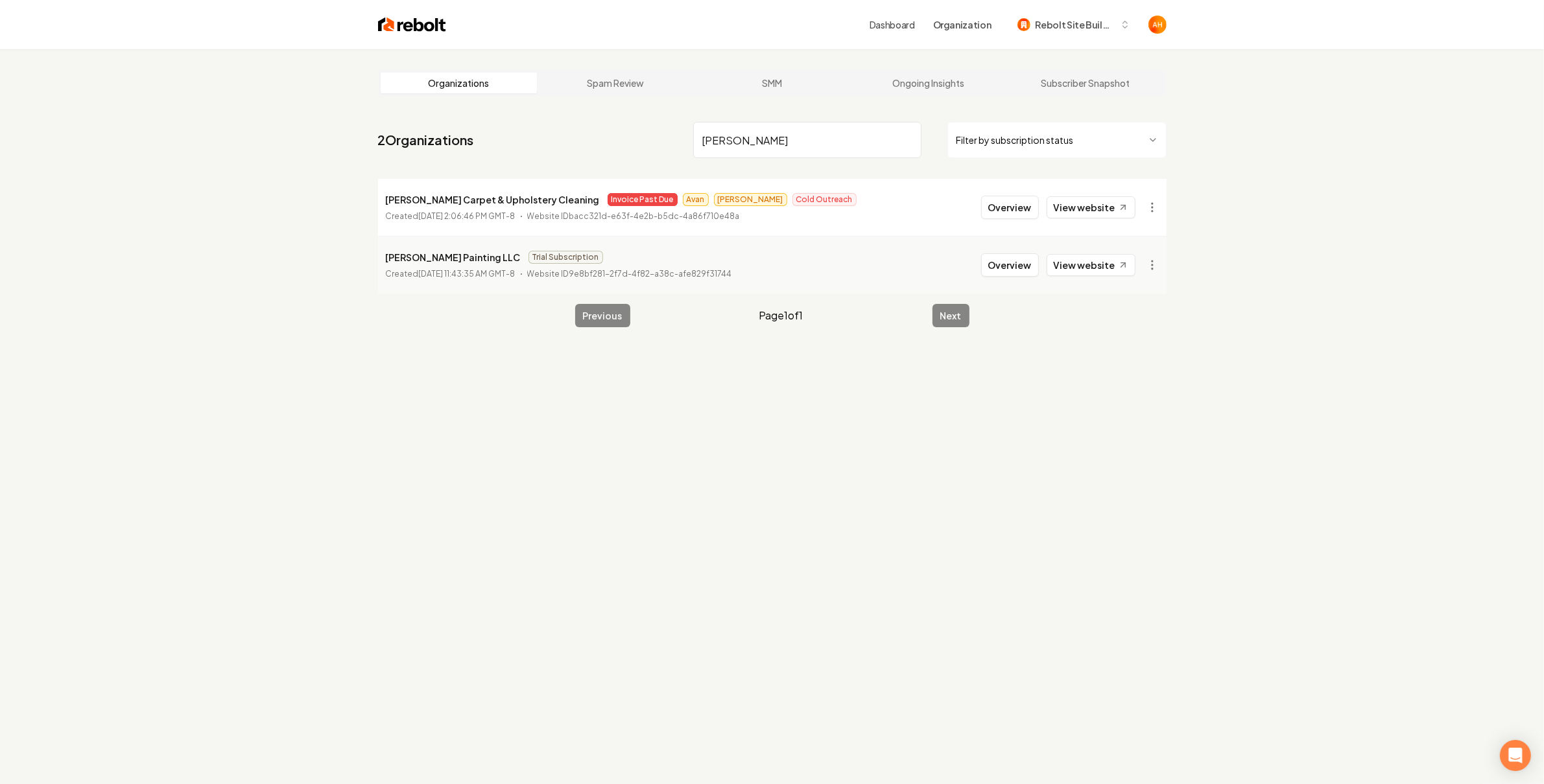
type input "[PERSON_NAME]"
click at [1139, 207] on html "Dashboard Organization Rebolt Site Builder Organizations Spam Review SMM Ongoin…" at bounding box center [772, 392] width 1544 height 784
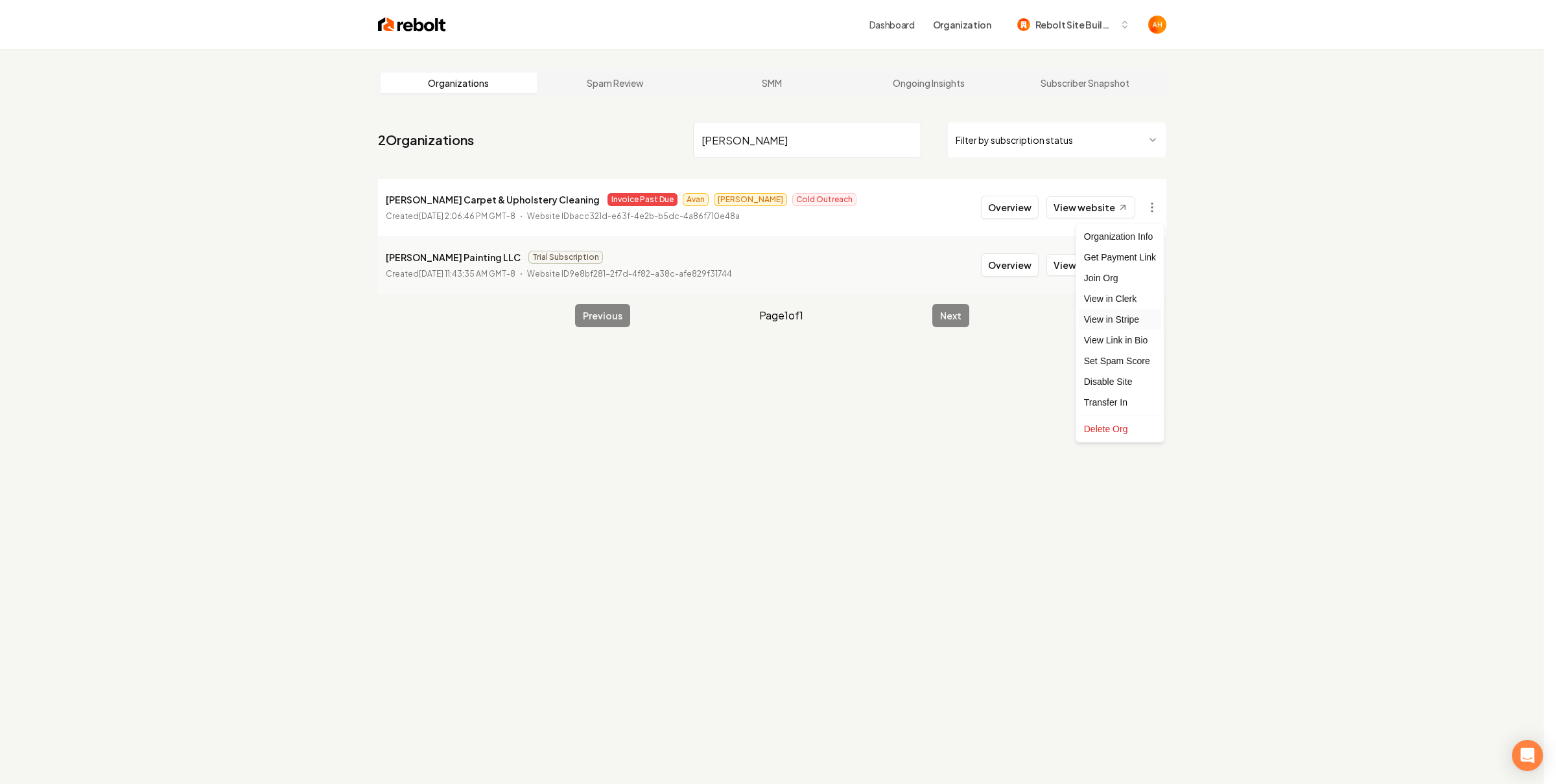
click at [1120, 313] on link "View in Stripe" at bounding box center [1120, 319] width 82 height 21
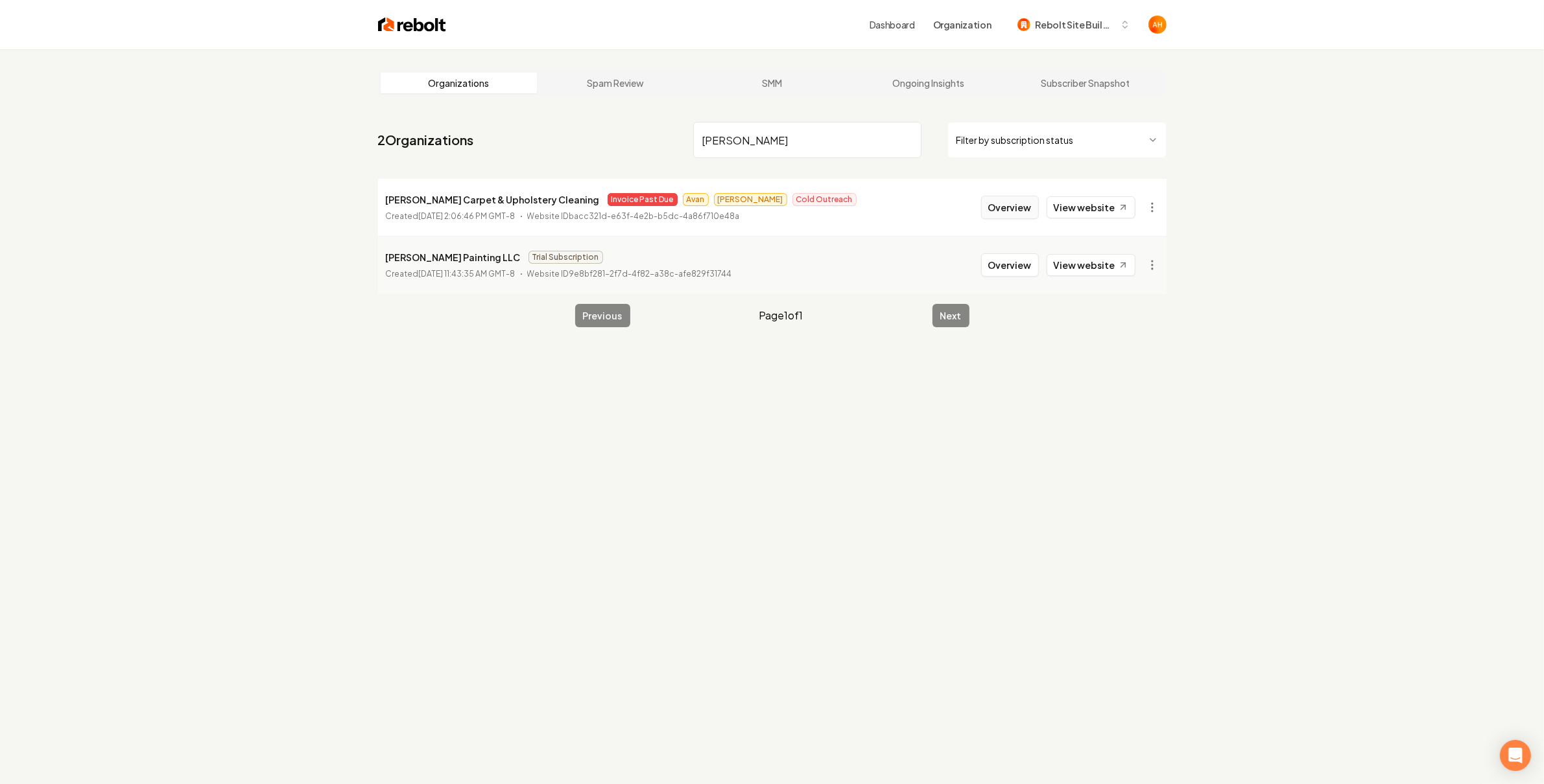
click at [996, 204] on button "Overview" at bounding box center [1009, 207] width 57 height 23
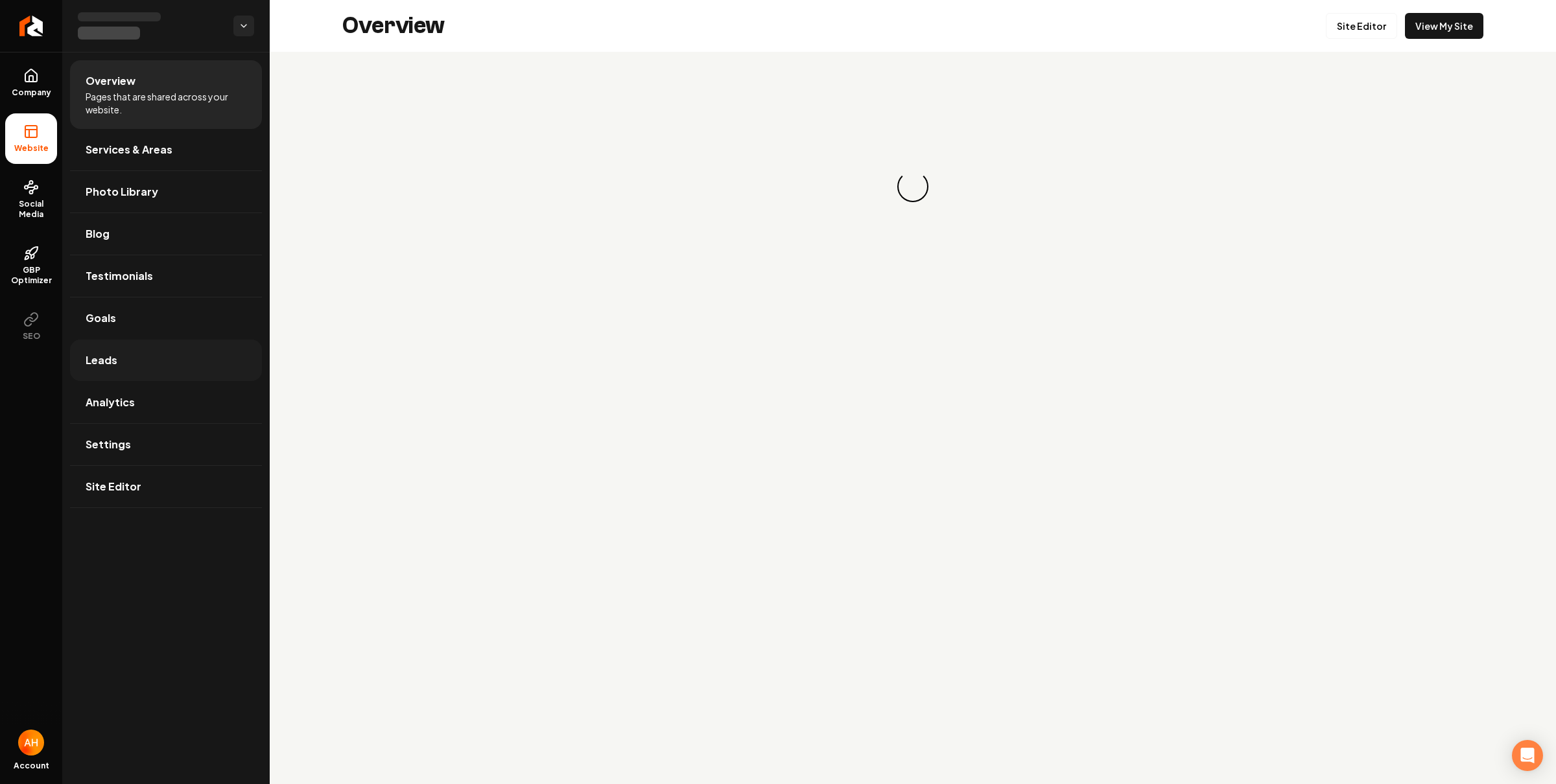
click at [137, 355] on link "Leads" at bounding box center [166, 360] width 192 height 42
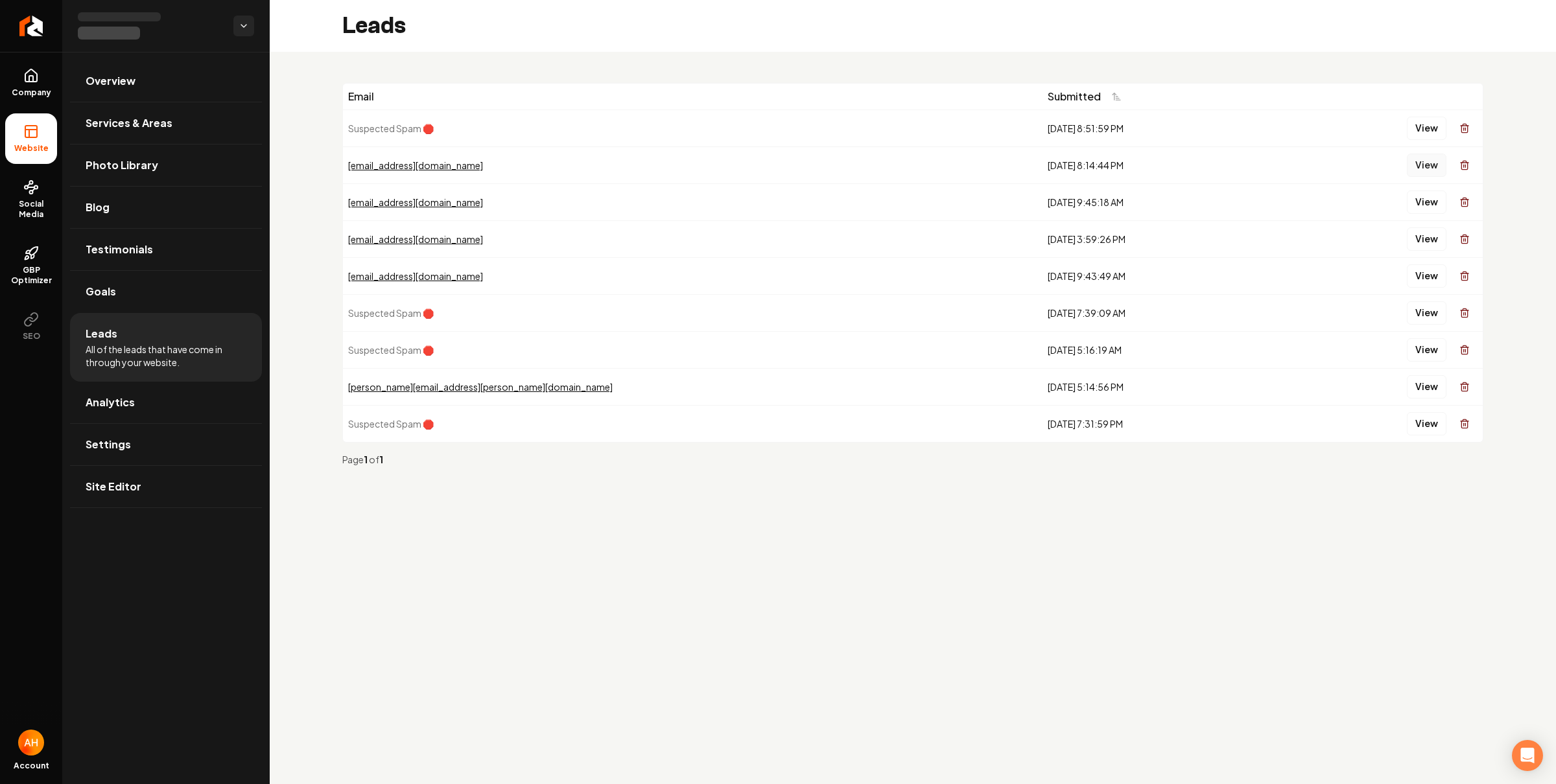
click at [1410, 166] on button "View" at bounding box center [1426, 166] width 40 height 23
click at [179, 403] on link "Analytics" at bounding box center [166, 403] width 192 height 42
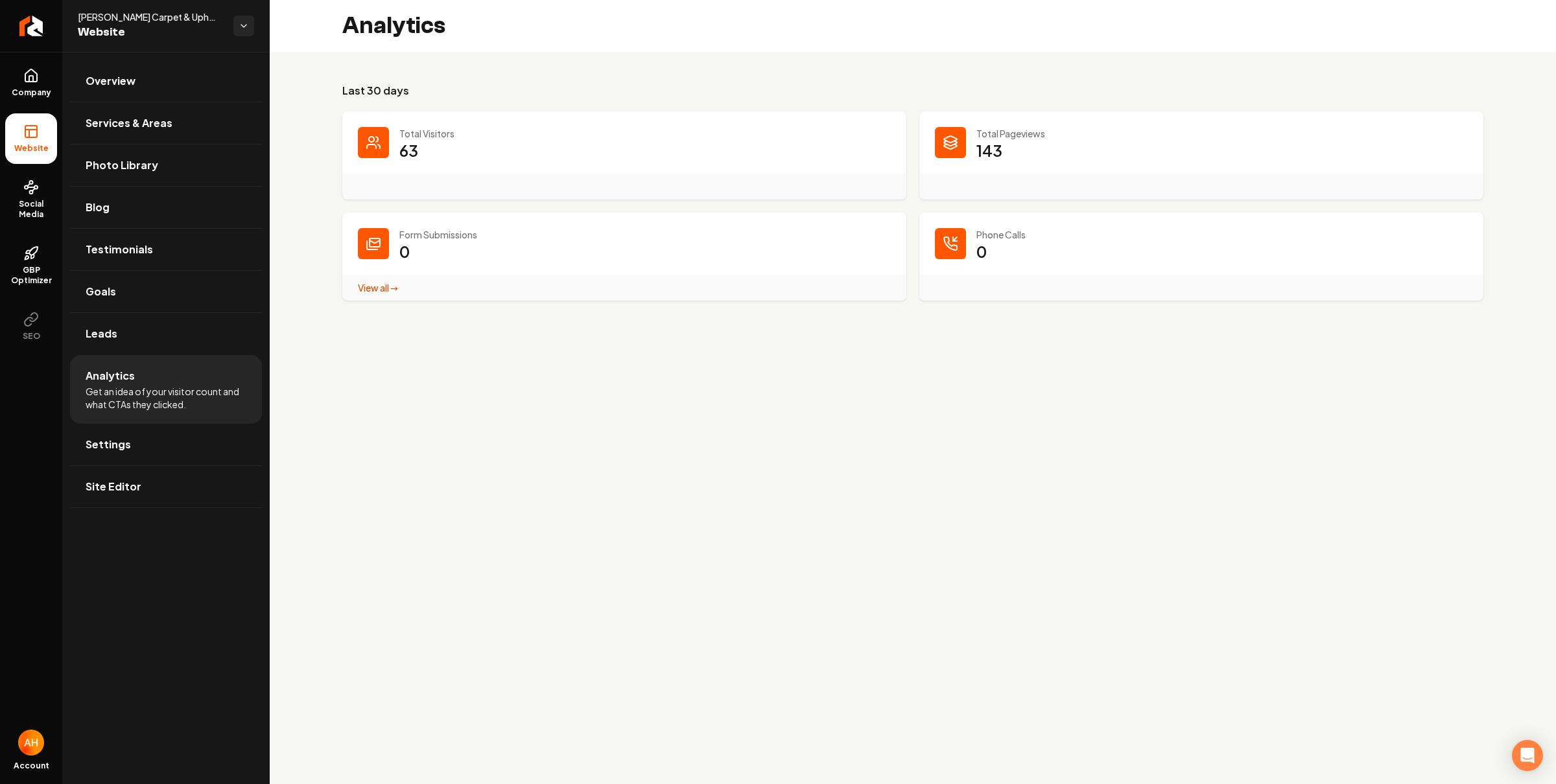
click at [701, 485] on main "Analytics Last 30 days Total Visitors 63 Total Pageviews 143 Form Submissions 0…" at bounding box center [913, 392] width 1286 height 784
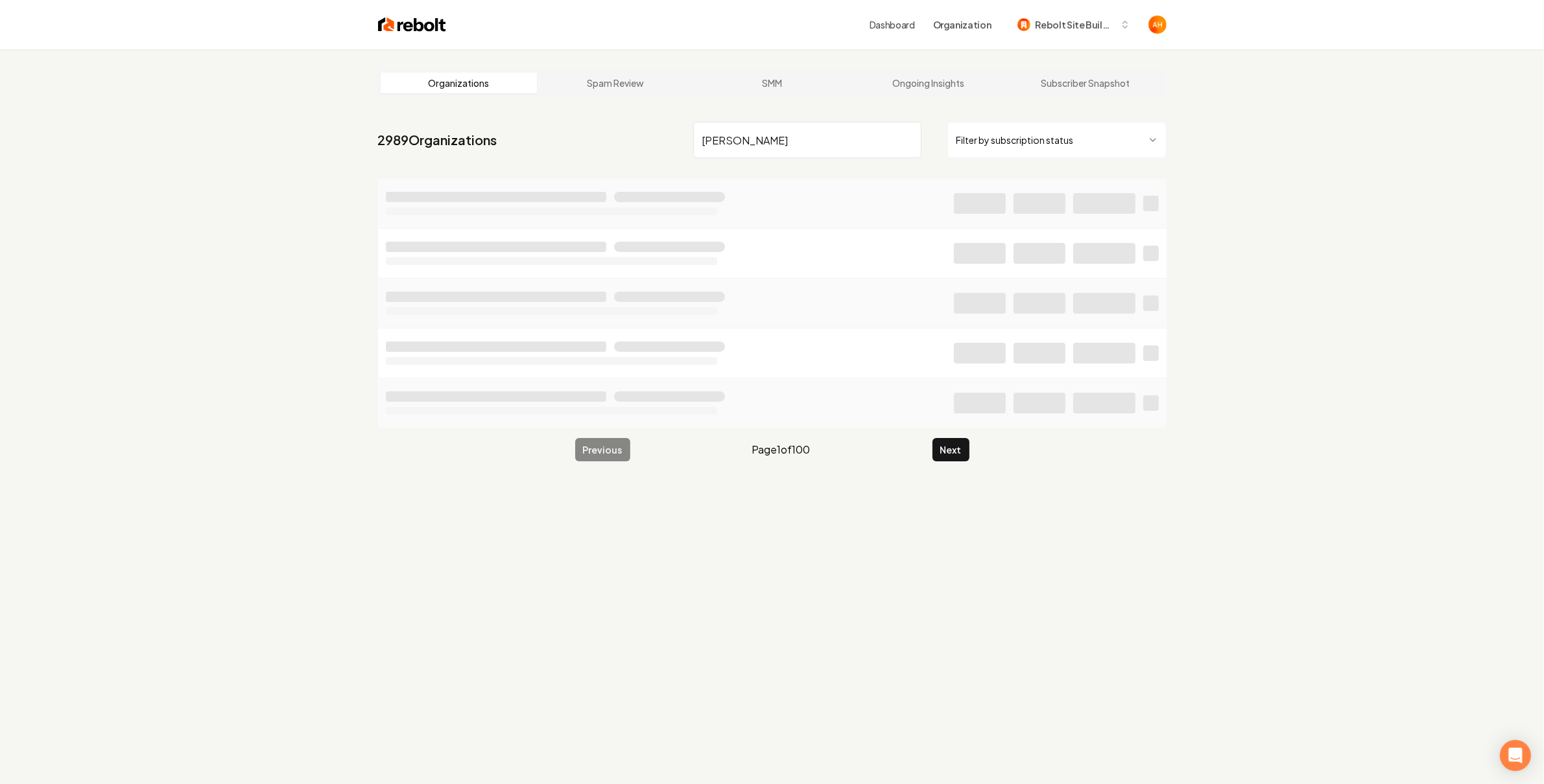
type input "[PERSON_NAME]"
drag, startPoint x: 891, startPoint y: 98, endPoint x: 896, endPoint y: 92, distance: 7.8
click at [890, 97] on main "Organizations Spam Review SMM Ongoing Insights Subscriber Snapshot 2989 Organiz…" at bounding box center [772, 266] width 830 height 433
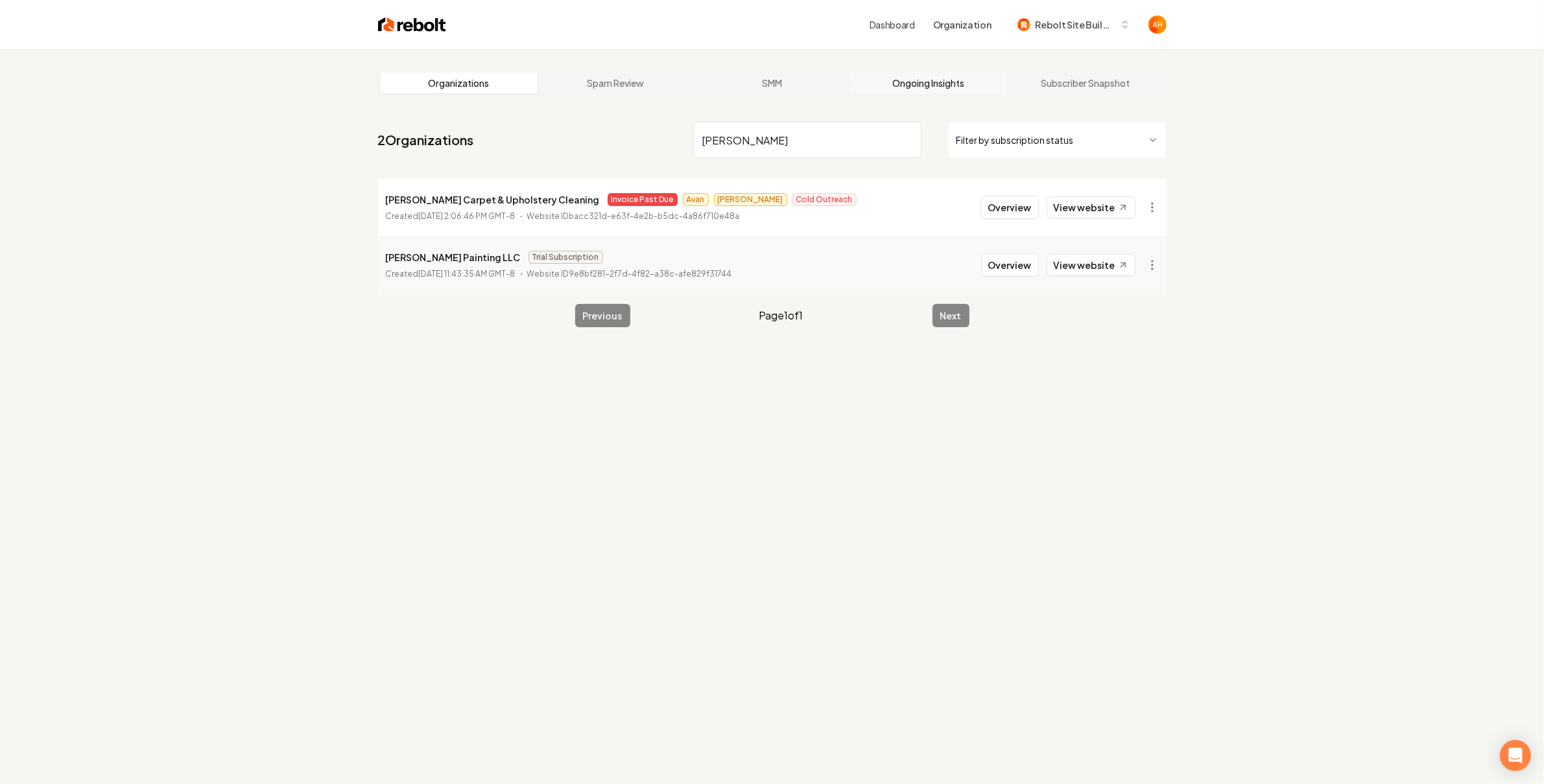
click at [899, 89] on link "Ongoing Insights" at bounding box center [928, 83] width 157 height 21
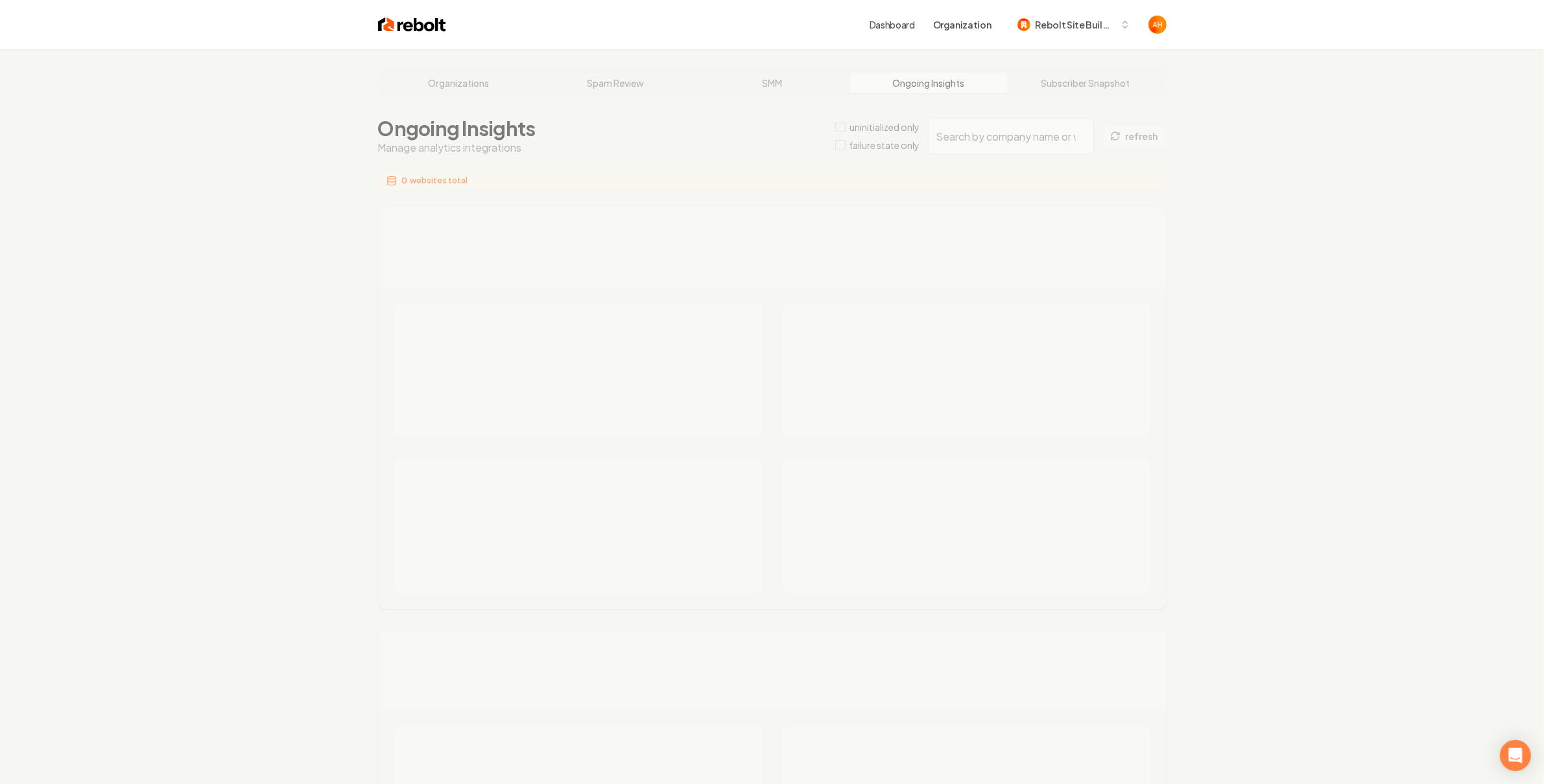
click at [998, 132] on div "Organizations Spam Review SMM Ongoing Insights Subscriber Snapshot Ongoing Insi…" at bounding box center [772, 783] width 1544 height 1467
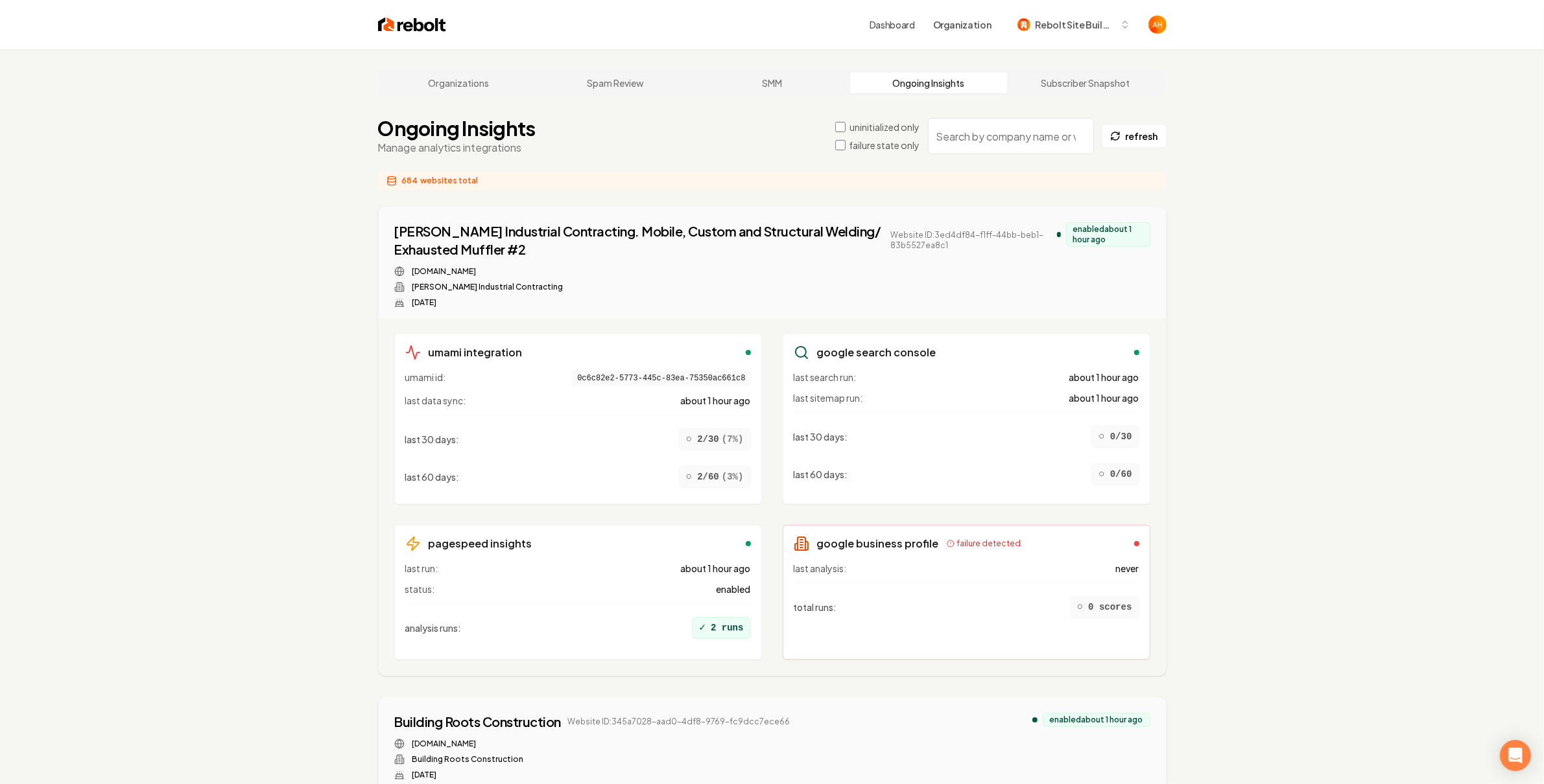
click at [999, 137] on input "search" at bounding box center [1011, 136] width 166 height 36
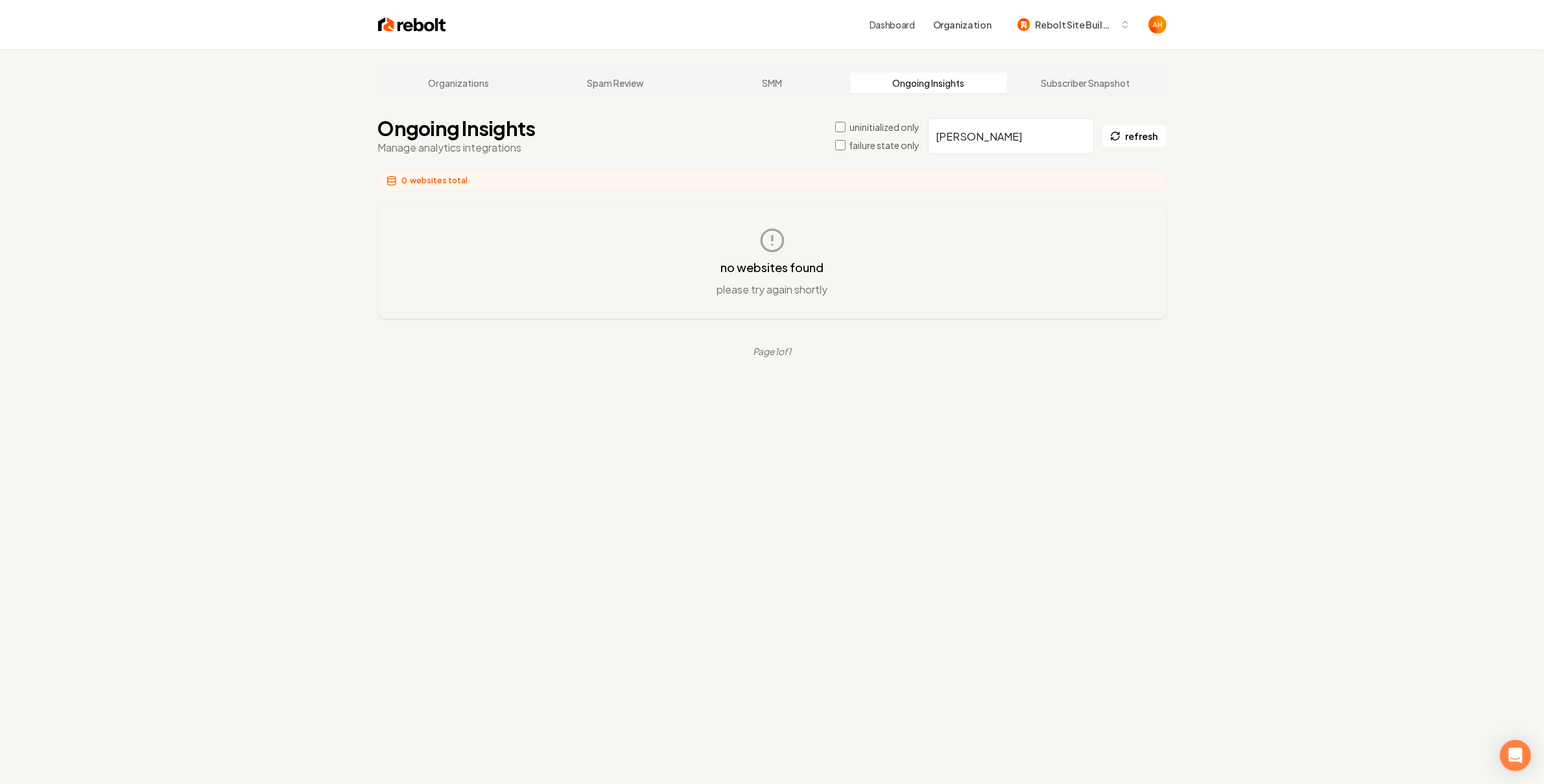
click at [887, 281] on div "no websites found please try again shortly" at bounding box center [773, 262] width 746 height 70
click at [980, 147] on input "[PERSON_NAME]" at bounding box center [1011, 136] width 166 height 36
type input "[PERSON_NAME]"
click at [872, 131] on label "uninitialized only" at bounding box center [884, 127] width 70 height 13
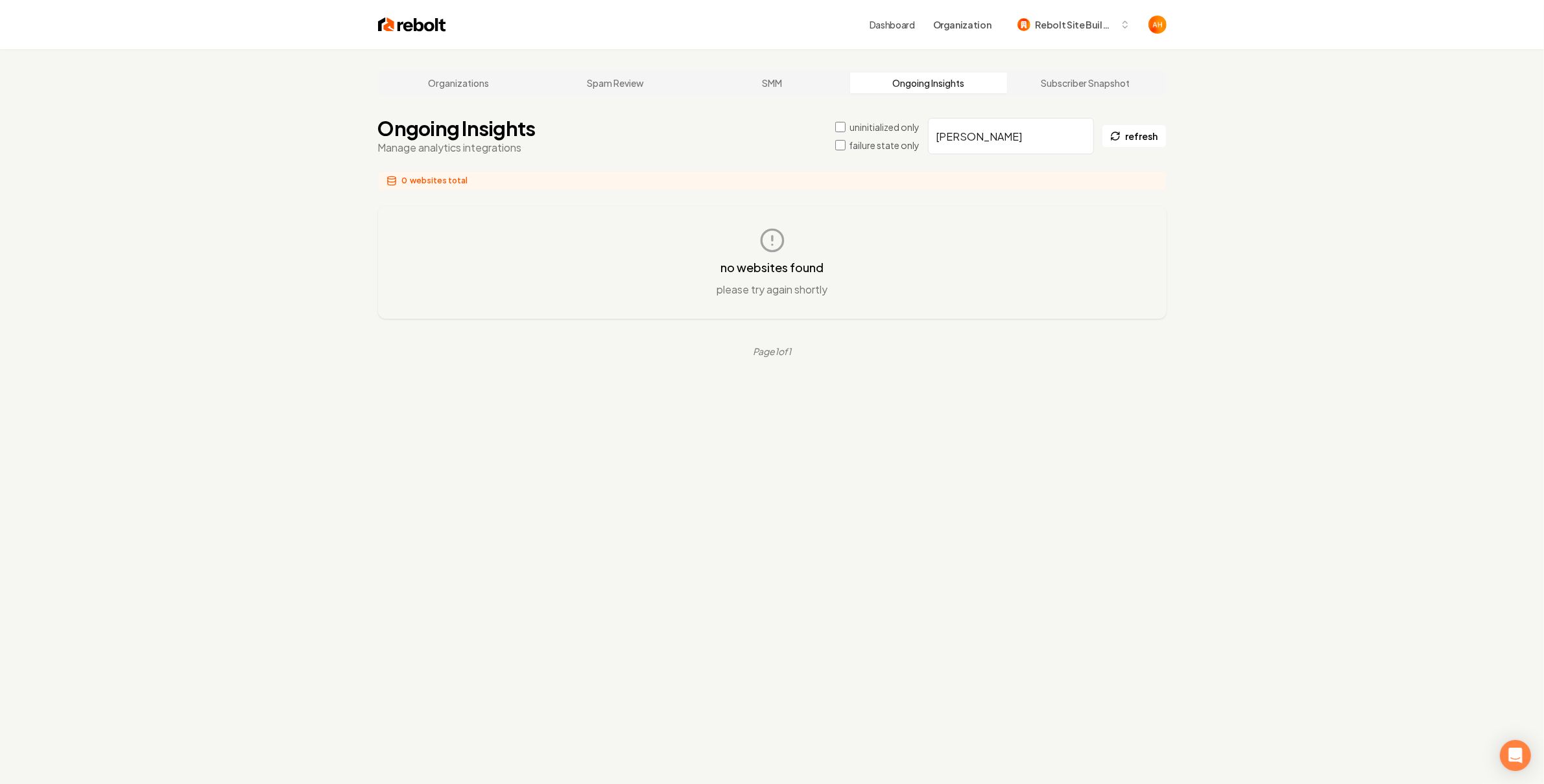
click at [868, 131] on label "uninitialized only" at bounding box center [884, 127] width 70 height 13
click at [871, 148] on label "failure state only" at bounding box center [885, 145] width 70 height 13
click at [878, 145] on label "failure state only" at bounding box center [885, 145] width 70 height 13
click at [1120, 139] on icon at bounding box center [1114, 136] width 14 height 14
click at [1005, 139] on div "Organizations Spam Review SMM Ongoing Insights Subscriber Snapshot Ongoing Insi…" at bounding box center [772, 441] width 1544 height 784
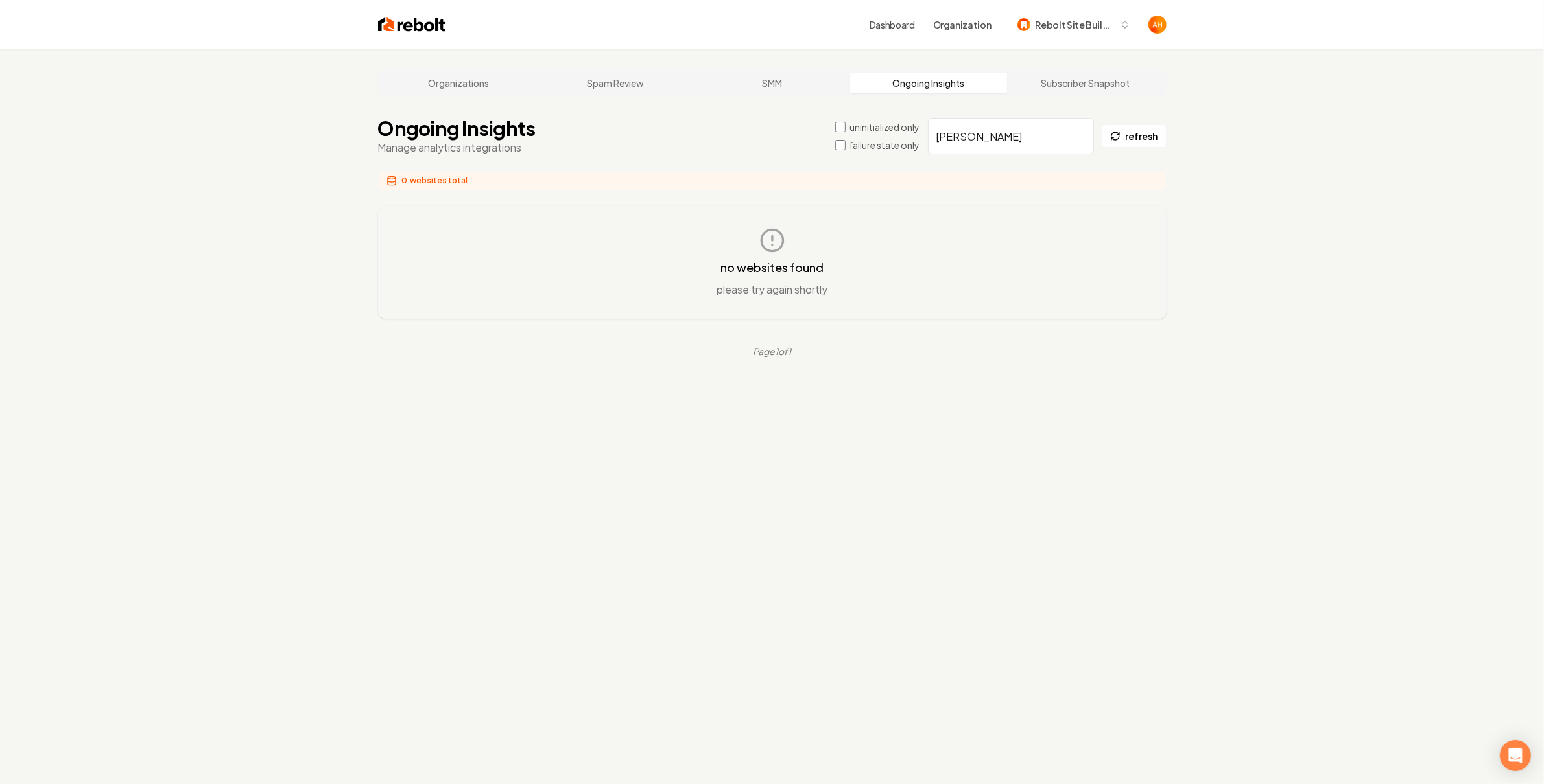
click at [983, 134] on input "[PERSON_NAME]" at bounding box center [1011, 136] width 166 height 36
click at [892, 17] on div "Dashboard Organization Rebolt Site Builder" at bounding box center [1003, 25] width 269 height 23
click at [888, 35] on div "Dashboard Organization Rebolt Site Builder" at bounding box center [1003, 25] width 269 height 23
click at [891, 32] on div "Dashboard Organization Rebolt Site Builder" at bounding box center [1003, 25] width 269 height 23
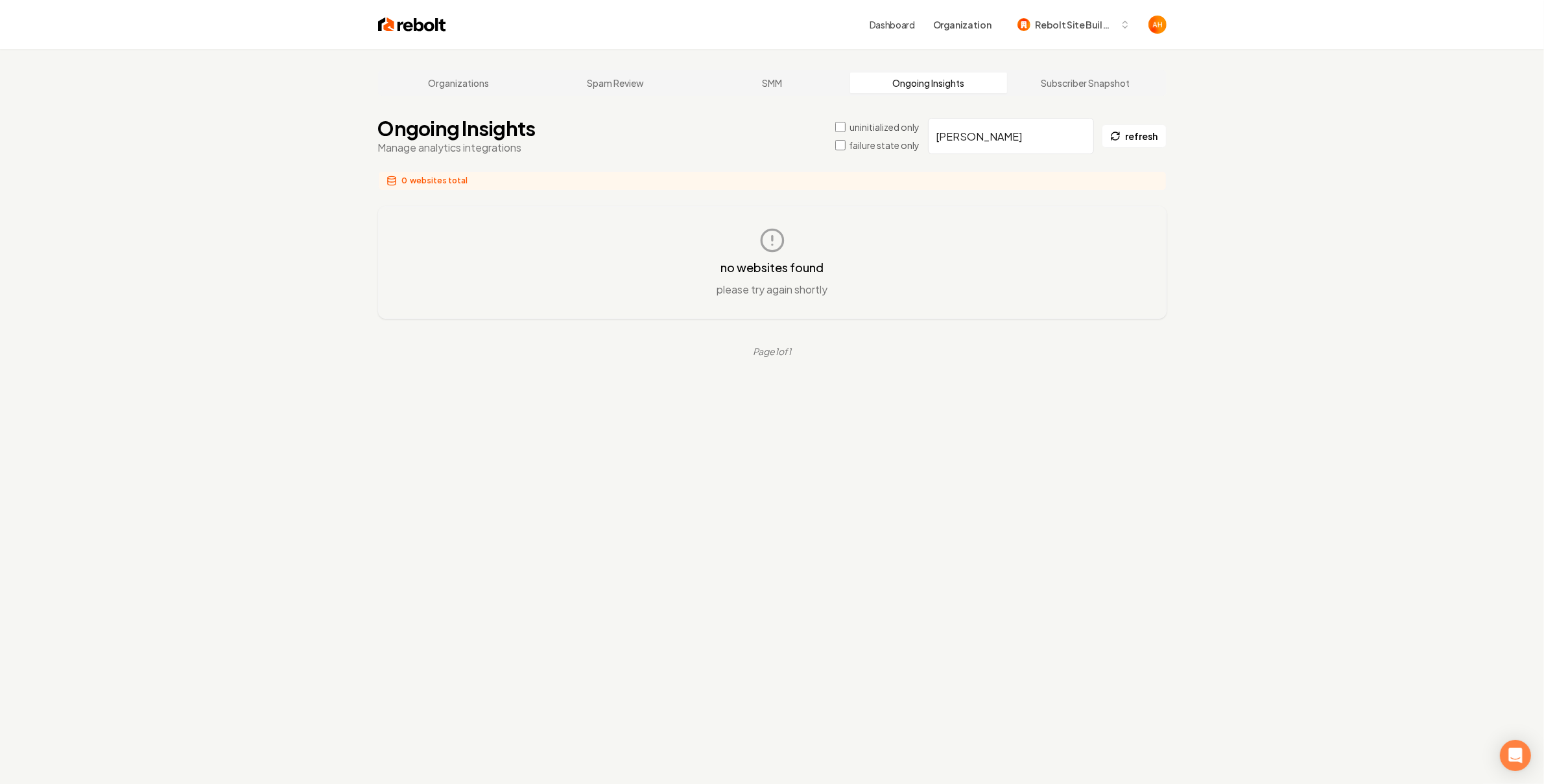
click at [895, 27] on link "Dashboard" at bounding box center [892, 25] width 46 height 13
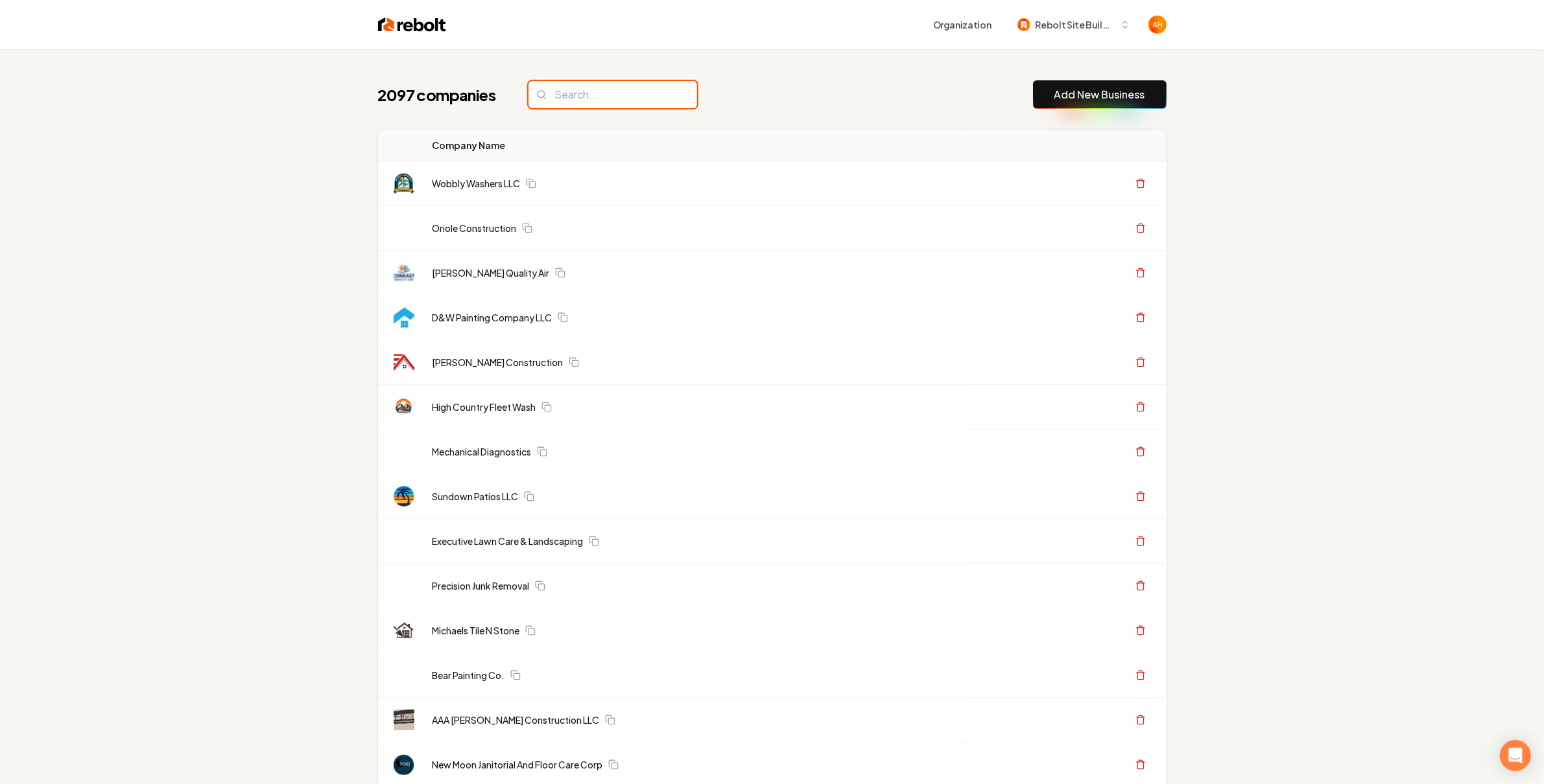
click at [603, 102] on input "search" at bounding box center [612, 94] width 169 height 27
type input "all"
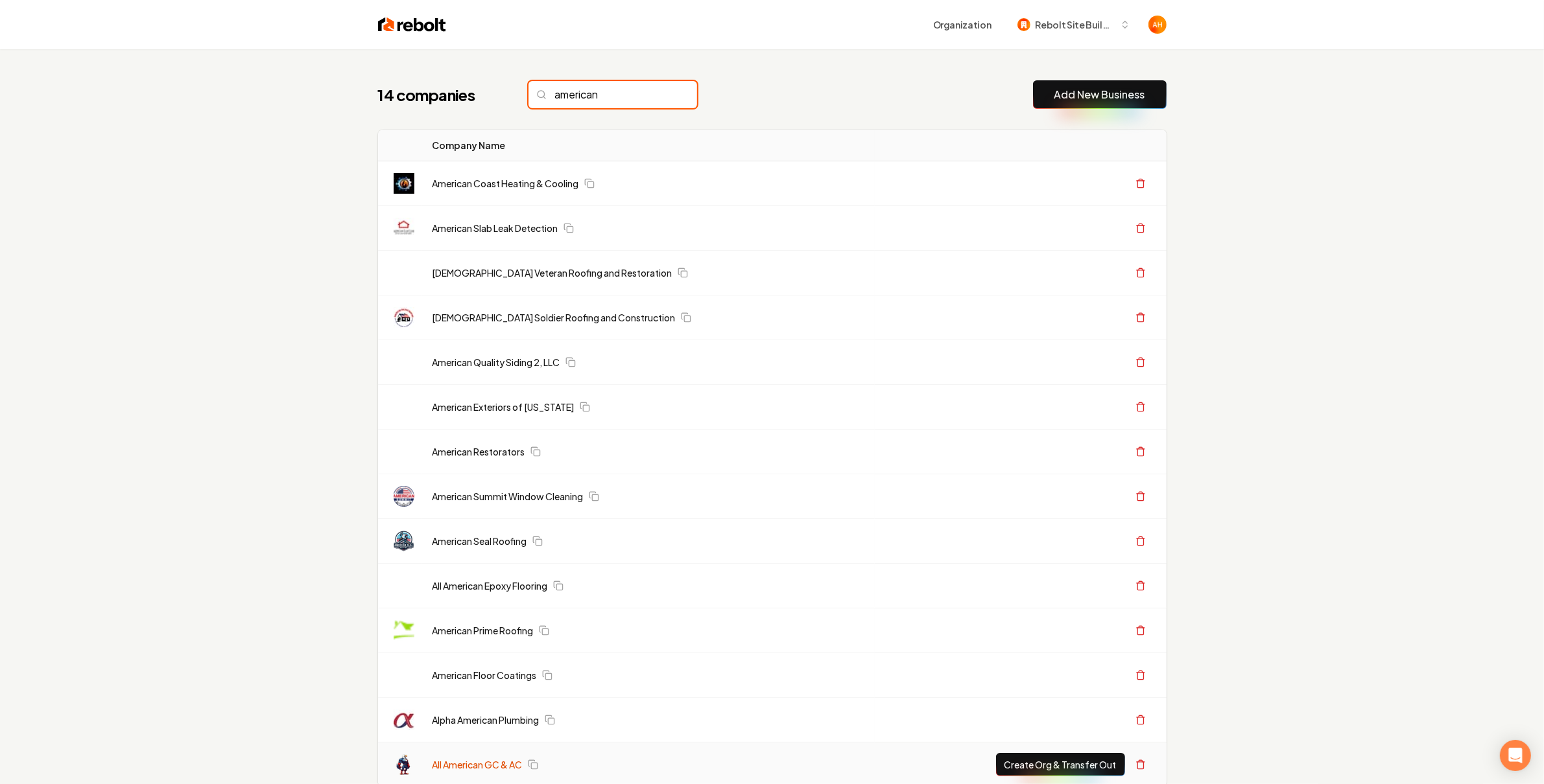
type input "american"
click at [473, 766] on link "All American GC & AC" at bounding box center [477, 764] width 90 height 13
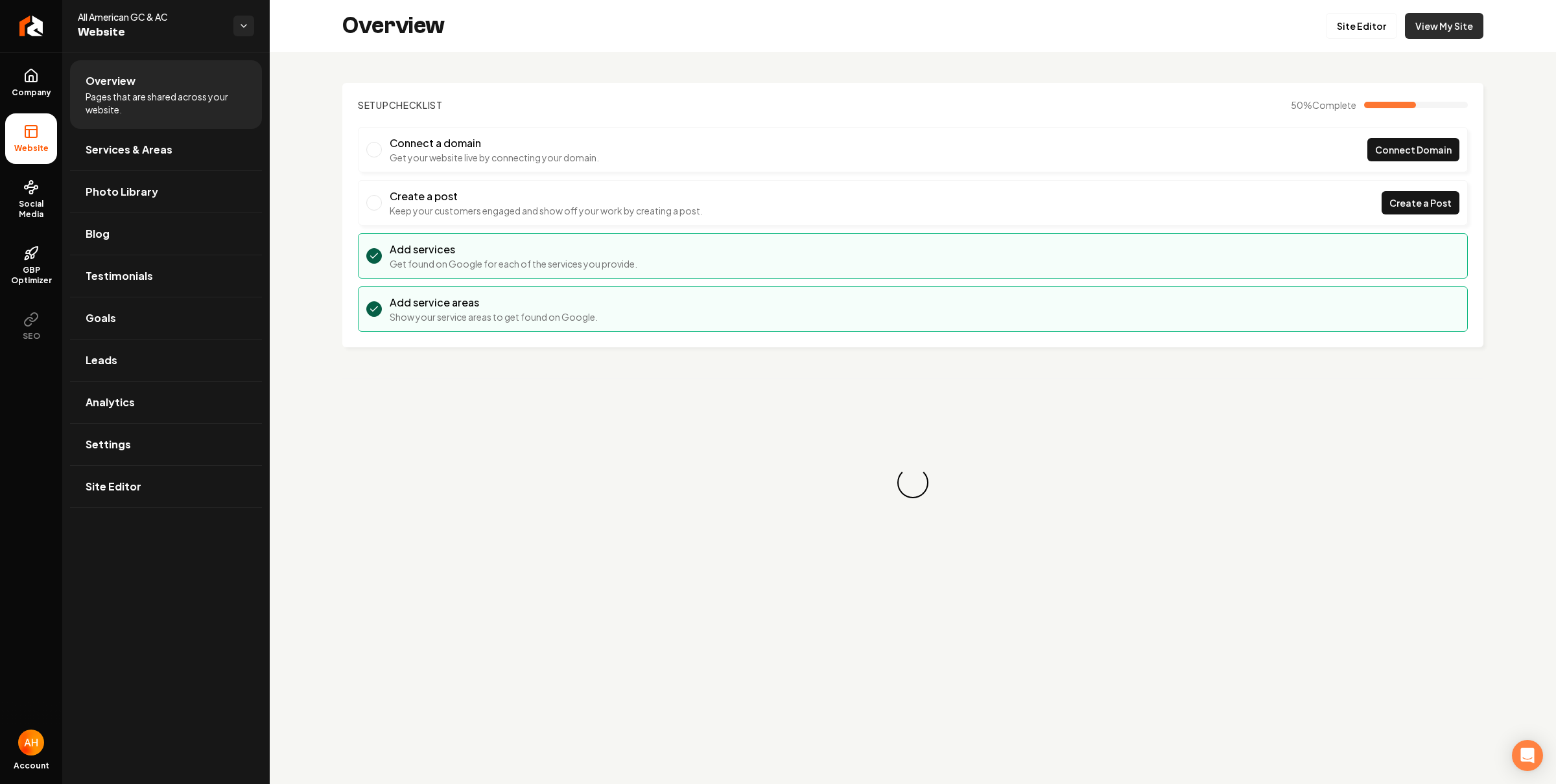
click at [1417, 32] on link "View My Site" at bounding box center [1444, 26] width 78 height 26
